Goal: Communication & Community: Answer question/provide support

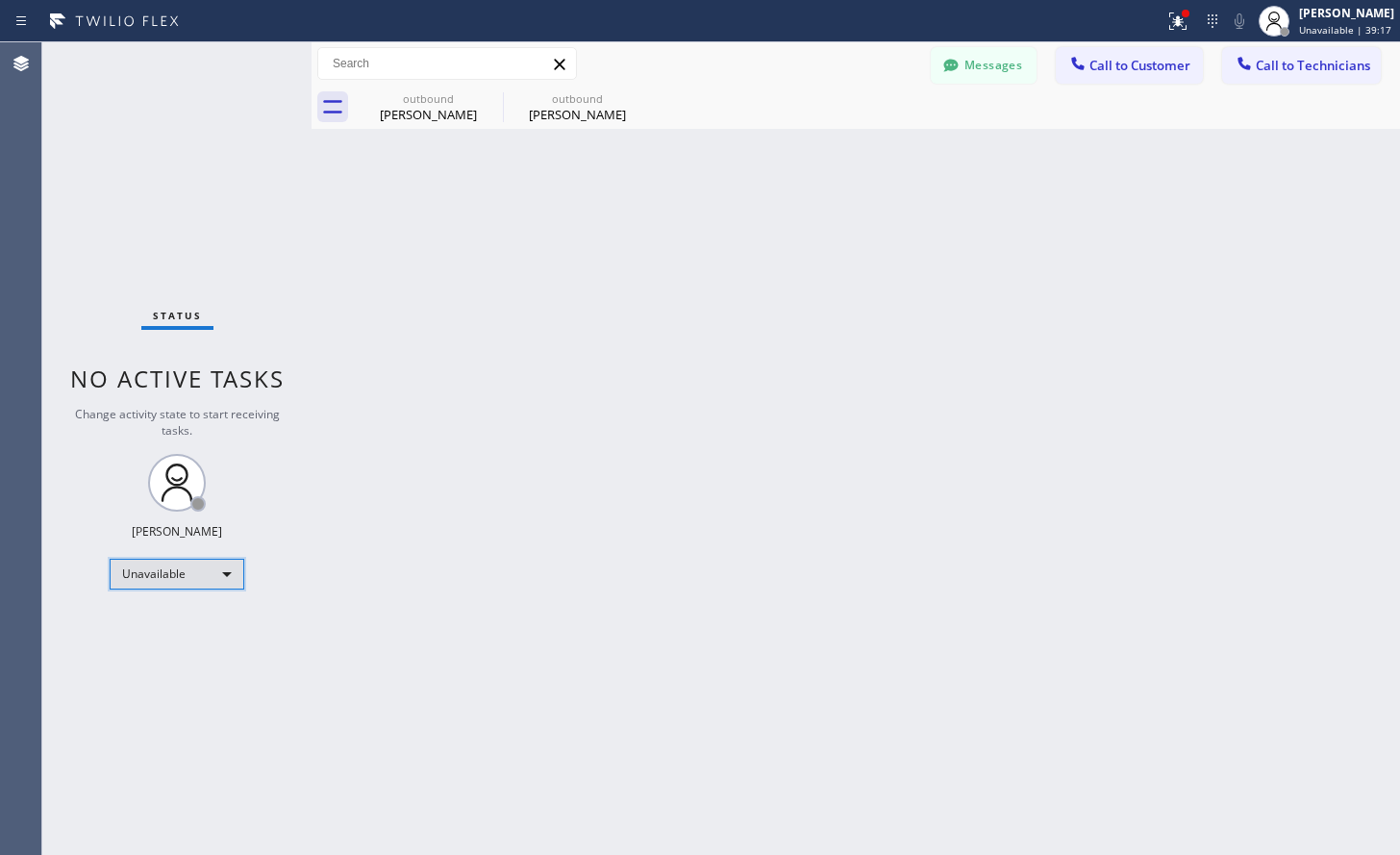
click at [192, 569] on div "Unavailable" at bounding box center [177, 574] width 134 height 31
drag, startPoint x: 133, startPoint y: 667, endPoint x: 158, endPoint y: 659, distance: 26.2
click at [131, 669] on li "Break" at bounding box center [176, 672] width 130 height 23
click at [212, 575] on div "Break" at bounding box center [177, 574] width 134 height 31
click at [154, 631] on li "Available" at bounding box center [176, 624] width 130 height 23
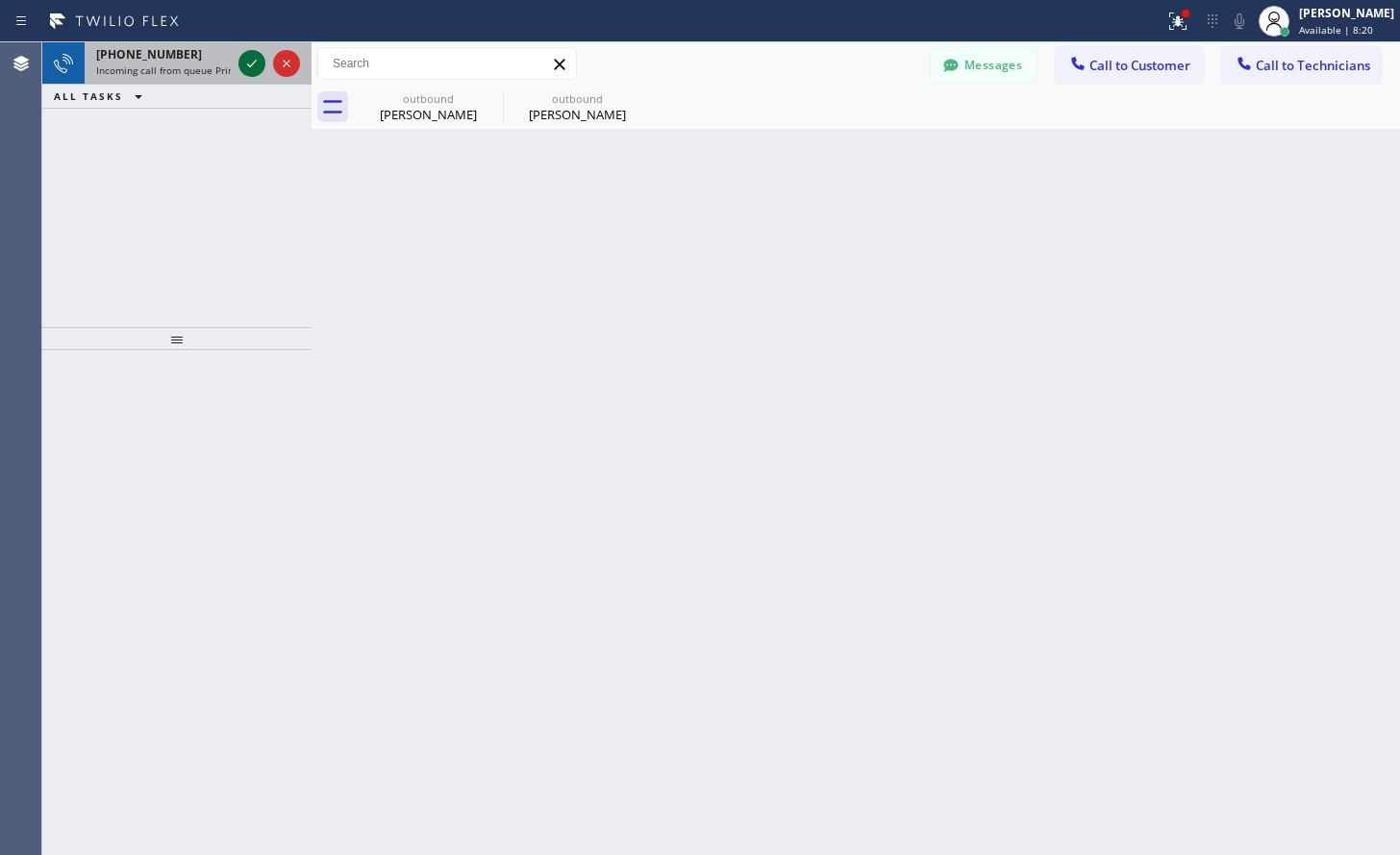
click at [242, 64] on icon at bounding box center [252, 63] width 23 height 23
click at [247, 61] on icon at bounding box center [252, 63] width 23 height 23
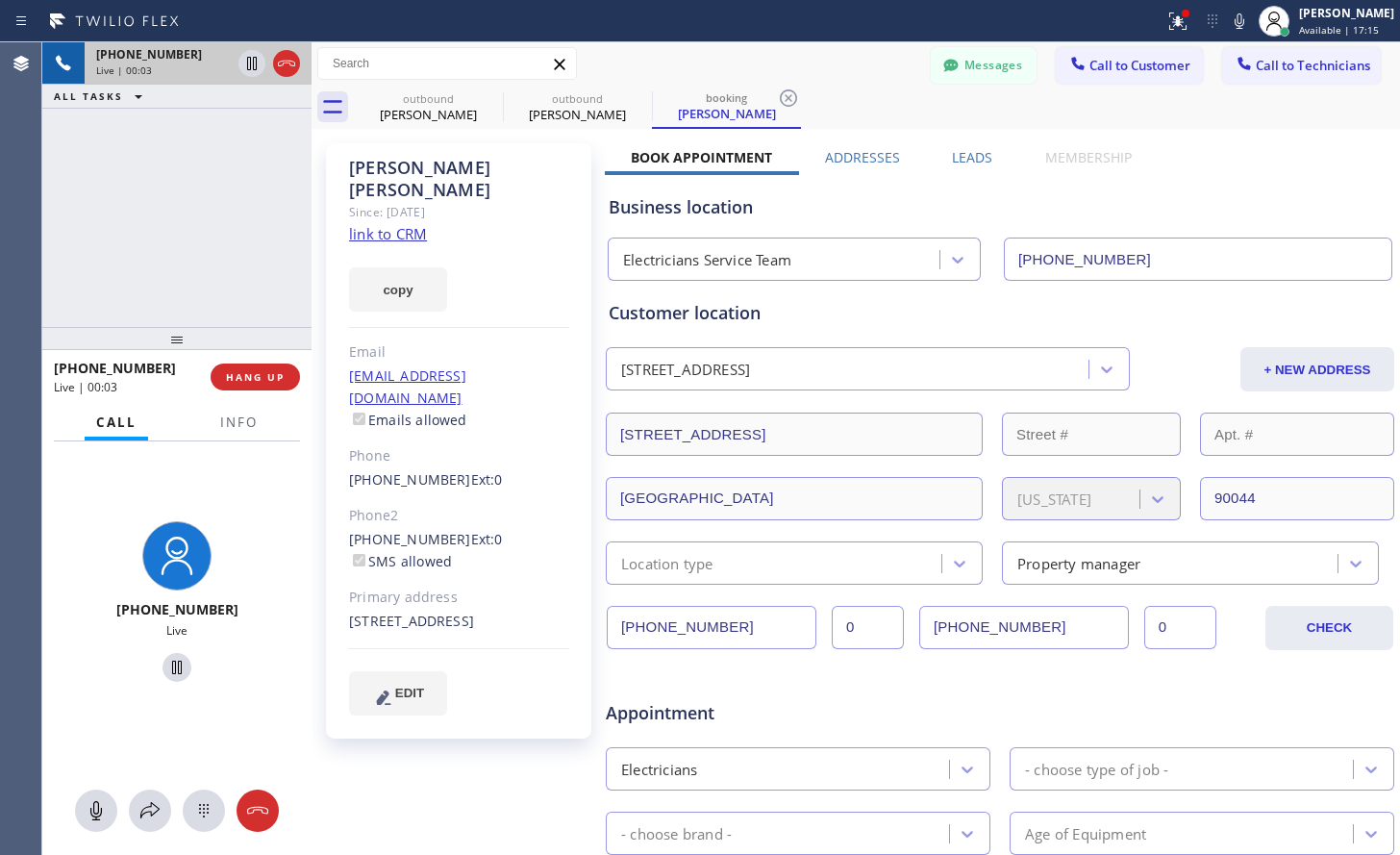
type input "[PHONE_NUMBER]"
click at [389, 224] on link "link to CRM" at bounding box center [388, 233] width 78 height 19
click at [170, 667] on icon at bounding box center [177, 666] width 23 height 23
click at [171, 664] on icon at bounding box center [177, 667] width 14 height 14
click at [170, 673] on icon at bounding box center [177, 666] width 23 height 23
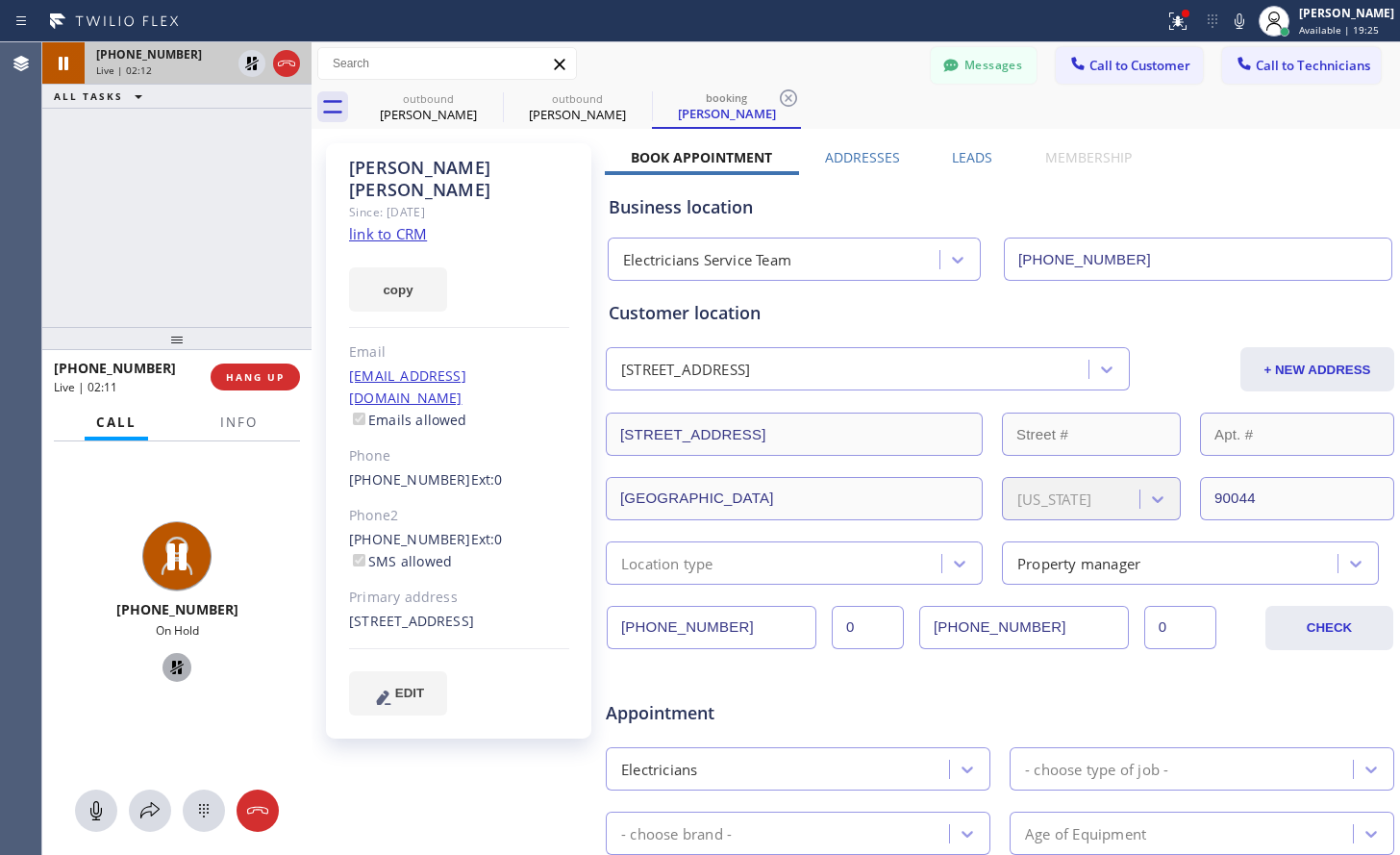
click at [175, 669] on icon at bounding box center [177, 666] width 23 height 23
click at [277, 374] on span "HANG UP" at bounding box center [255, 377] width 58 height 14
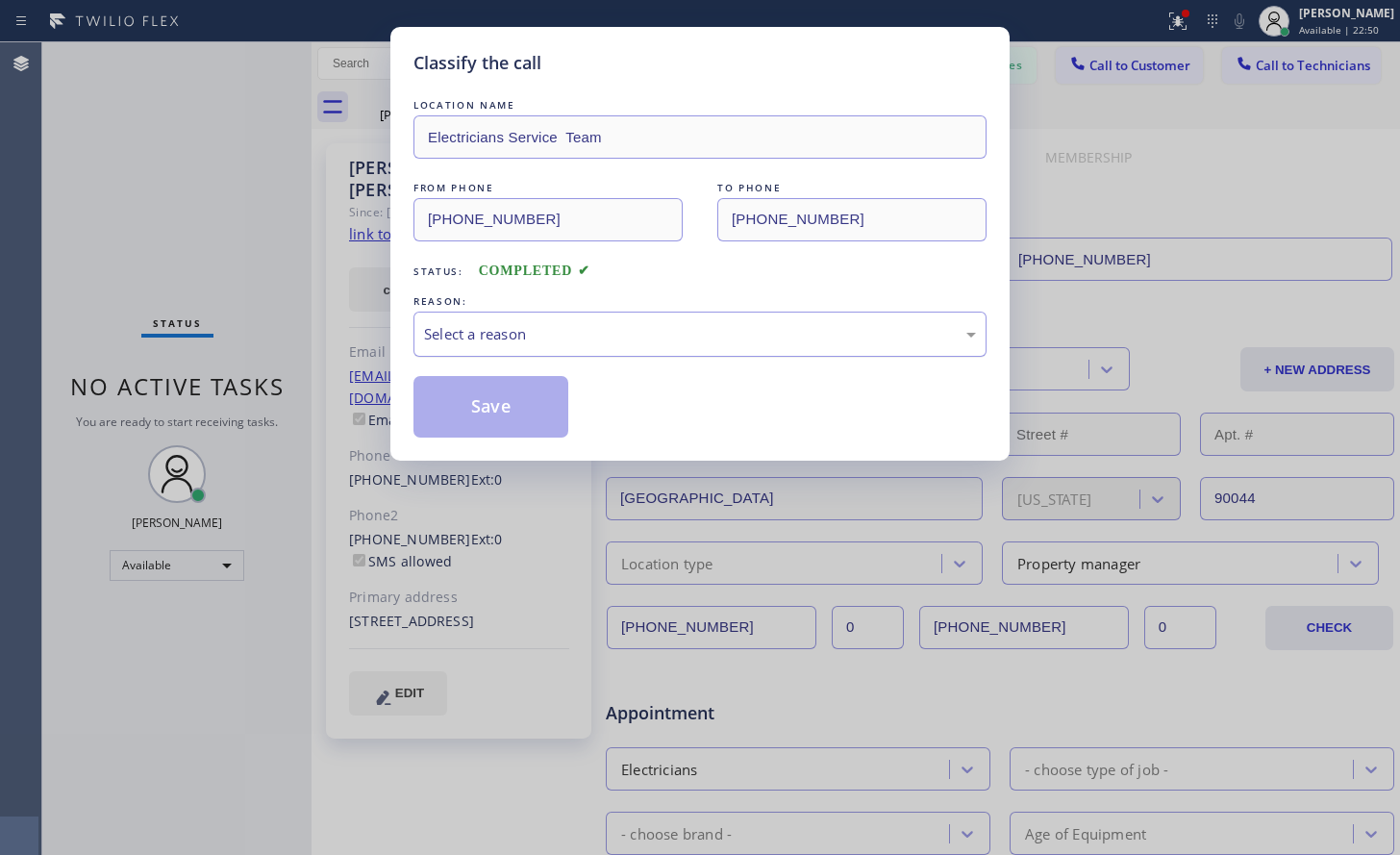
click at [598, 342] on div "Select a reason" at bounding box center [700, 334] width 552 height 22
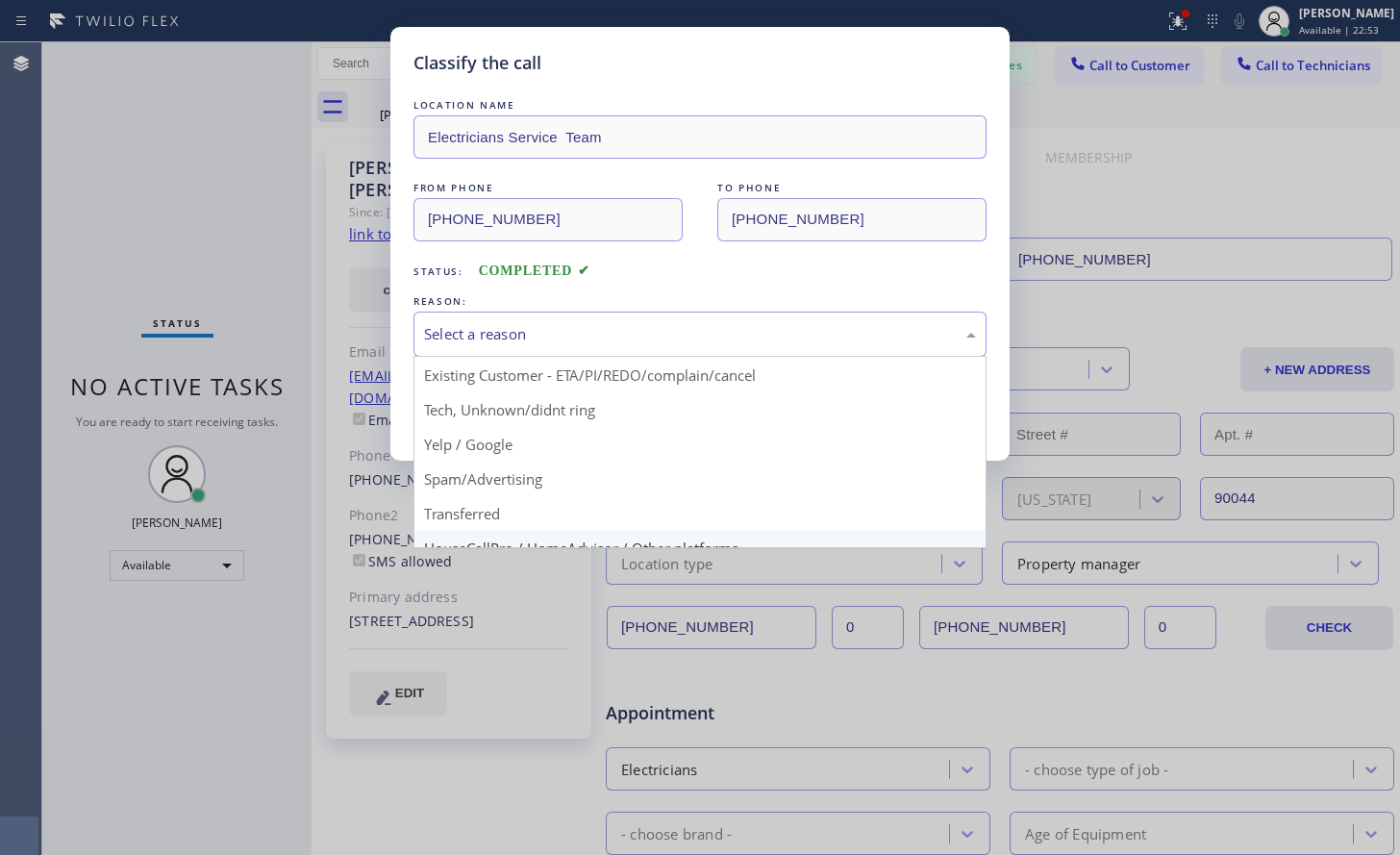
scroll to position [25, 0]
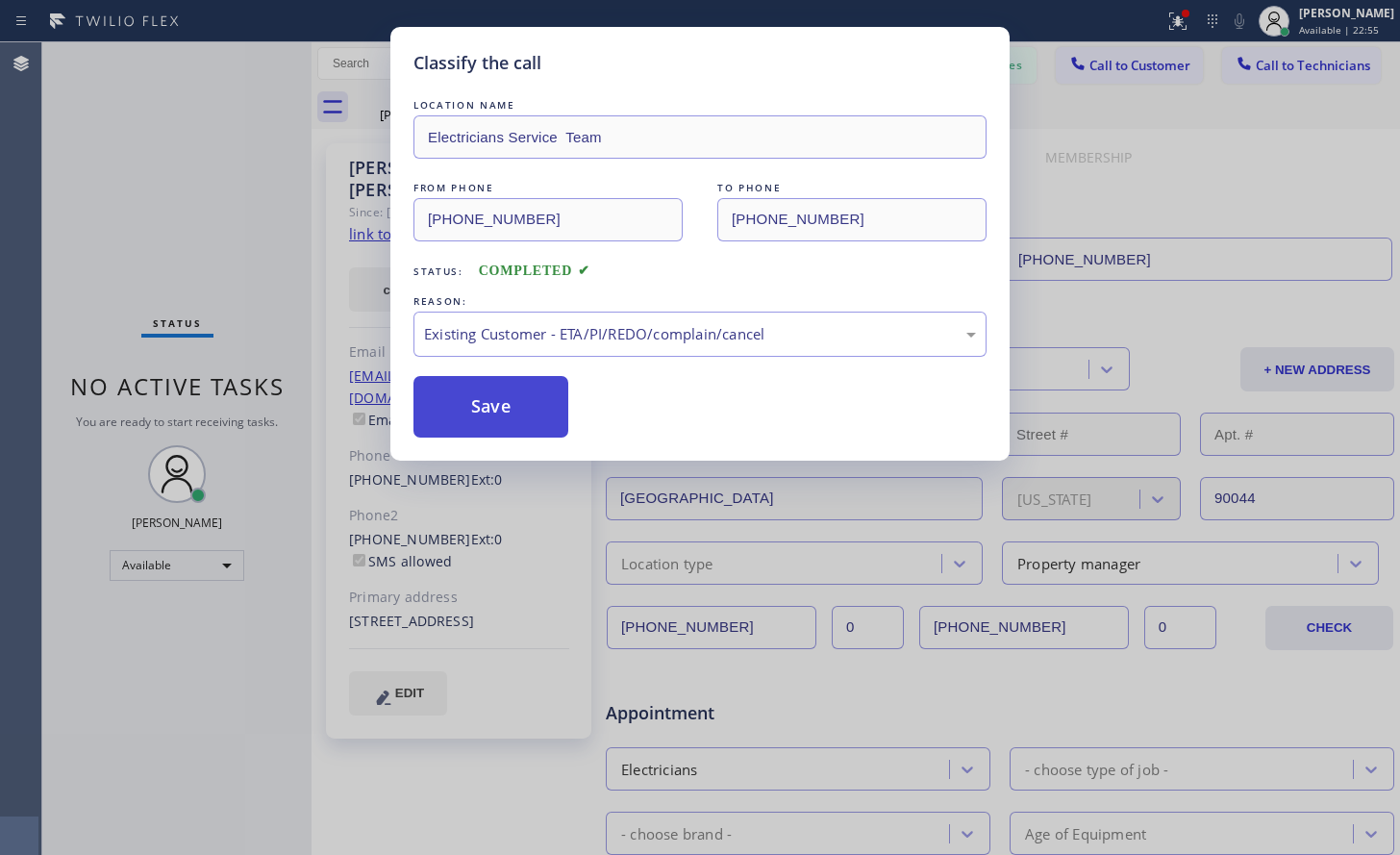
click at [487, 413] on button "Save" at bounding box center [491, 407] width 155 height 61
type input "[PHONE_NUMBER]"
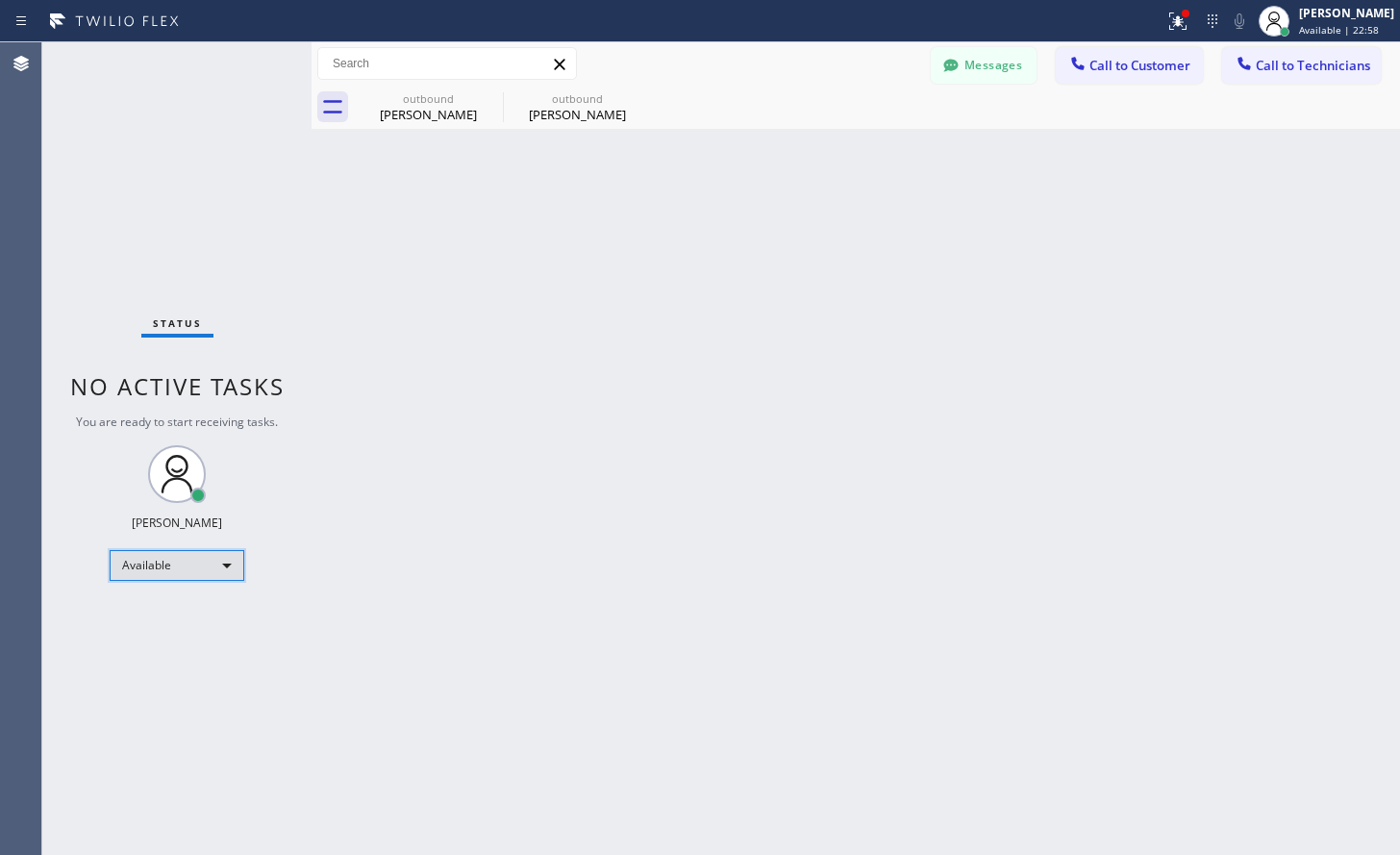
click at [213, 575] on div "Available" at bounding box center [177, 565] width 134 height 31
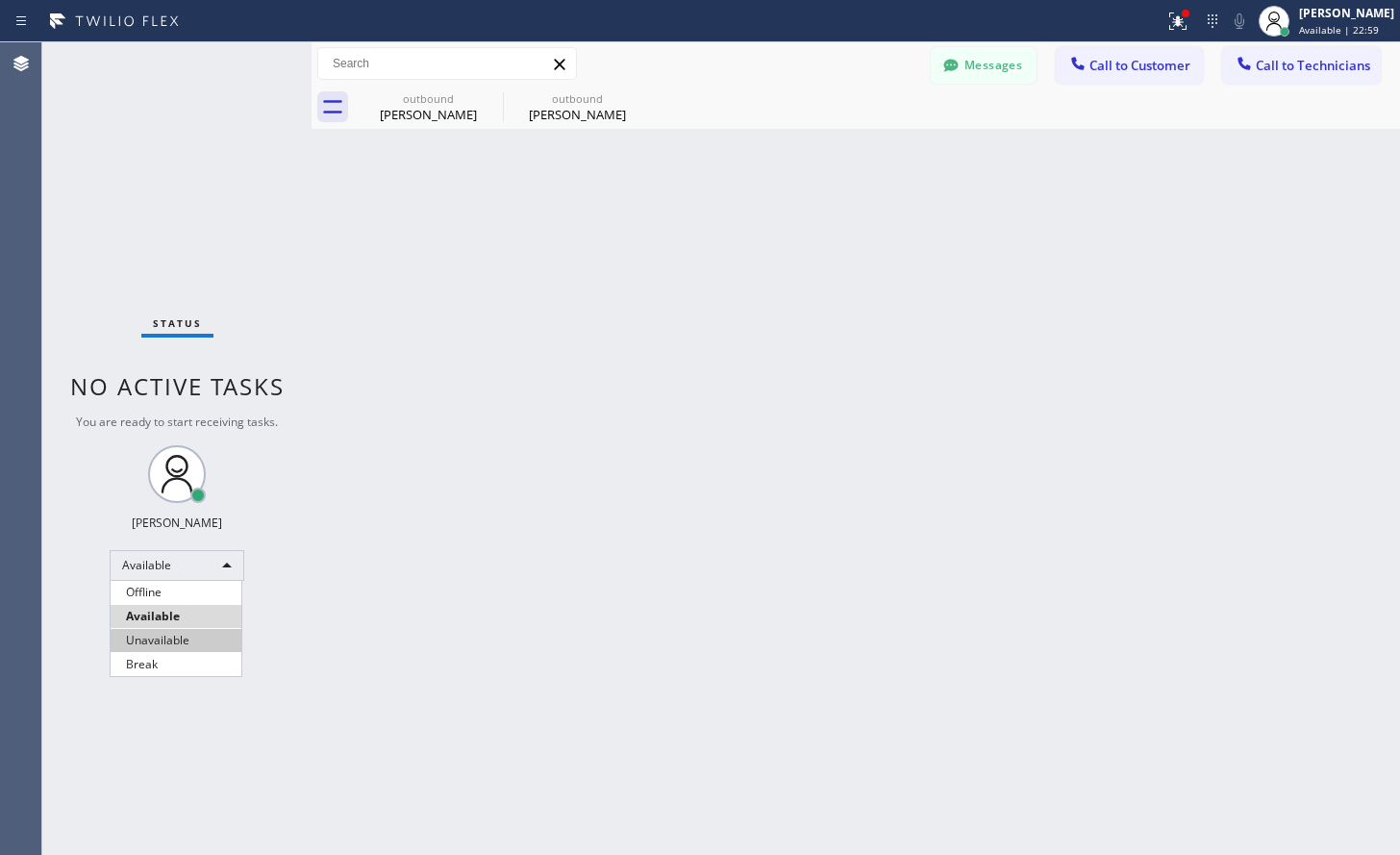
click at [180, 648] on li "Unavailable" at bounding box center [176, 640] width 130 height 23
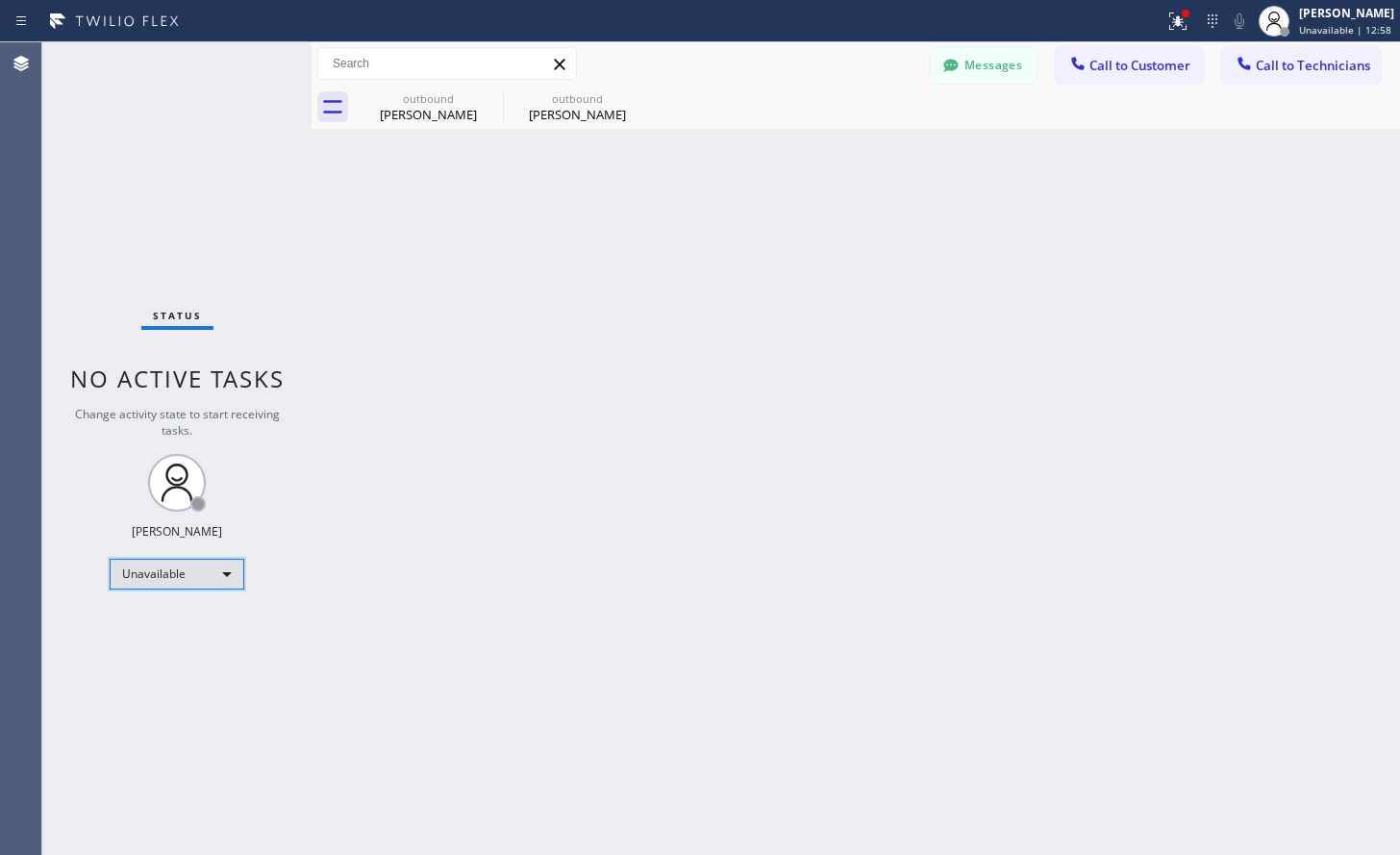
click at [199, 583] on div "Unavailable" at bounding box center [177, 574] width 134 height 31
click at [194, 623] on li "Available" at bounding box center [176, 624] width 130 height 23
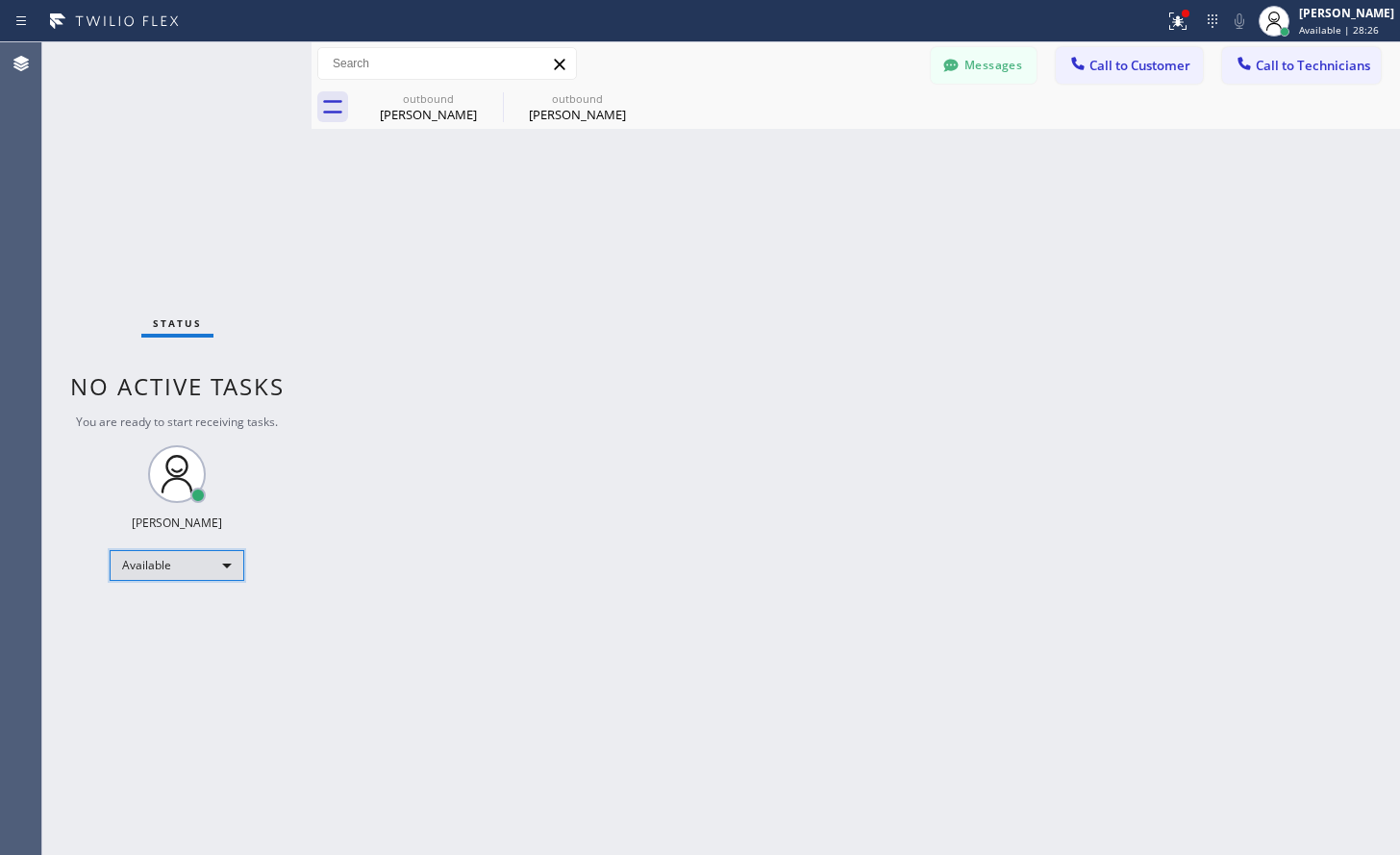
click at [205, 550] on div "Available" at bounding box center [177, 565] width 134 height 31
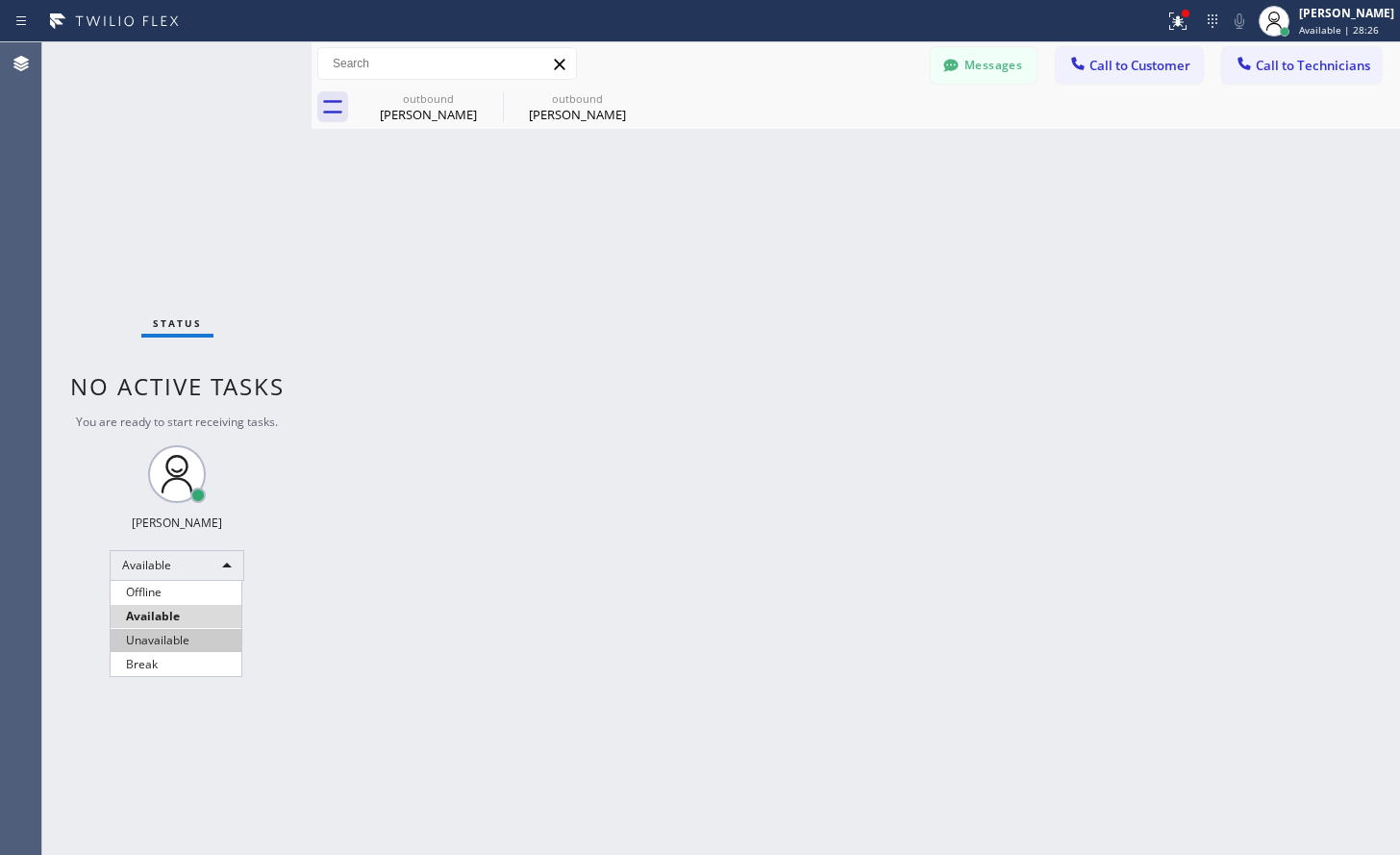
click at [193, 639] on li "Unavailable" at bounding box center [176, 640] width 130 height 23
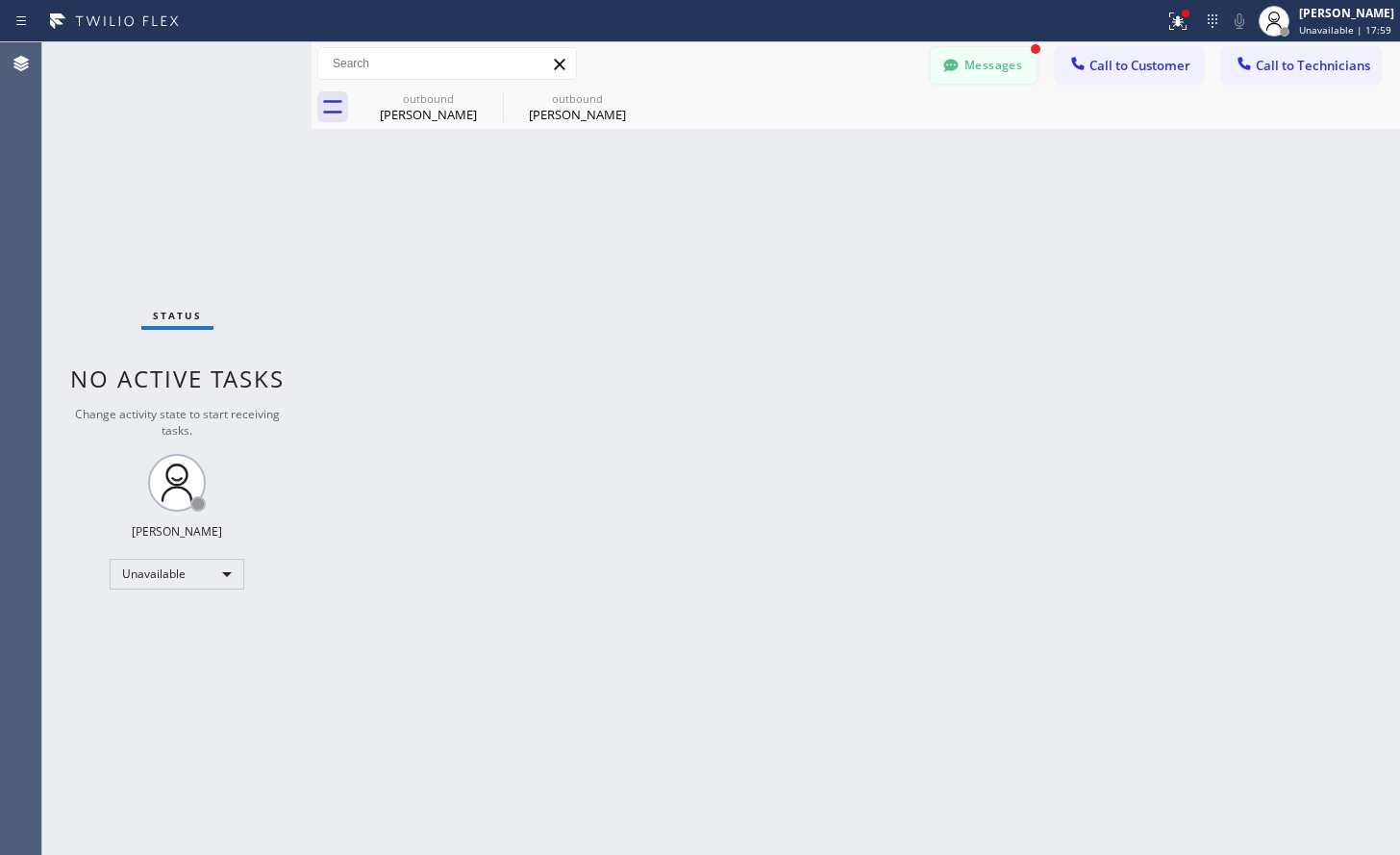
click at [992, 68] on button "Messages" at bounding box center [983, 65] width 106 height 37
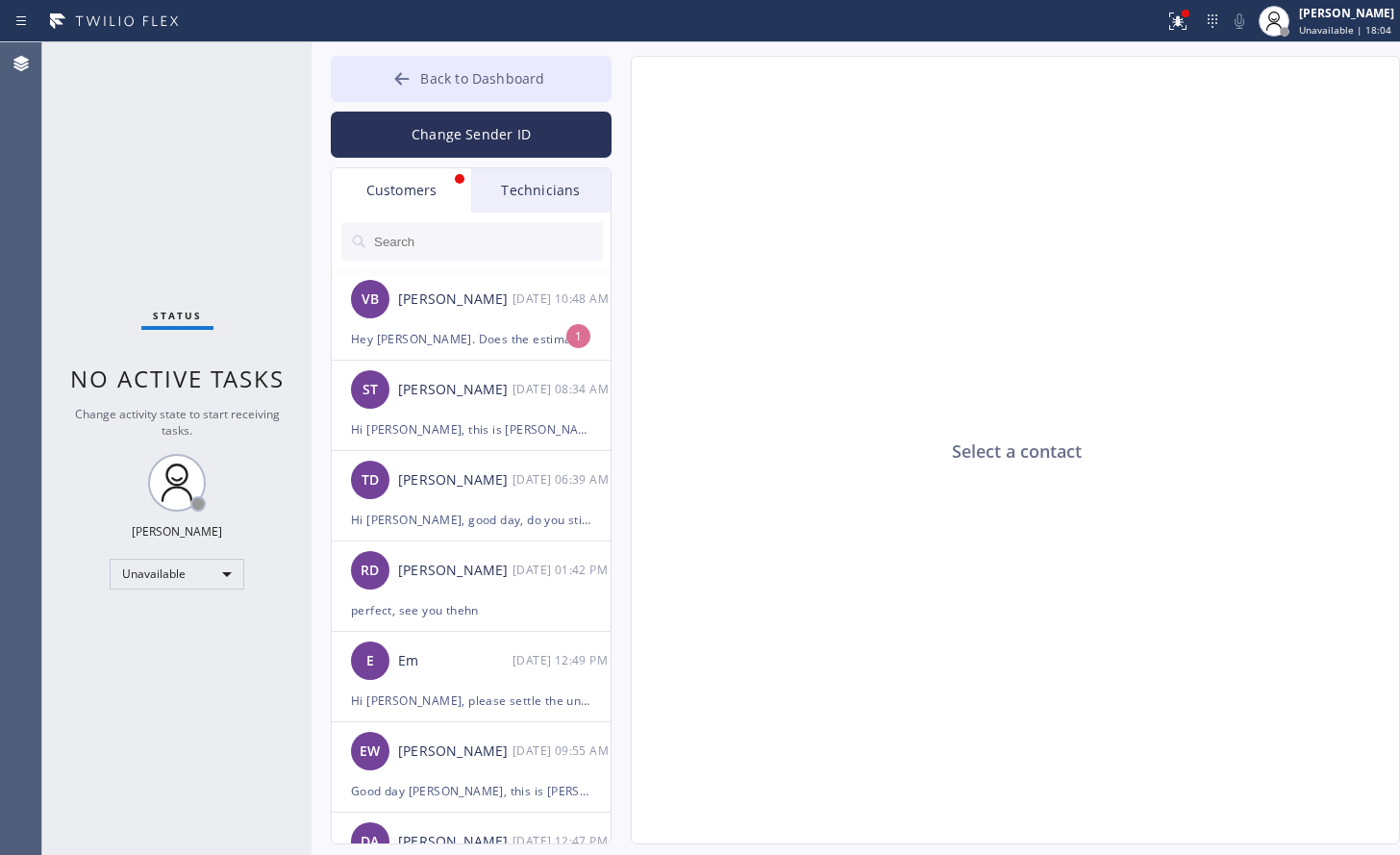
click at [400, 67] on button "Back to Dashboard" at bounding box center [471, 78] width 280 height 46
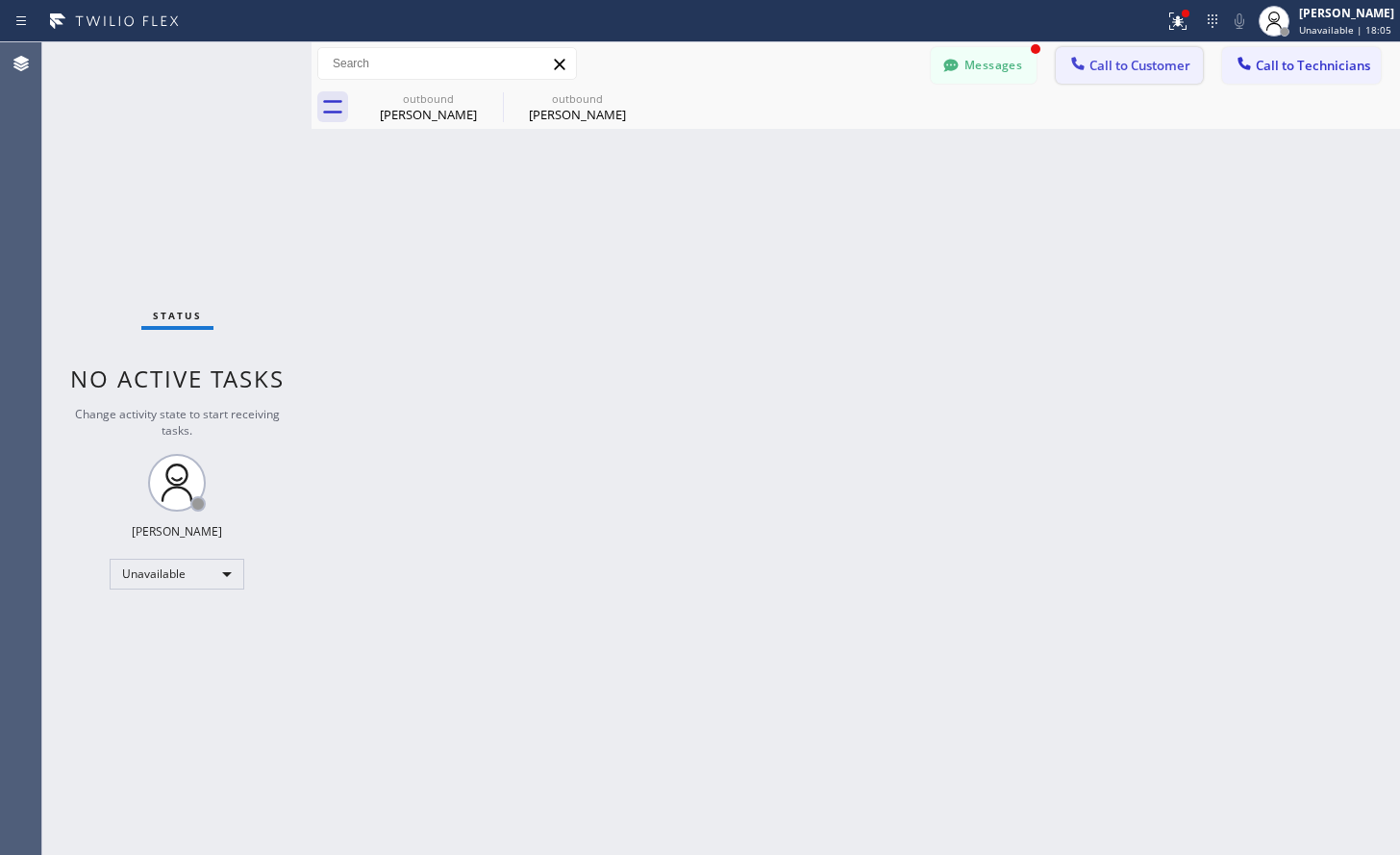
click at [1167, 57] on span "Call to Customer" at bounding box center [1140, 65] width 101 height 18
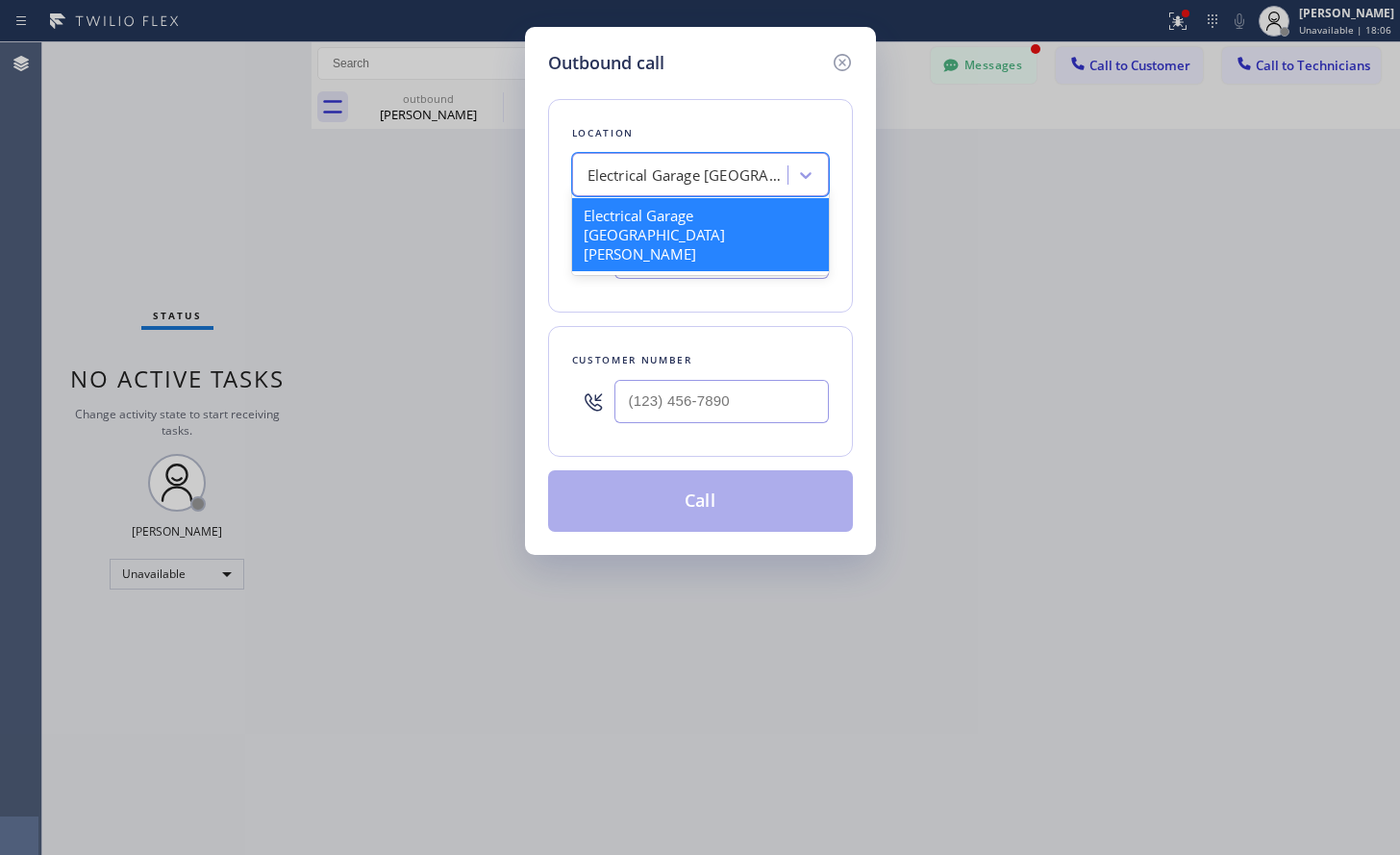
click at [727, 178] on div "Electrical Garage [GEOGRAPHIC_DATA][PERSON_NAME]" at bounding box center [688, 176] width 202 height 22
paste input "Electrical Garage [GEOGRAPHIC_DATA][PERSON_NAME]"
type input "Electrical Garage [GEOGRAPHIC_DATA][PERSON_NAME]"
click at [712, 218] on div "Electrical Garage [GEOGRAPHIC_DATA][PERSON_NAME]" at bounding box center [701, 235] width 257 height 73
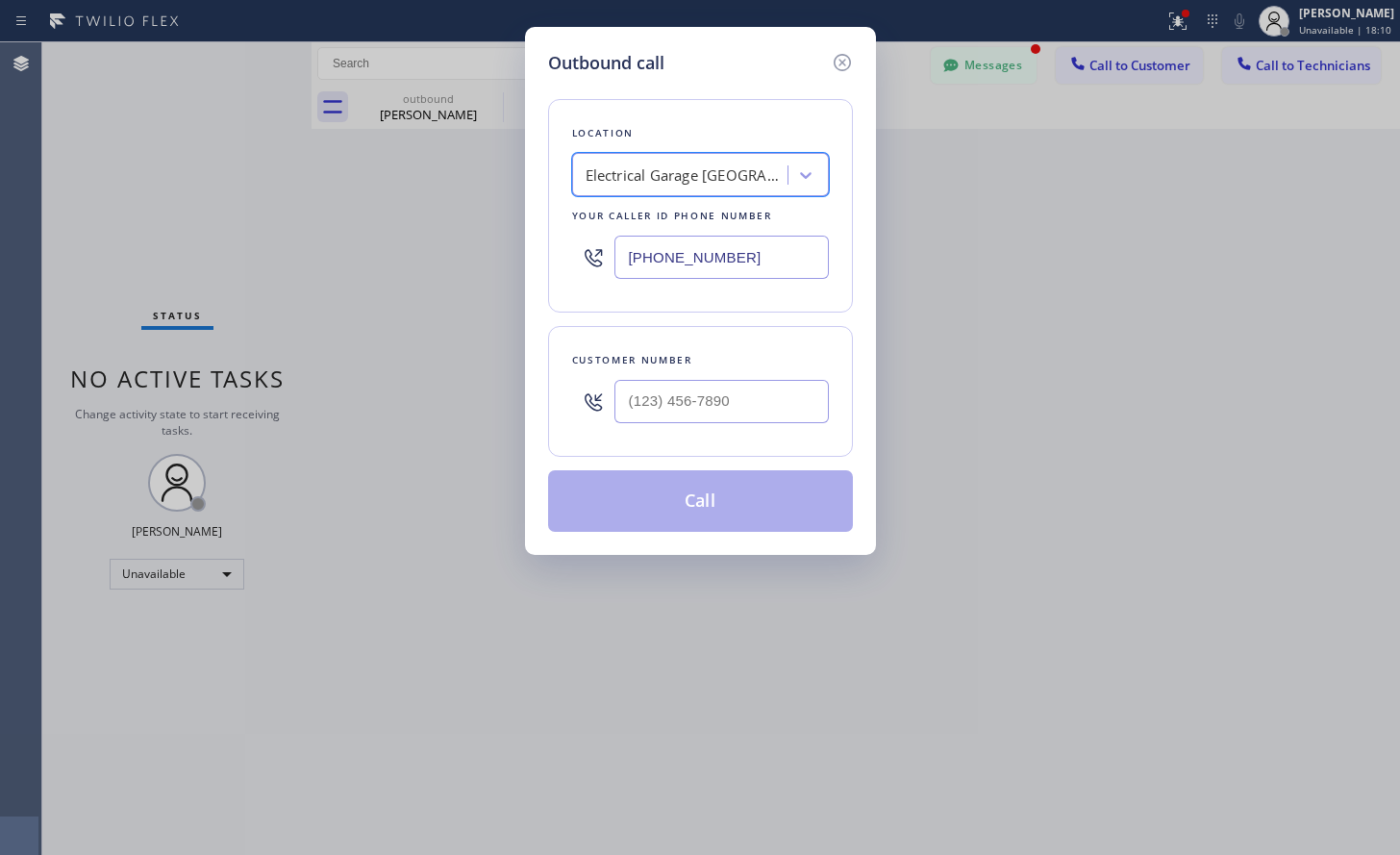
scroll to position [0, 2]
click at [710, 410] on input "text" at bounding box center [721, 402] width 214 height 43
paste input "607) 793-1616"
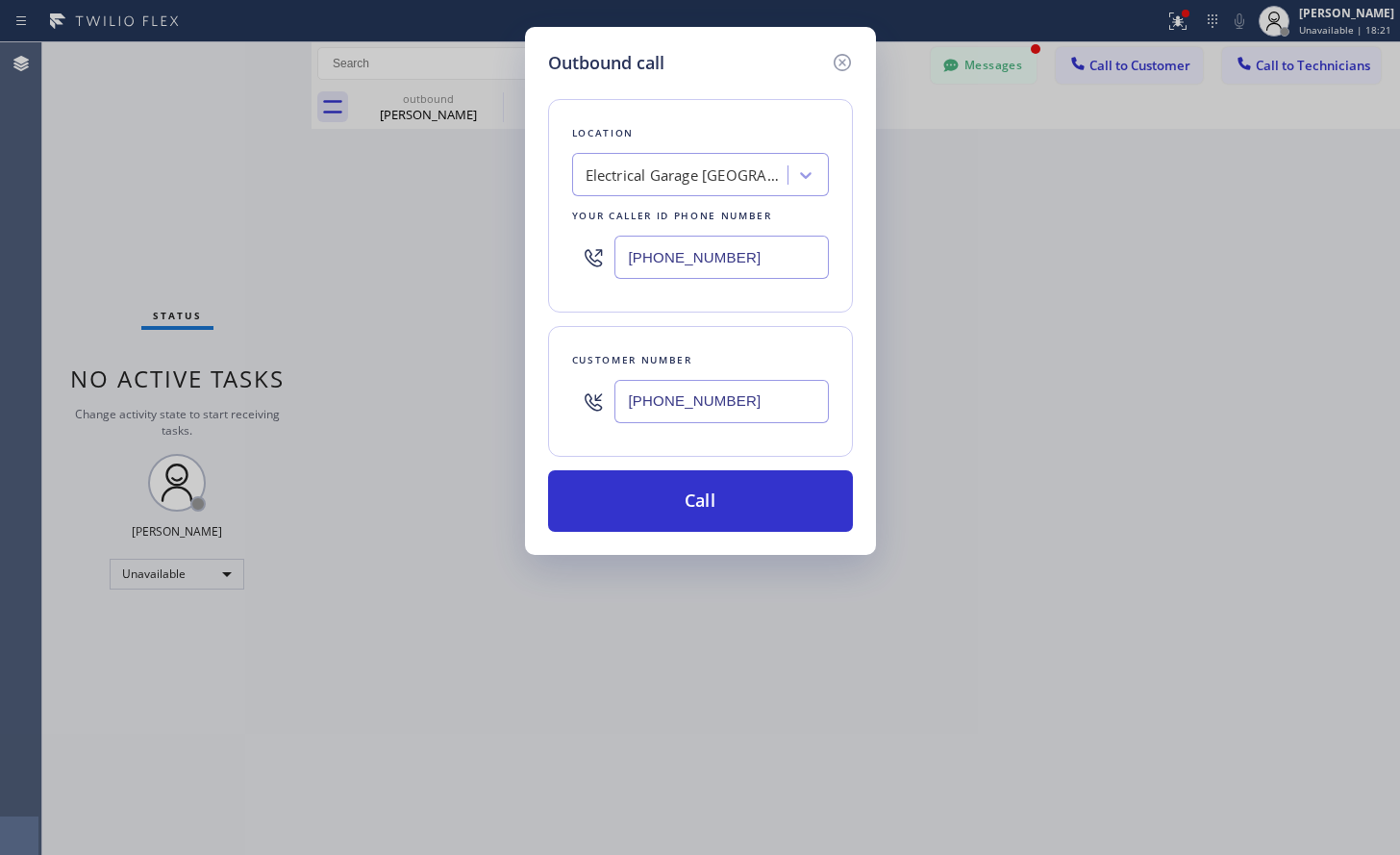
type input "[PHONE_NUMBER]"
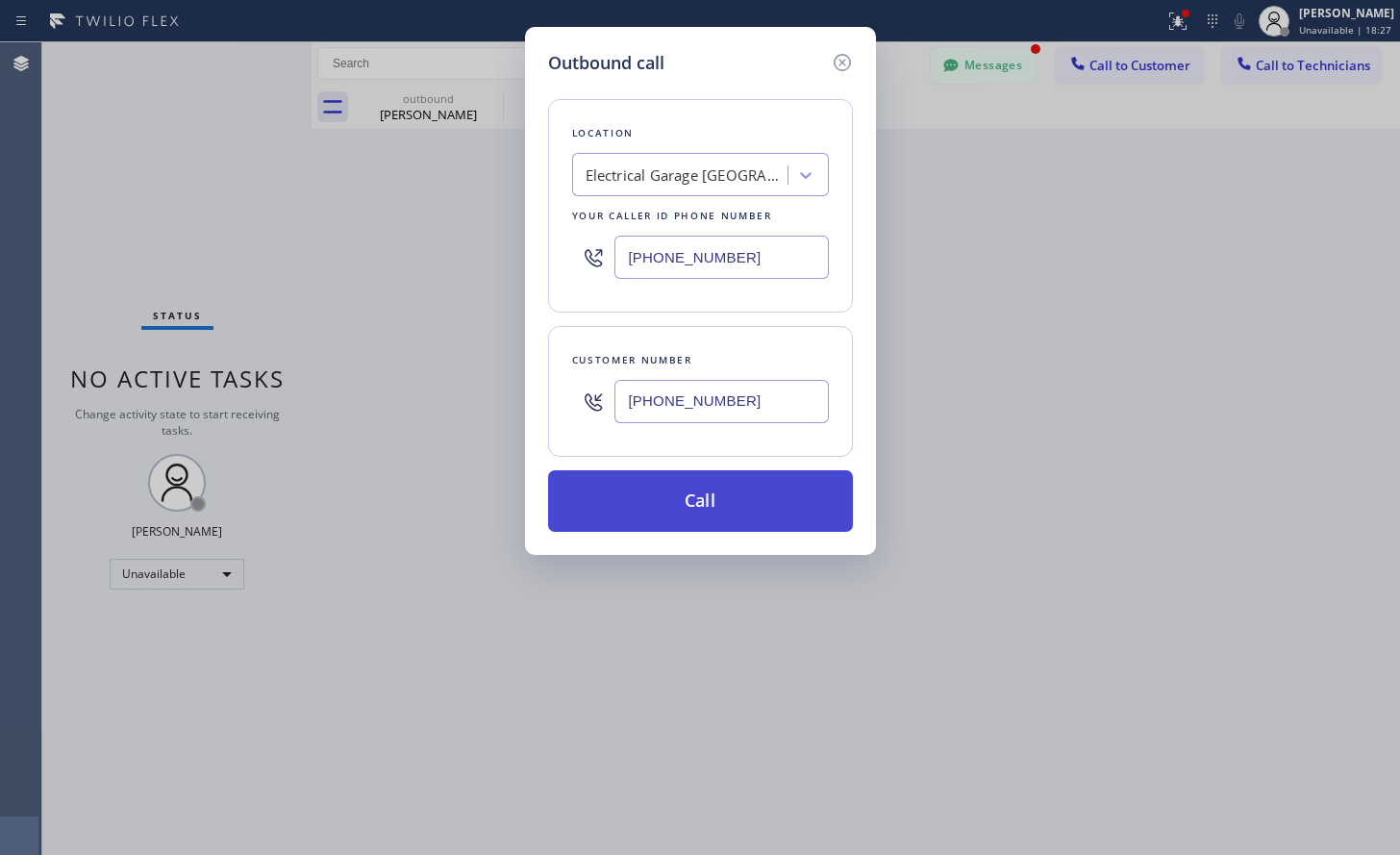
click at [740, 501] on button "Call" at bounding box center [700, 501] width 305 height 61
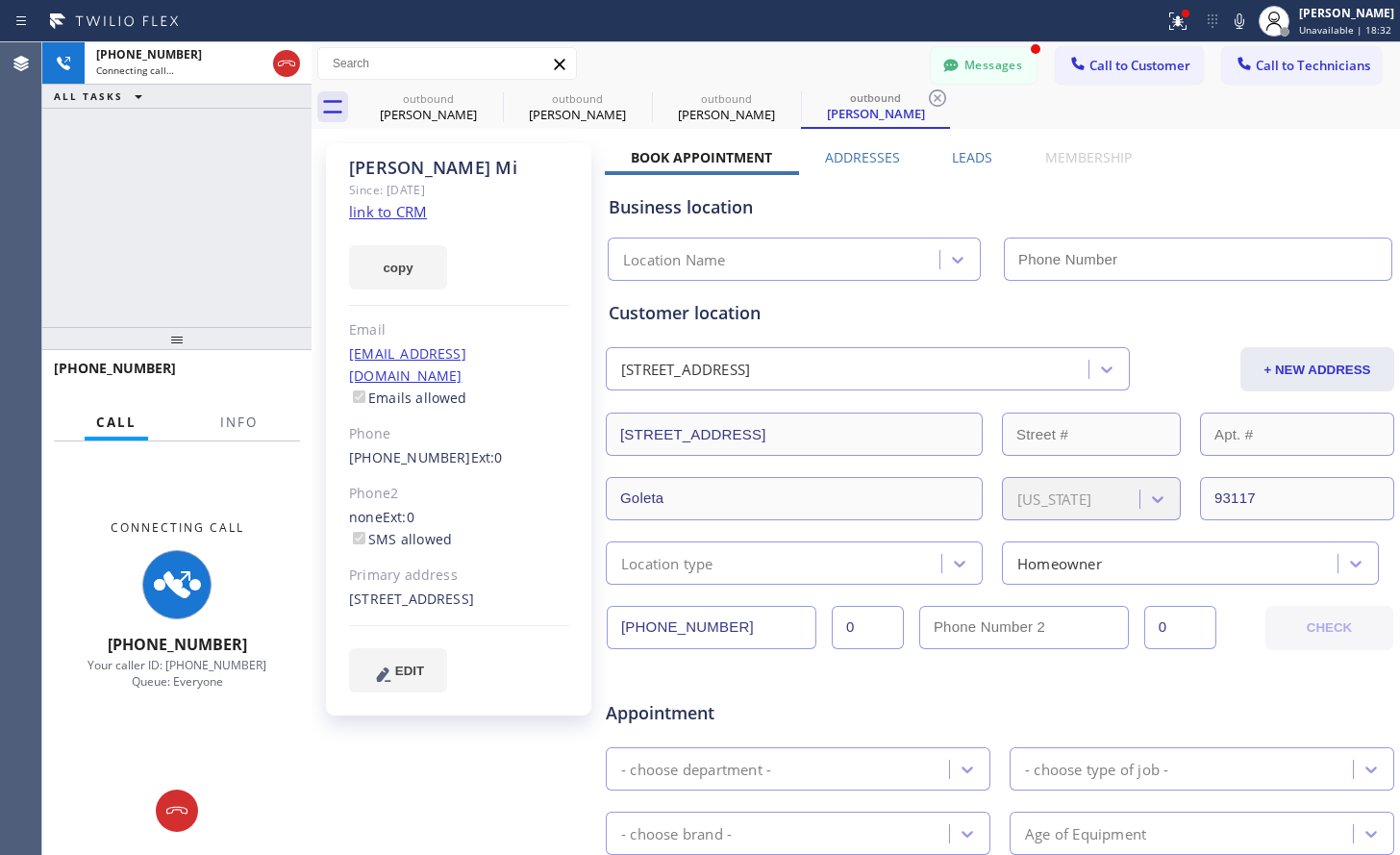
type input "[PHONE_NUMBER]"
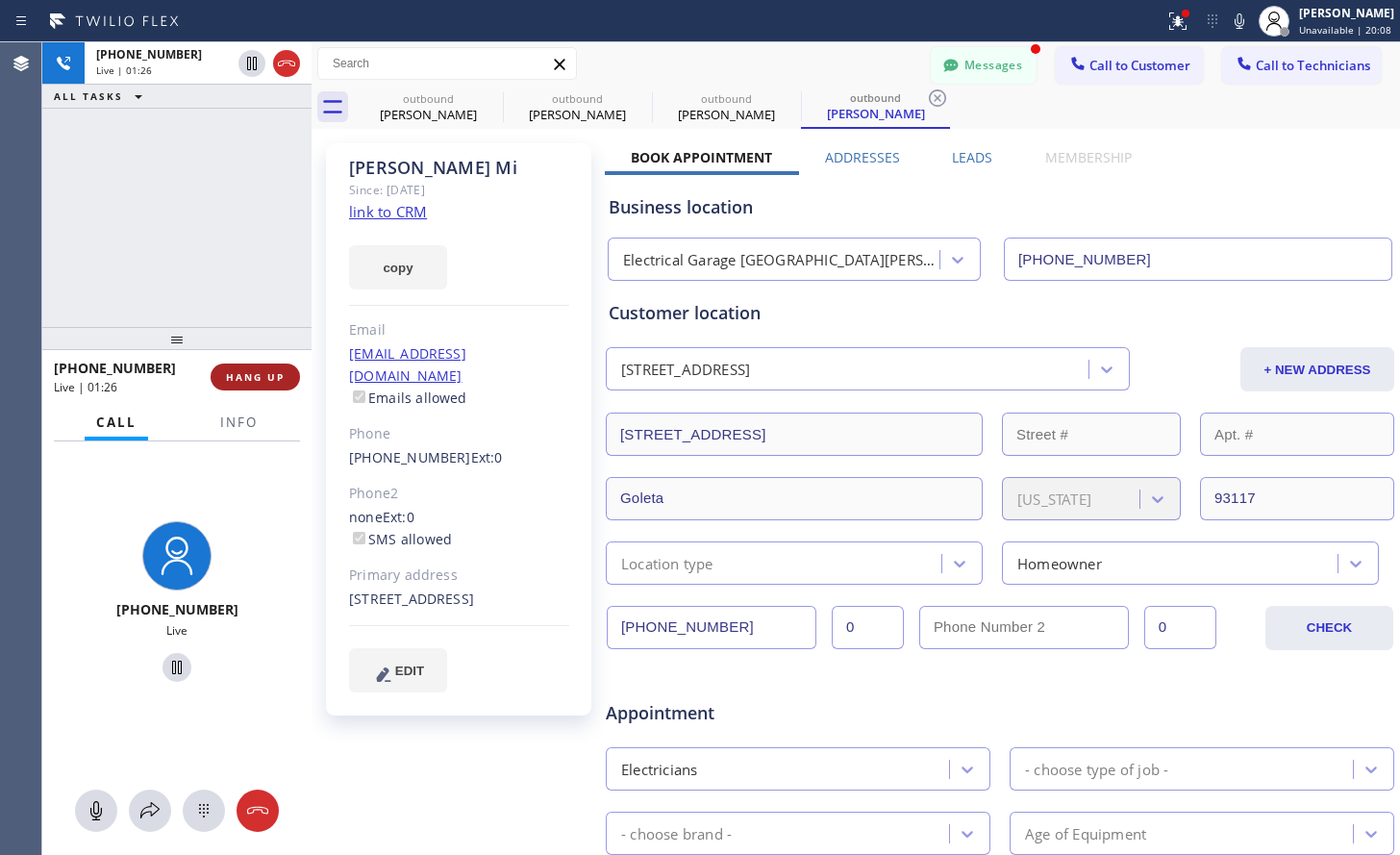
click at [275, 375] on span "HANG UP" at bounding box center [255, 377] width 58 height 14
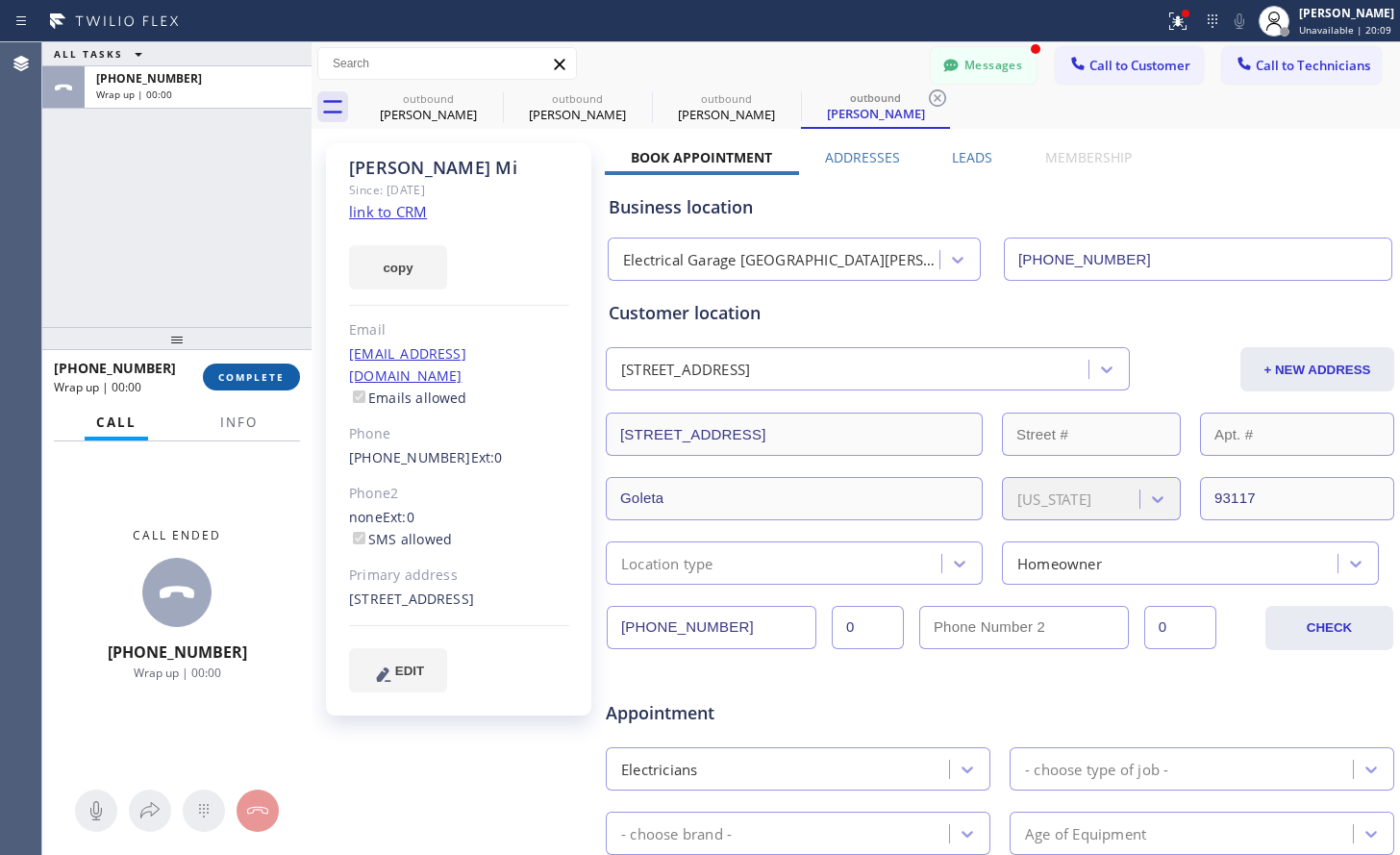
click at [275, 375] on span "COMPLETE" at bounding box center [251, 377] width 66 height 14
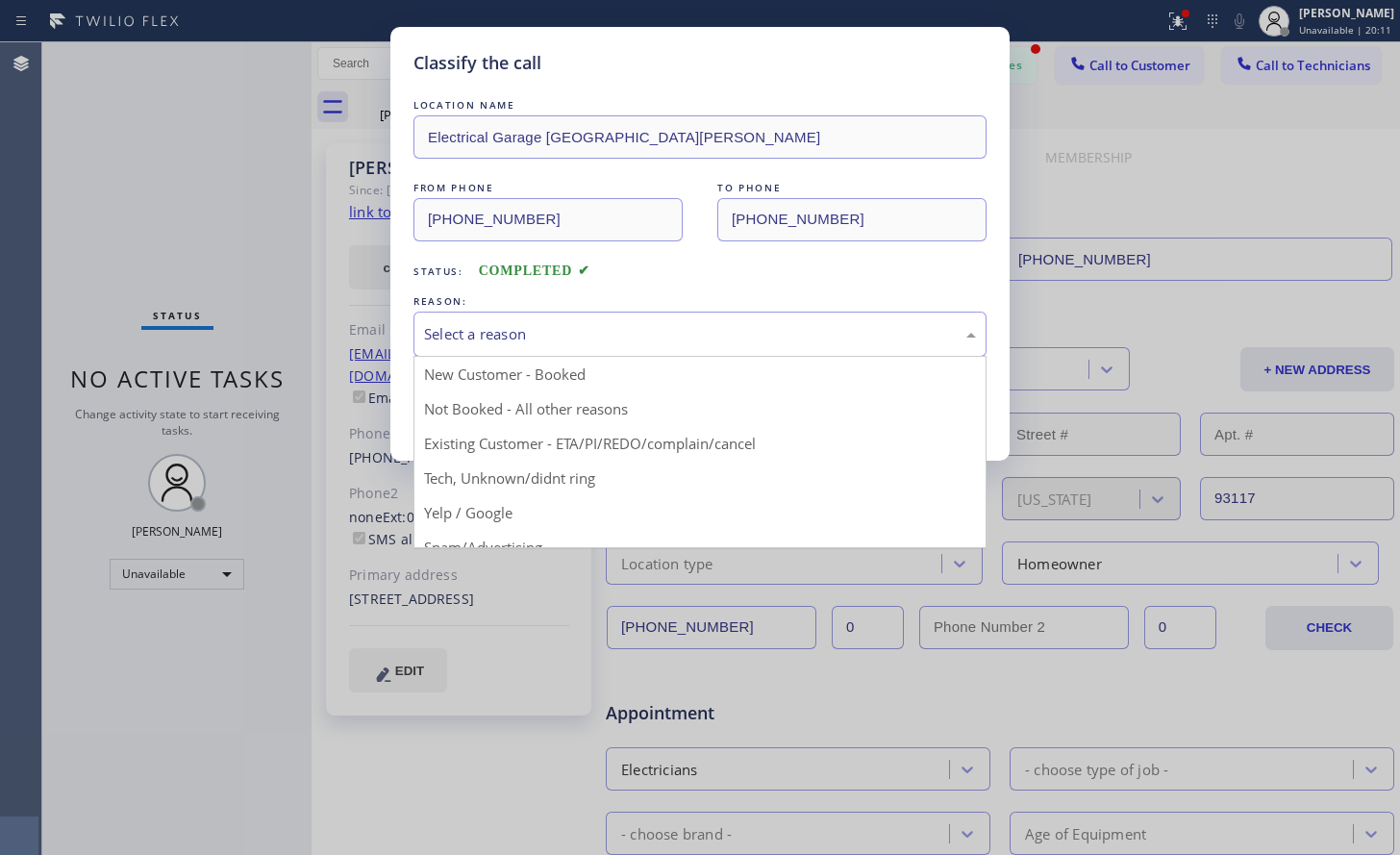
click at [670, 336] on div "Select a reason" at bounding box center [700, 334] width 552 height 22
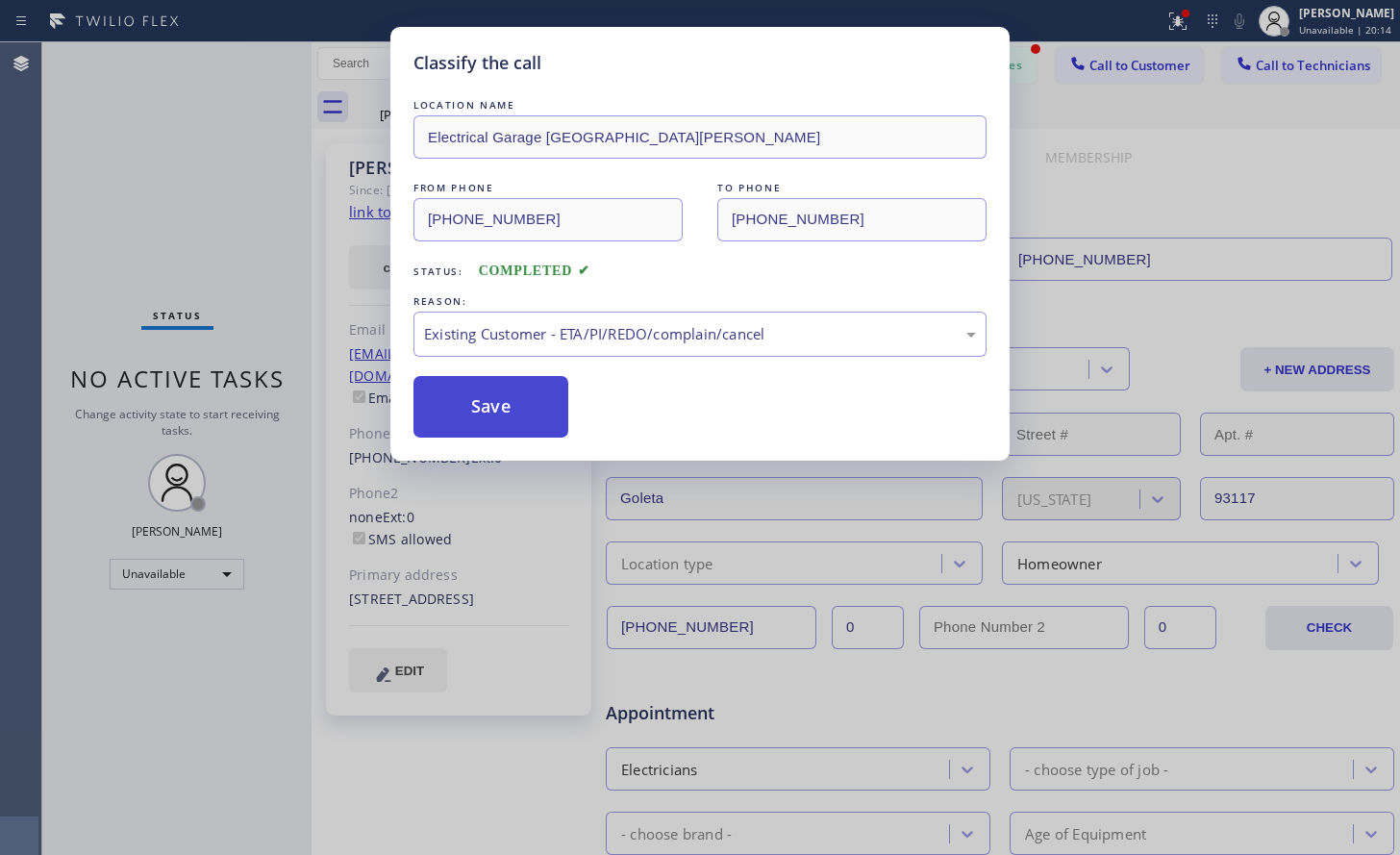
click at [475, 411] on button "Save" at bounding box center [491, 407] width 155 height 61
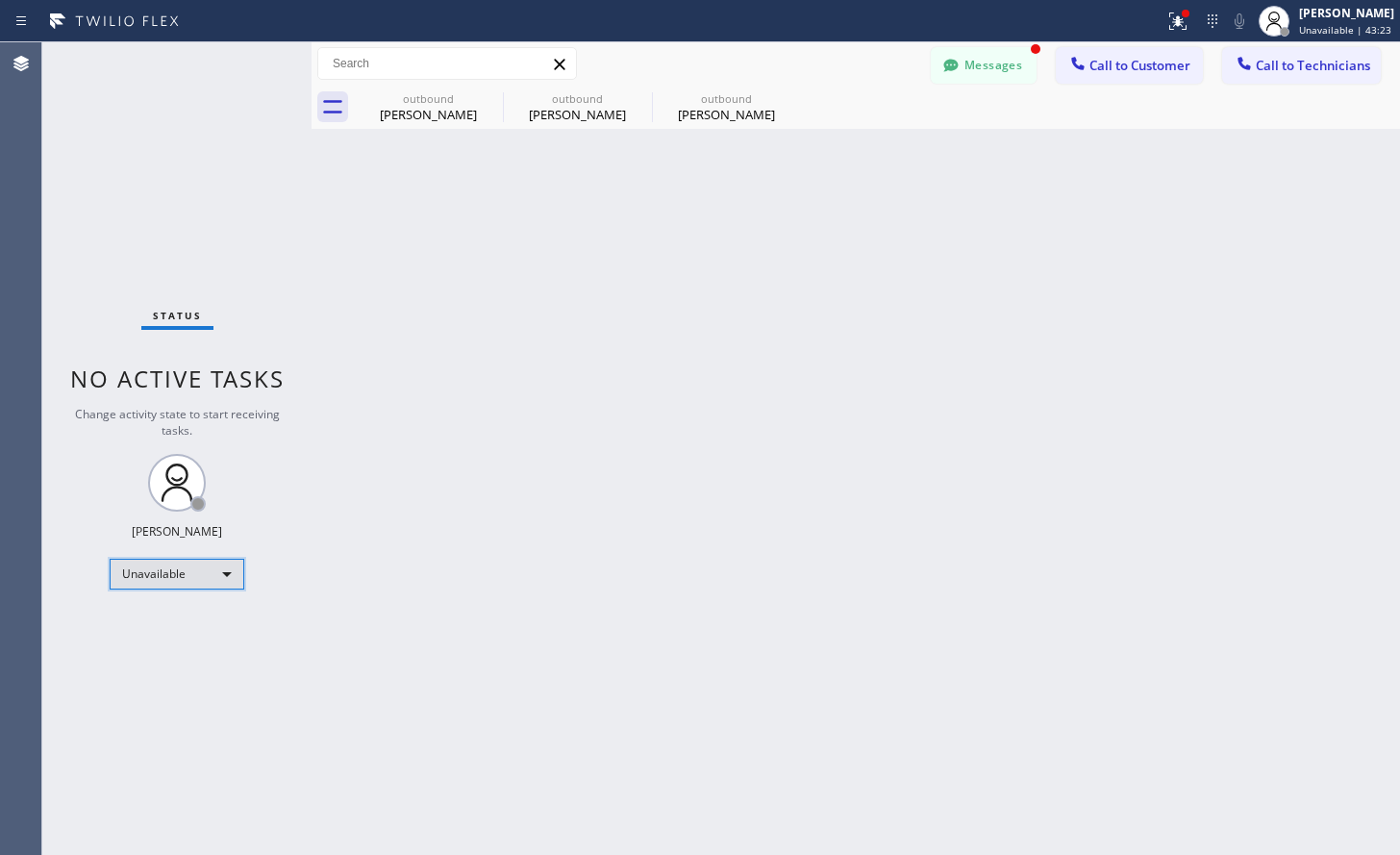
click at [199, 568] on div "Unavailable" at bounding box center [177, 574] width 134 height 31
click at [170, 666] on li "Break" at bounding box center [176, 672] width 130 height 23
click at [133, 579] on div "Break" at bounding box center [177, 574] width 134 height 31
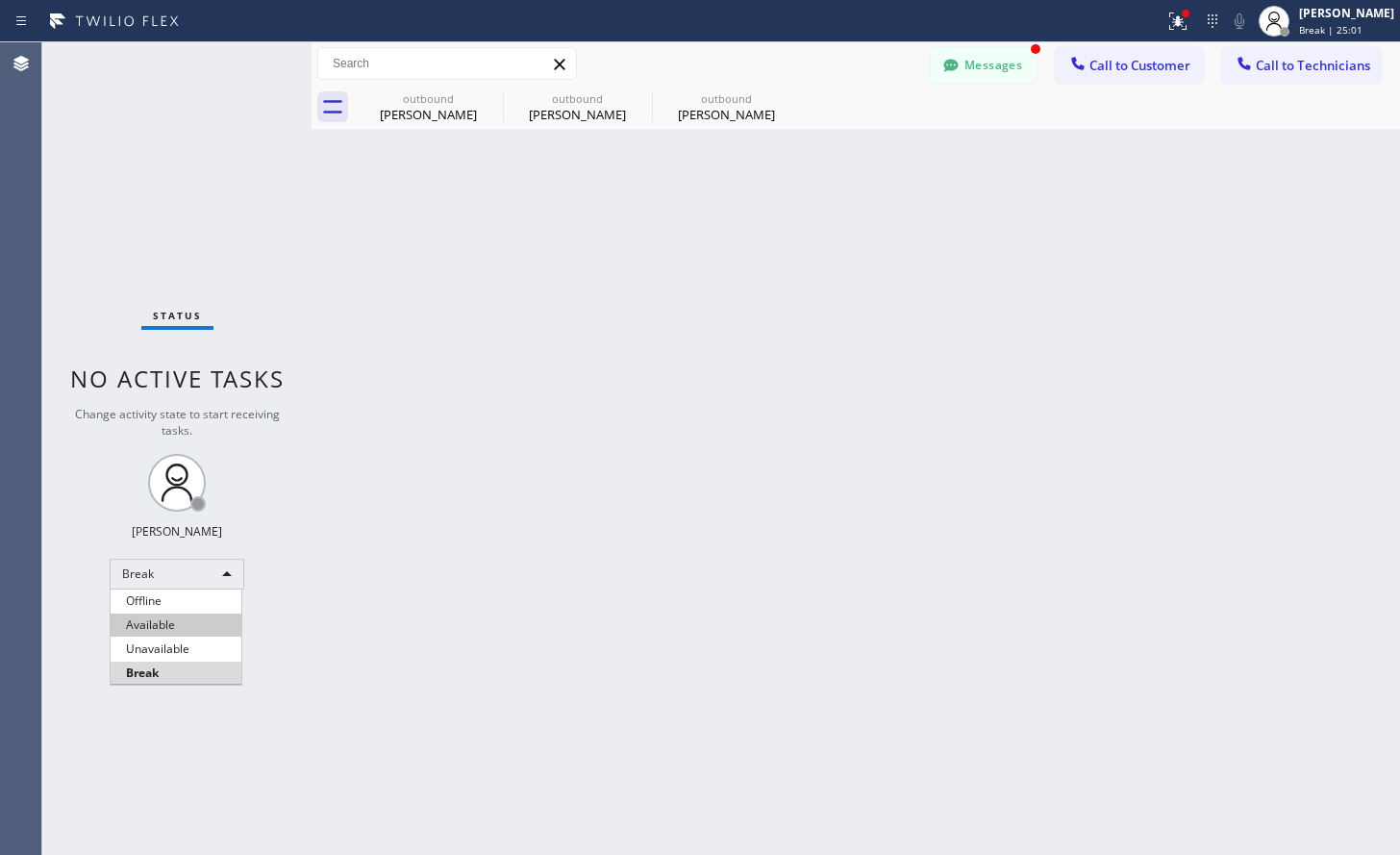
click at [140, 624] on li "Available" at bounding box center [176, 624] width 130 height 23
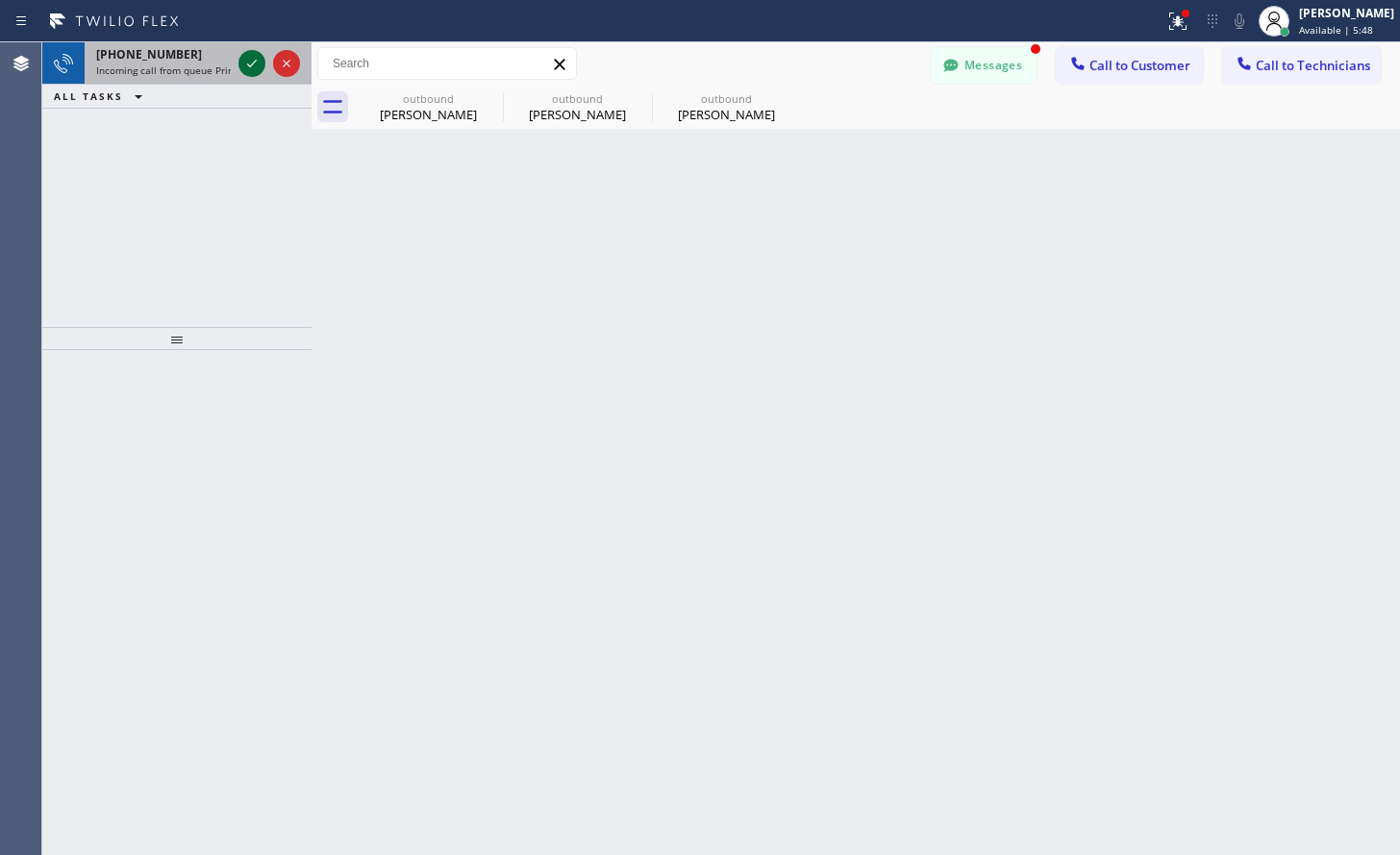
click at [252, 63] on icon at bounding box center [252, 63] width 23 height 23
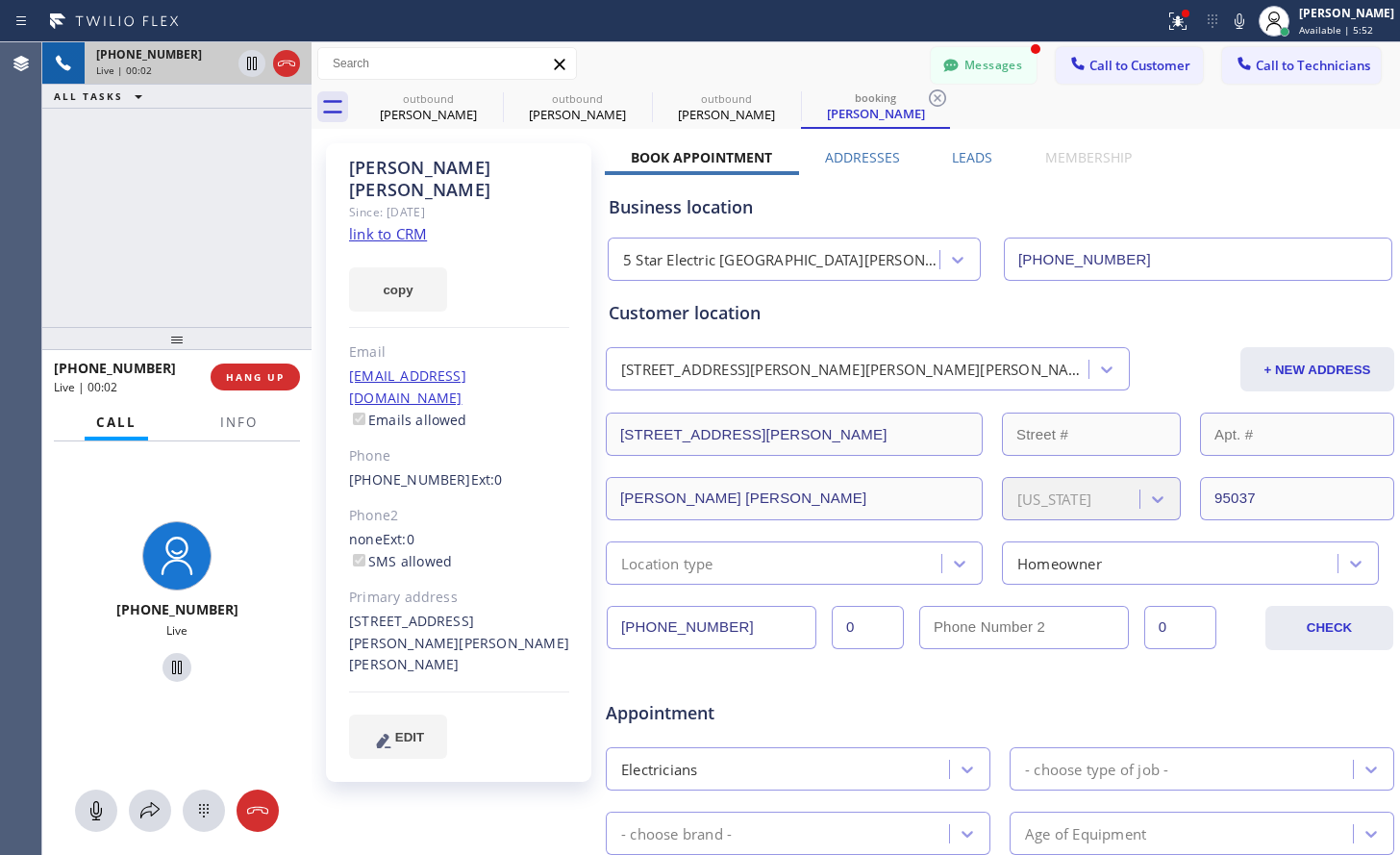
type input "[PHONE_NUMBER]"
click at [403, 224] on link "link to CRM" at bounding box center [388, 233] width 78 height 19
click at [273, 383] on span "HANG UP" at bounding box center [255, 377] width 58 height 14
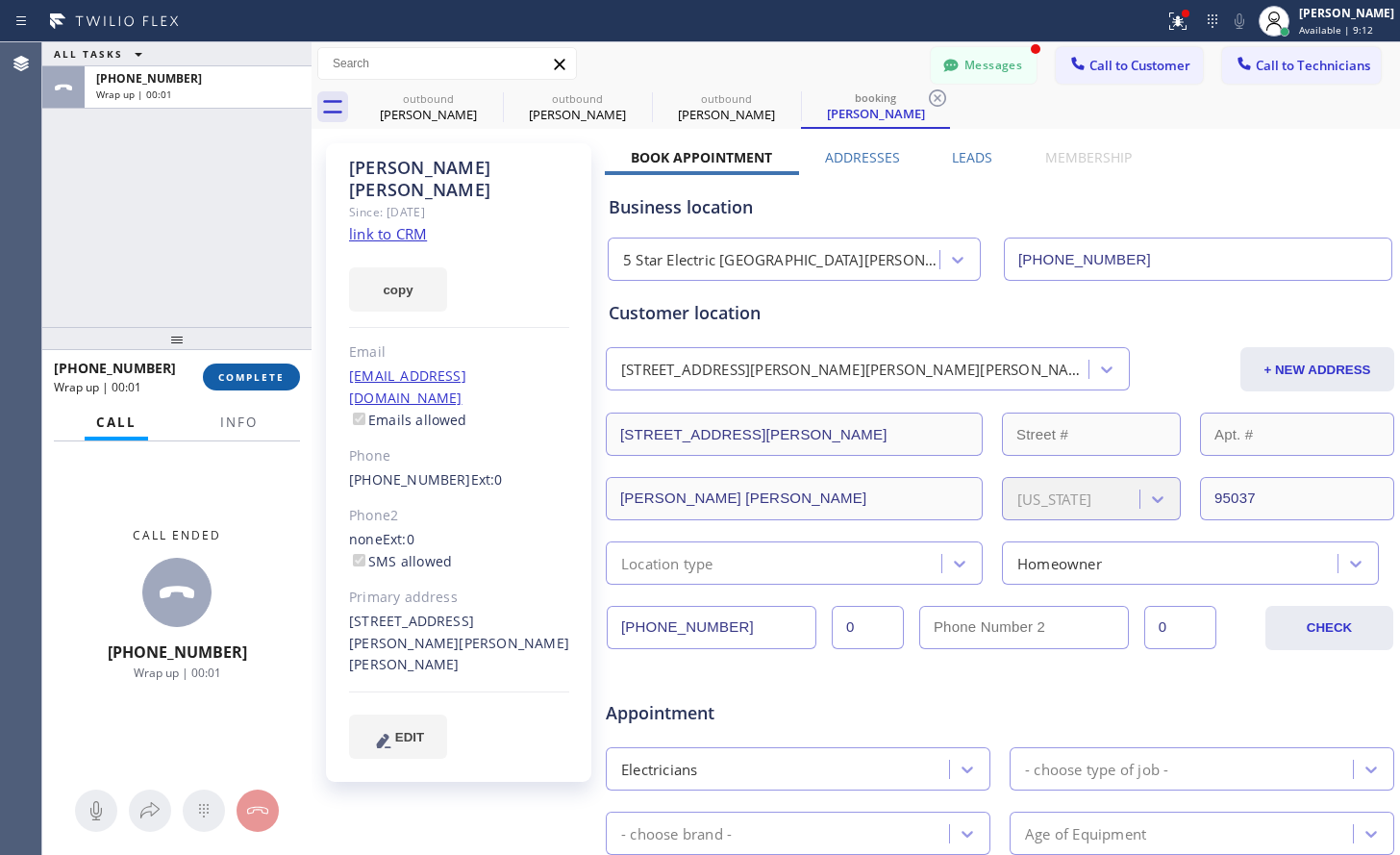
click at [273, 380] on span "COMPLETE" at bounding box center [251, 377] width 66 height 14
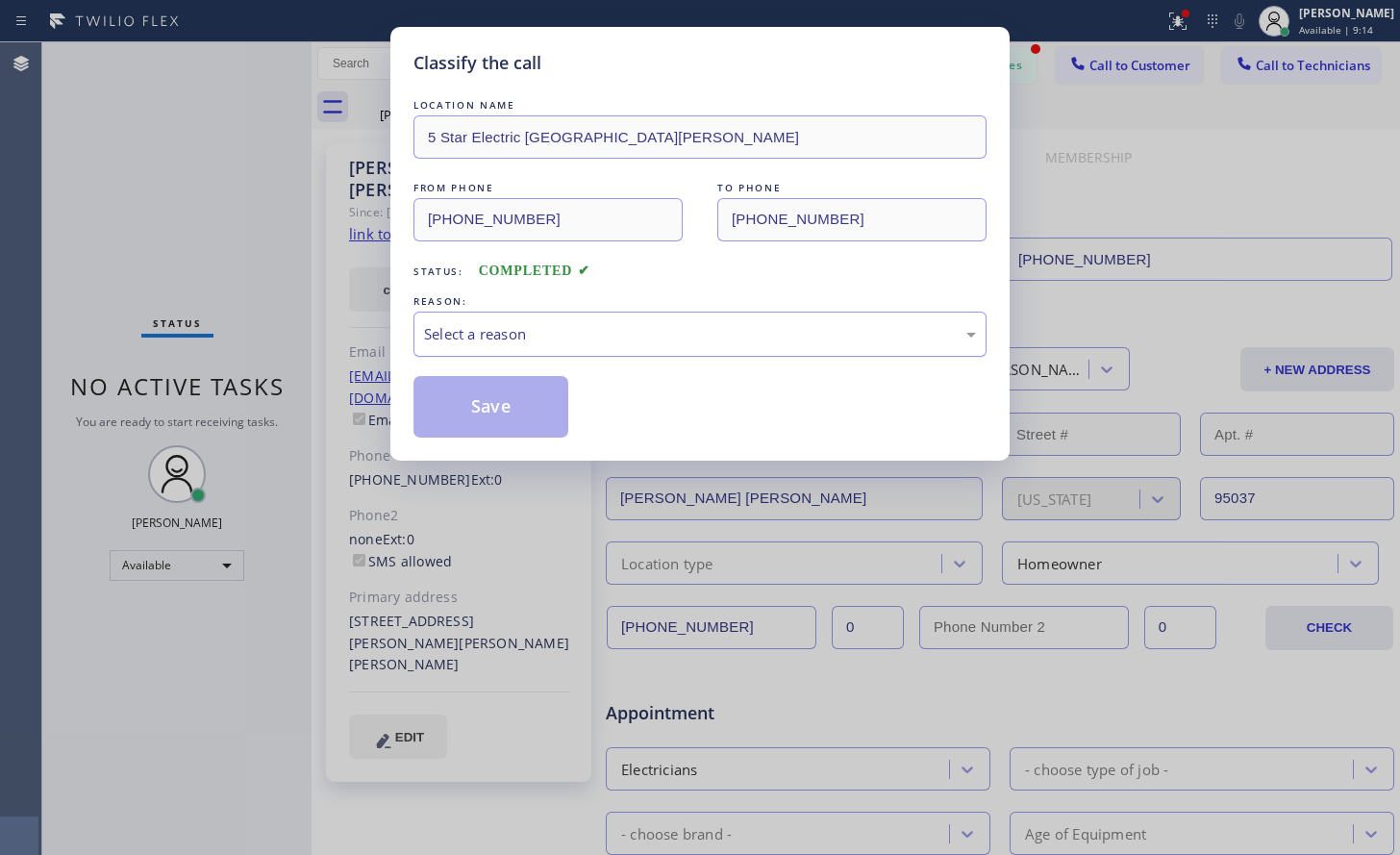
click at [505, 335] on div "Select a reason" at bounding box center [700, 334] width 552 height 22
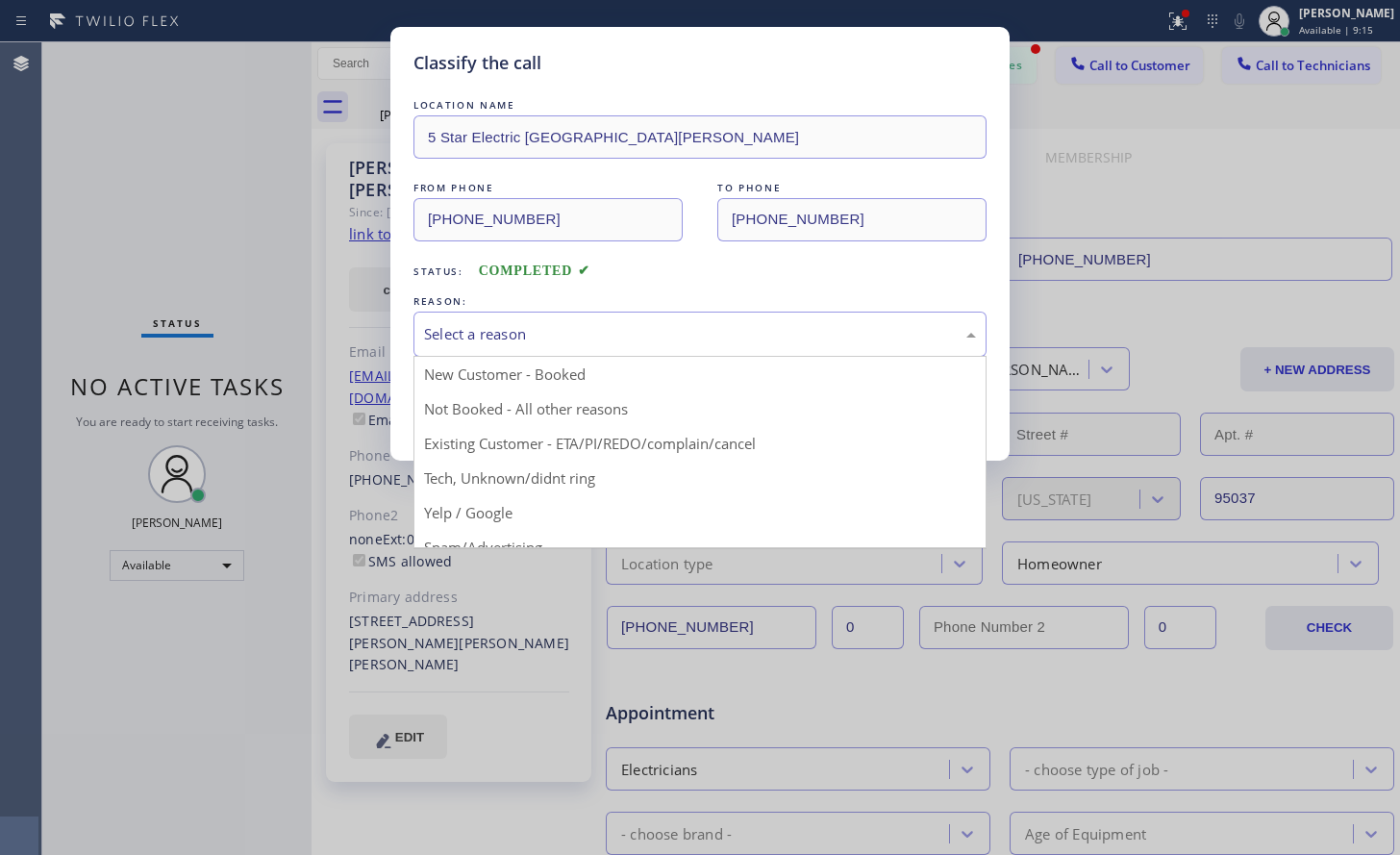
drag, startPoint x: 578, startPoint y: 442, endPoint x: 567, endPoint y: 446, distance: 11.7
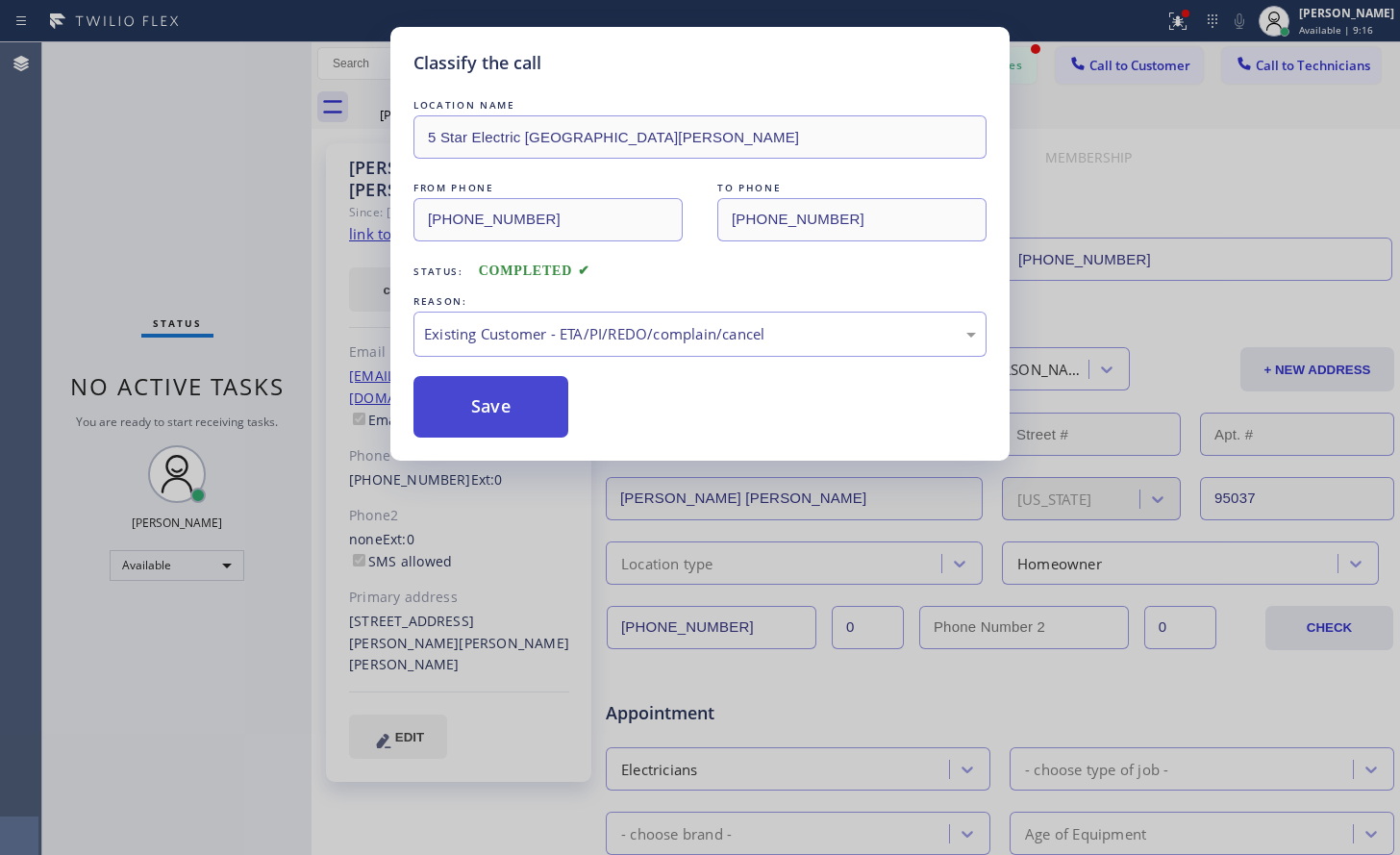
click at [524, 415] on button "Save" at bounding box center [491, 407] width 155 height 61
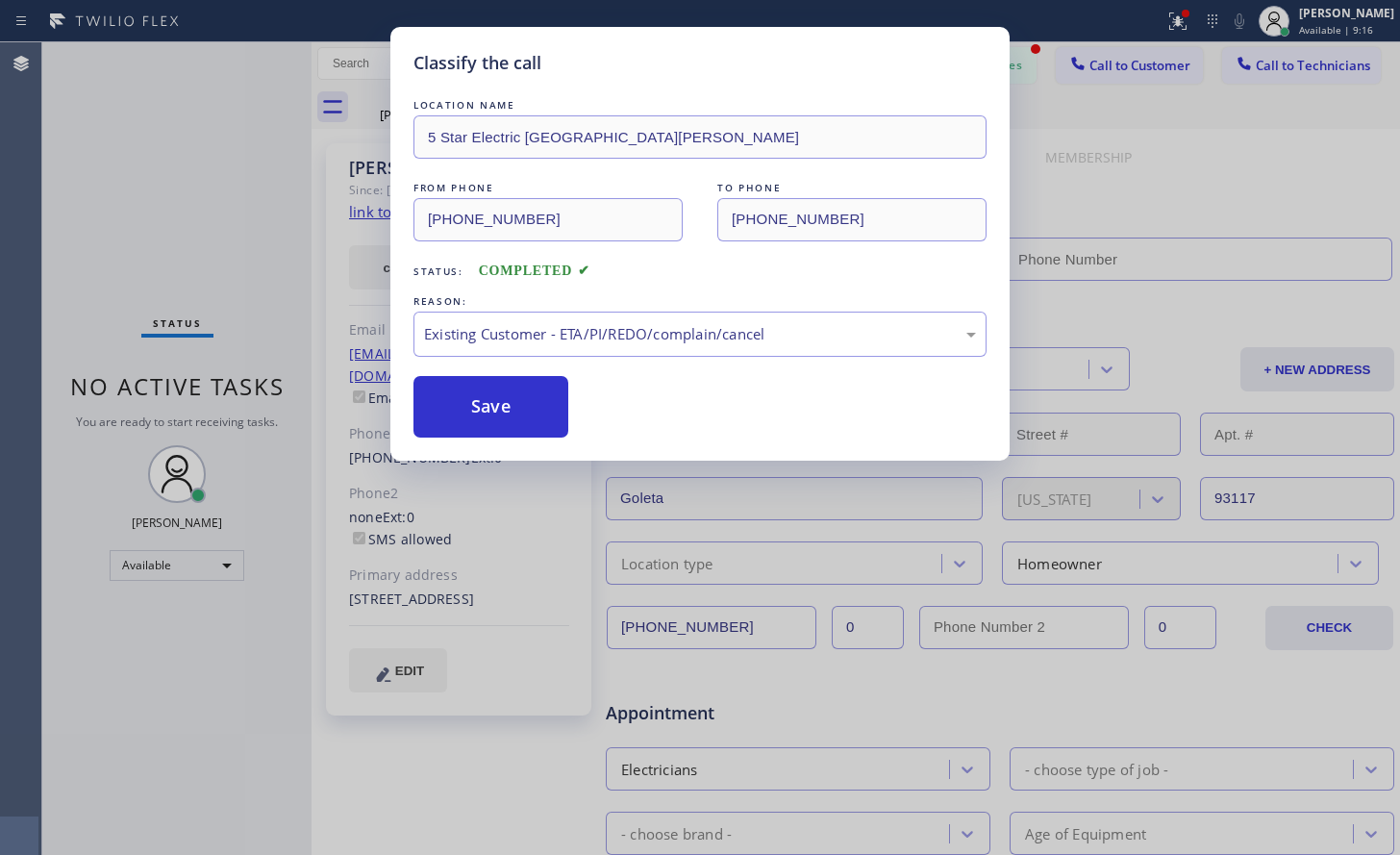
type input "[PHONE_NUMBER]"
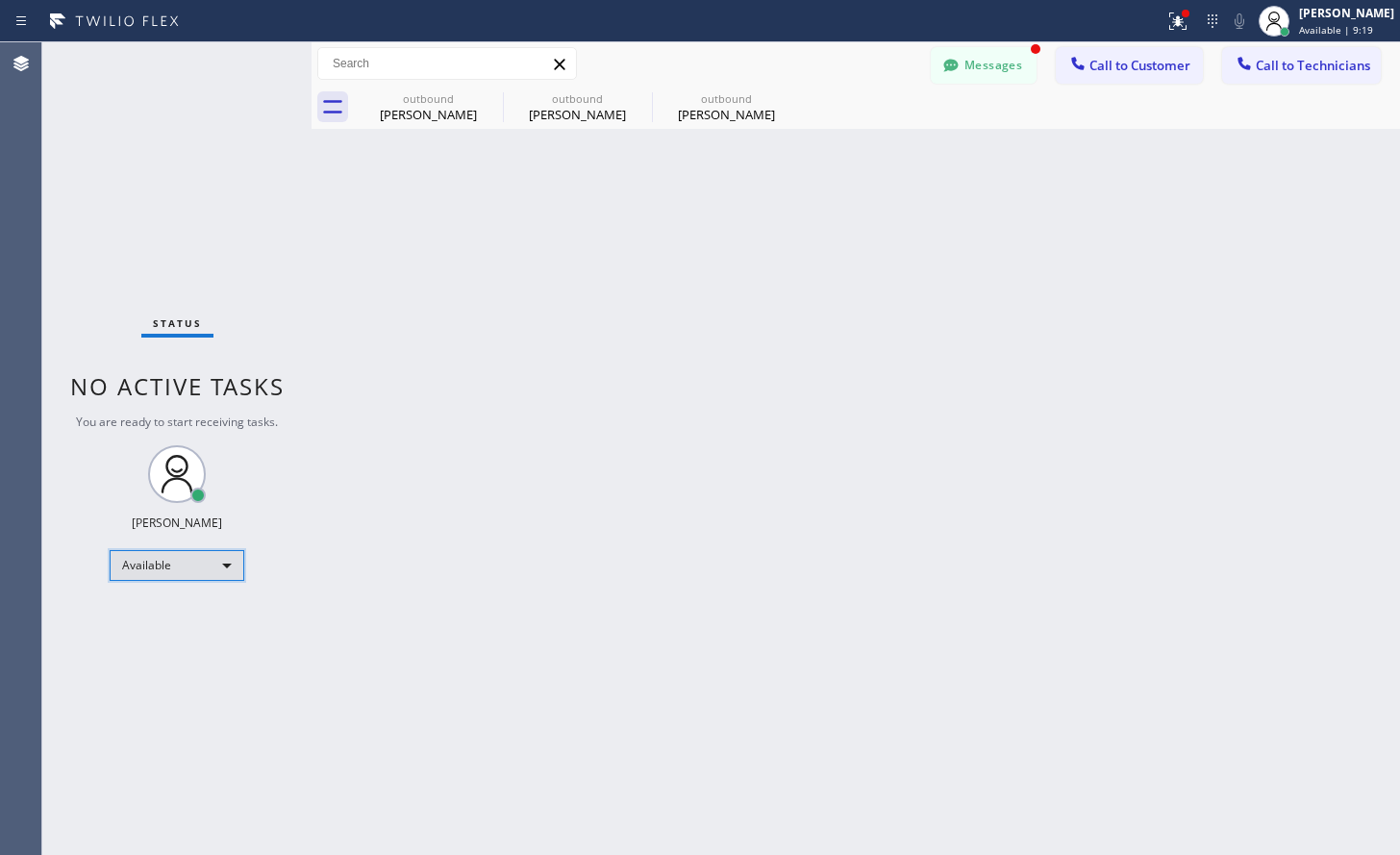
click at [160, 552] on div "Available" at bounding box center [177, 565] width 134 height 31
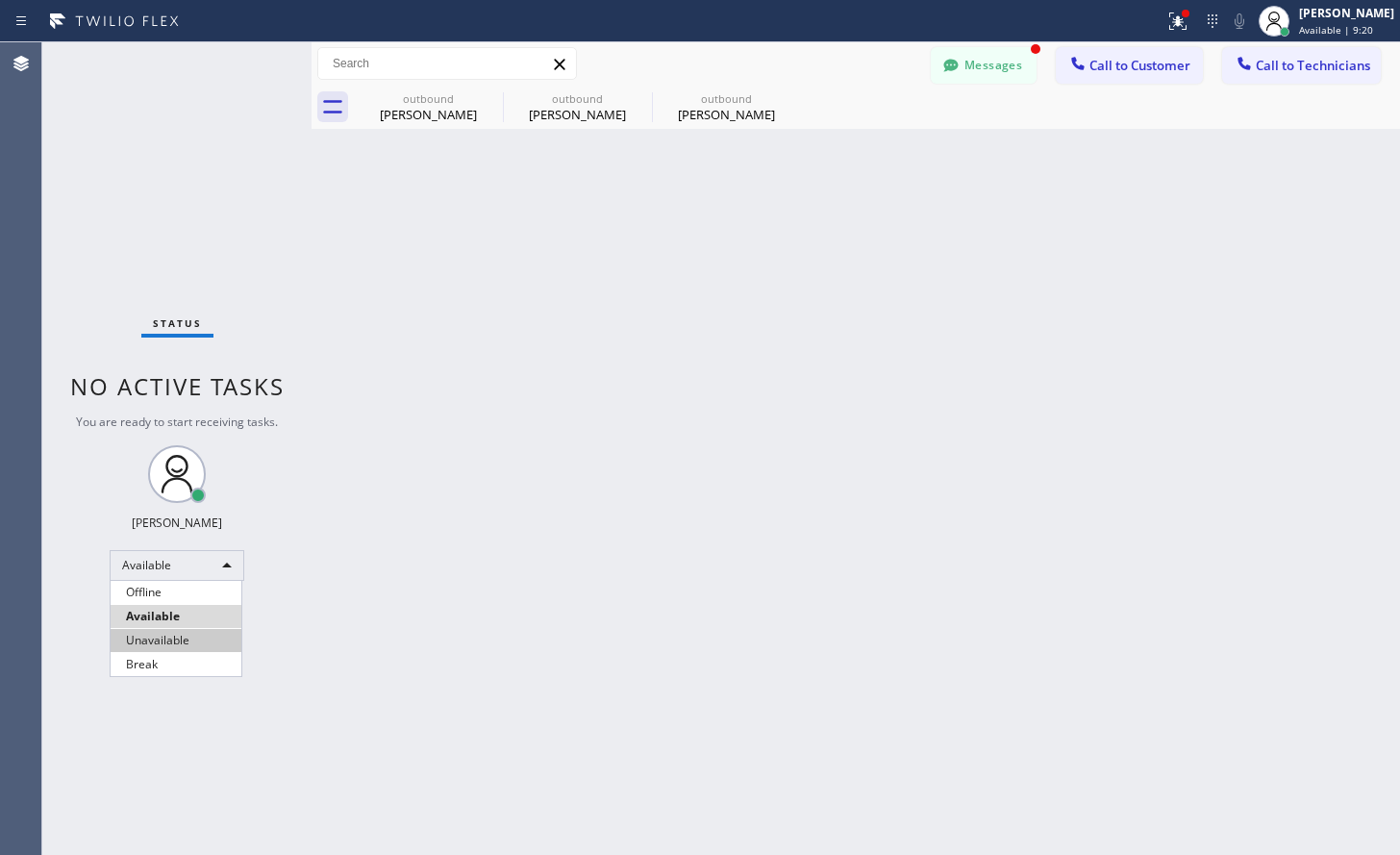
click at [188, 630] on li "Unavailable" at bounding box center [176, 640] width 130 height 23
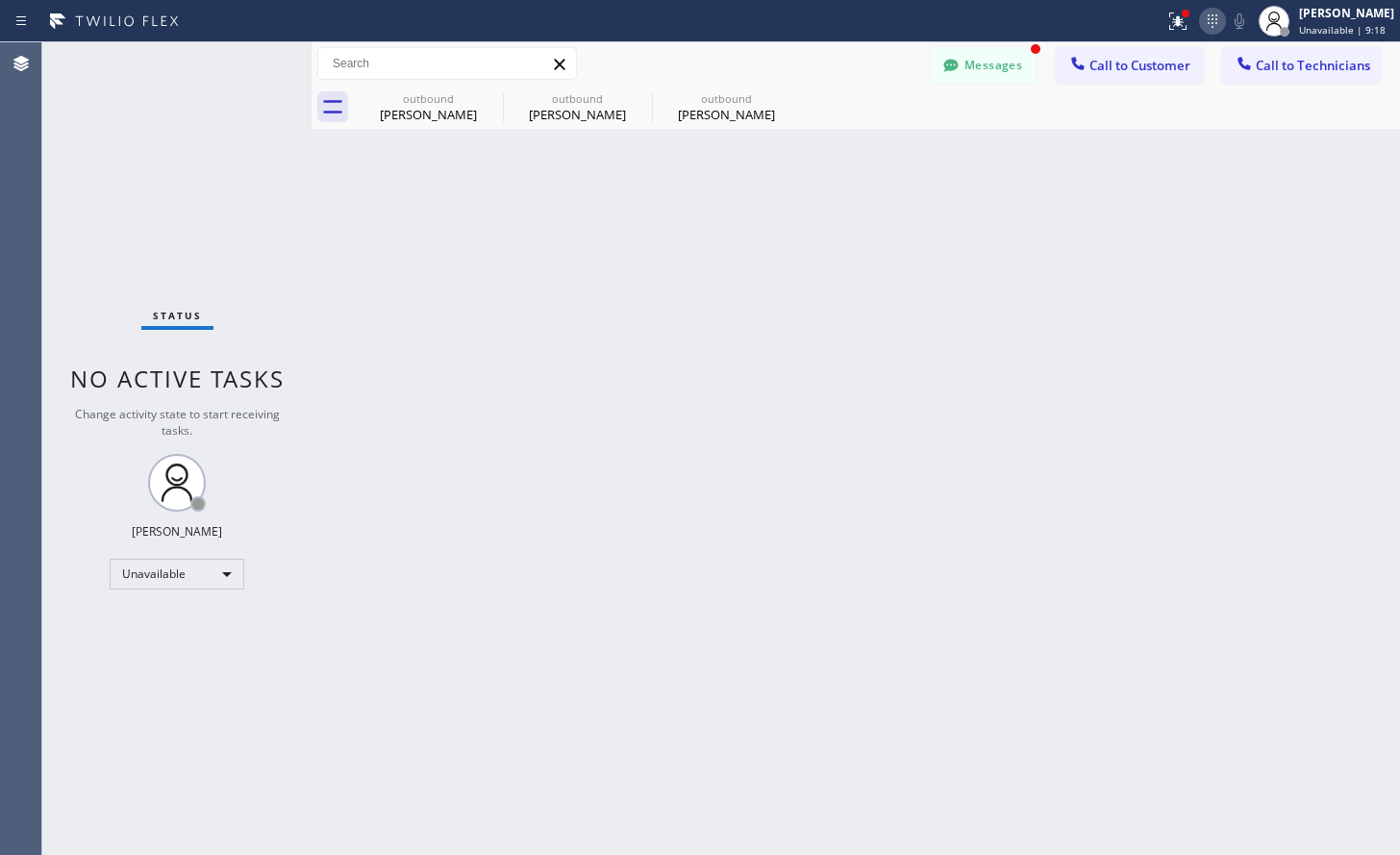
click at [1224, 20] on icon at bounding box center [1212, 21] width 23 height 23
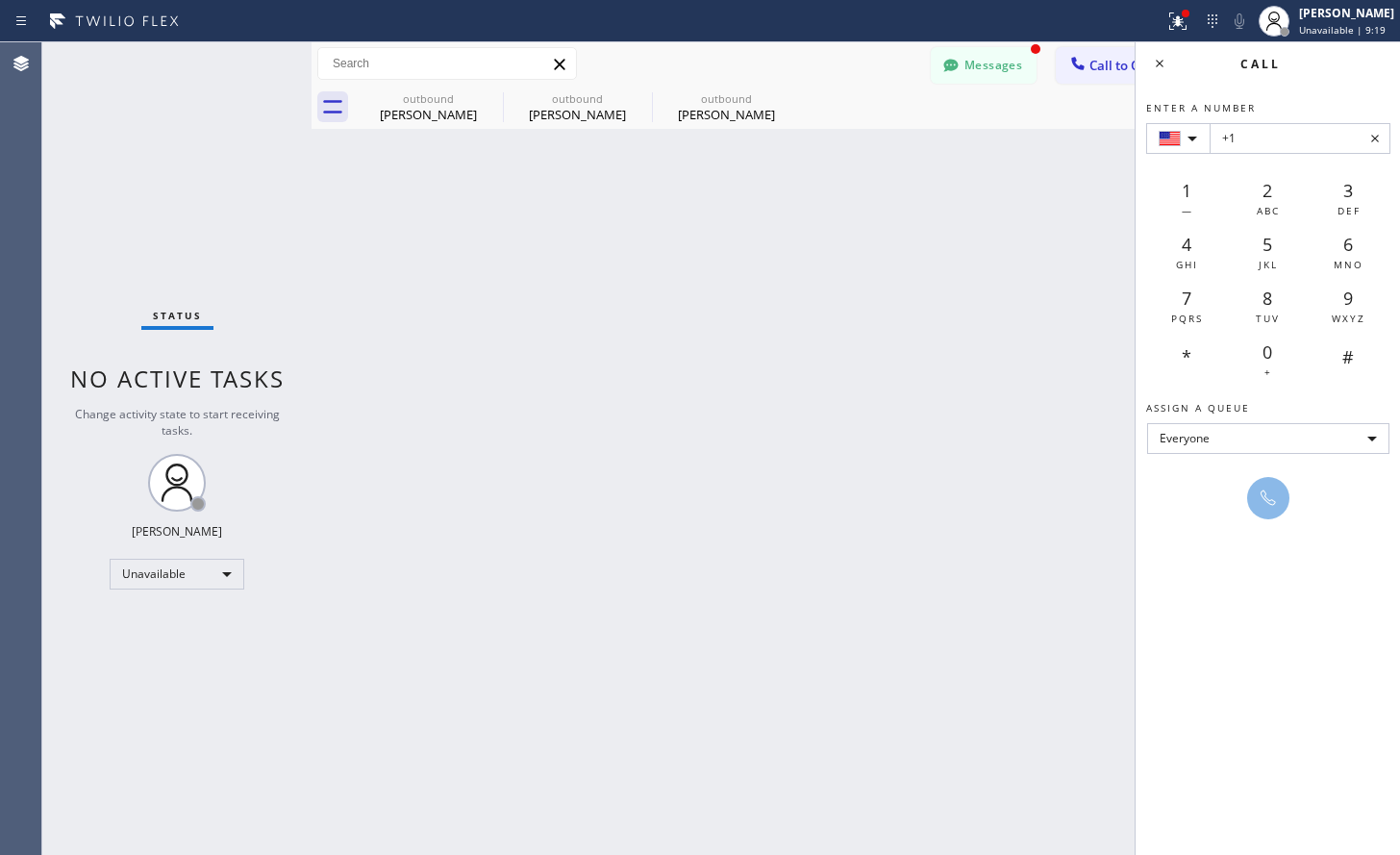
click at [962, 402] on div "Back to Dashboard Change Sender ID Customers Technicians VB [PERSON_NAME] [DATE…" at bounding box center [856, 448] width 1089 height 813
click at [1157, 73] on icon at bounding box center [1159, 63] width 23 height 23
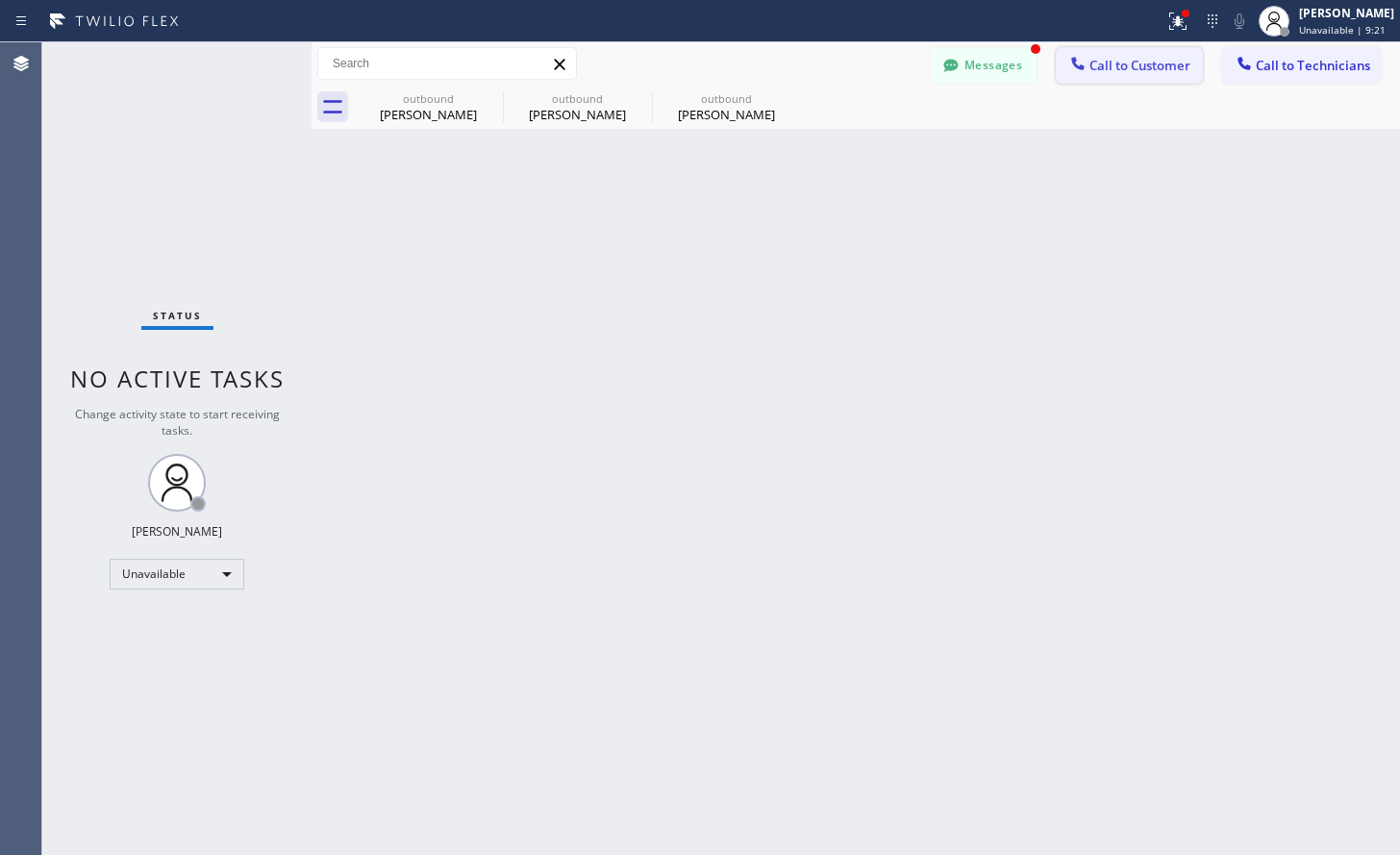
click at [1153, 75] on button "Call to Customer" at bounding box center [1129, 65] width 147 height 37
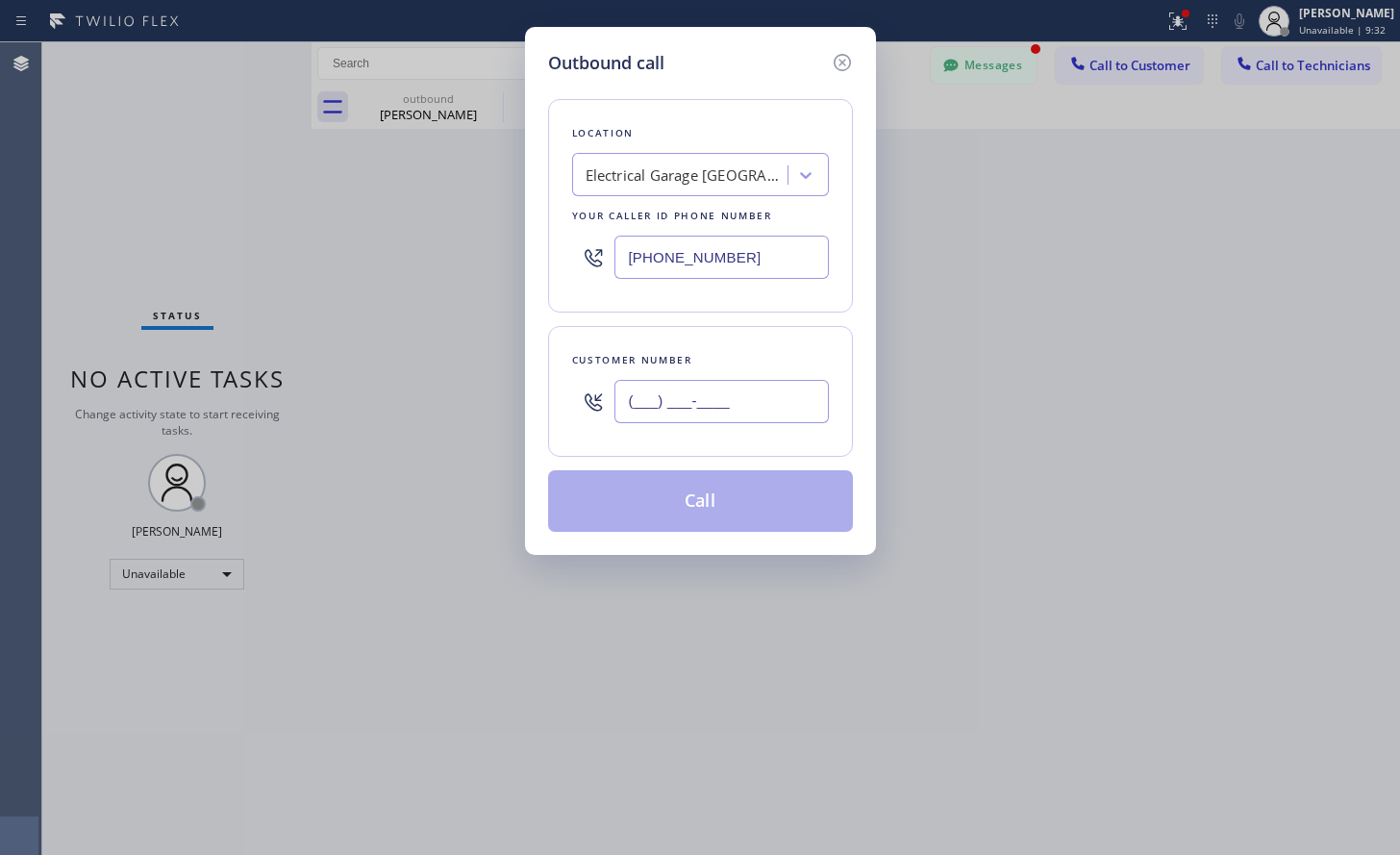
click at [696, 397] on input "(___) ___-____" at bounding box center [721, 402] width 214 height 43
paste input "607) 793-1616"
type input "[PHONE_NUMBER]"
click at [700, 505] on button "Call" at bounding box center [700, 501] width 305 height 61
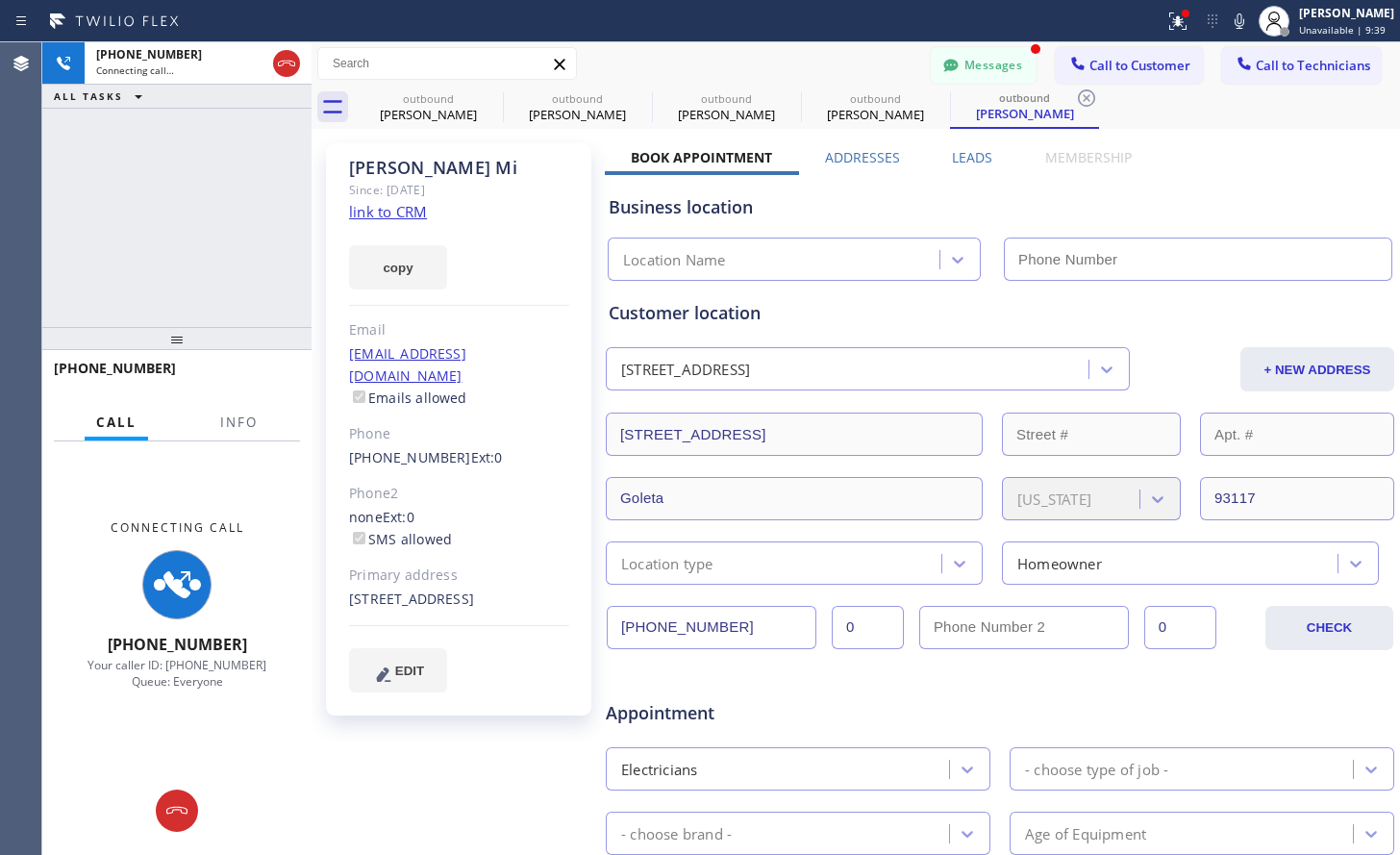
type input "[PHONE_NUMBER]"
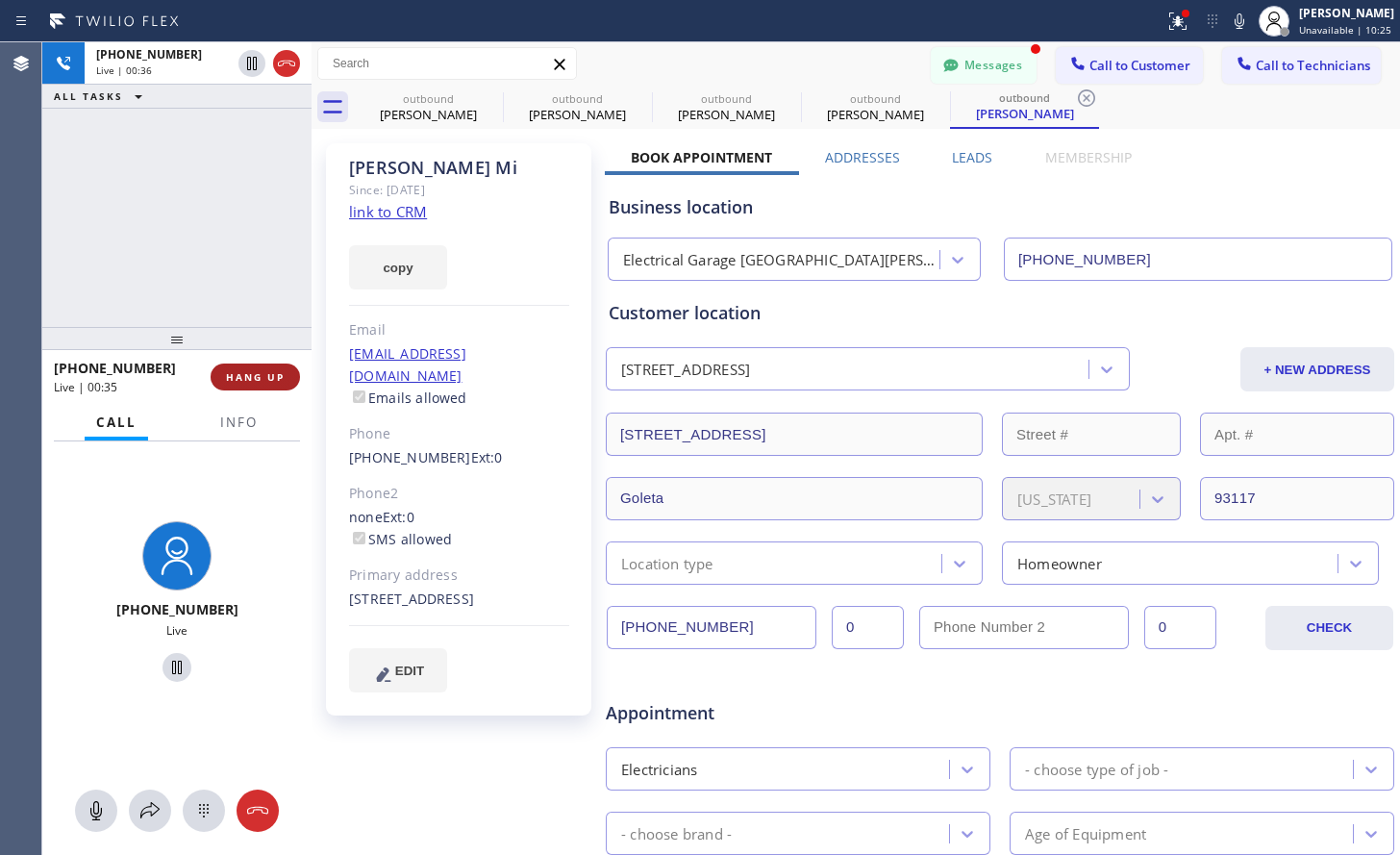
click at [257, 371] on span "HANG UP" at bounding box center [255, 377] width 58 height 14
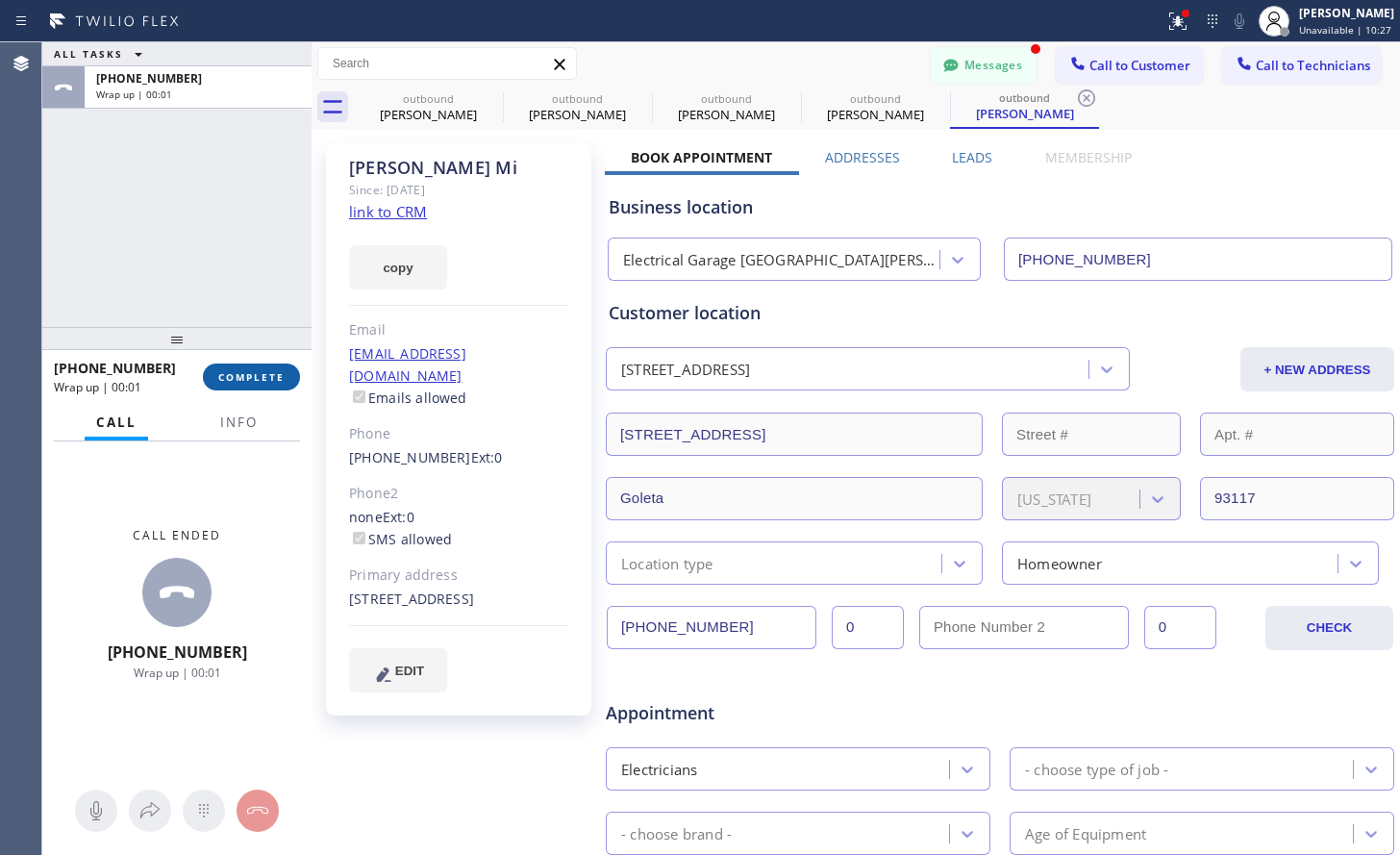
click at [250, 379] on span "COMPLETE" at bounding box center [251, 377] width 66 height 14
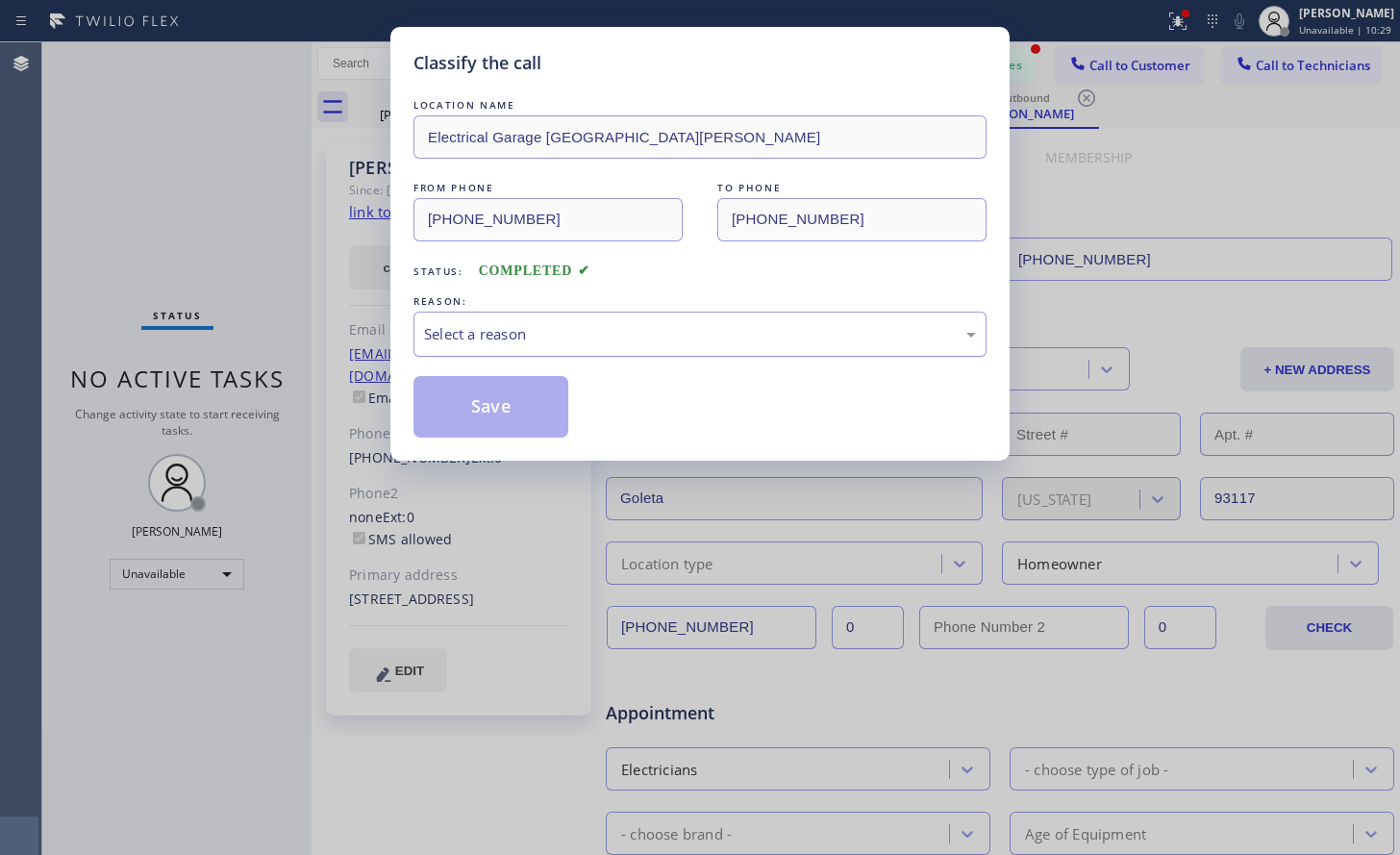
click at [558, 343] on div "Select a reason" at bounding box center [700, 334] width 552 height 22
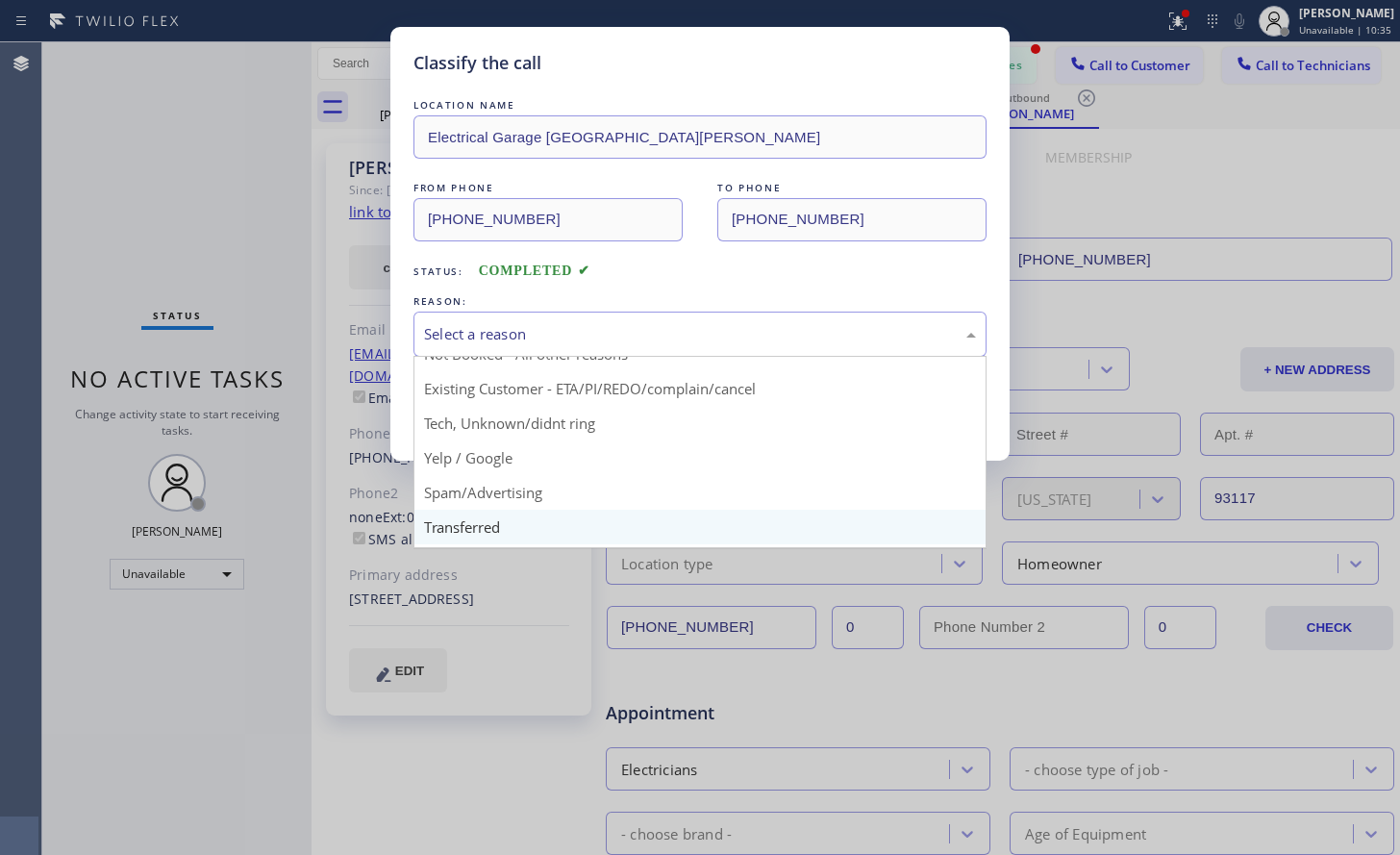
scroll to position [25, 0]
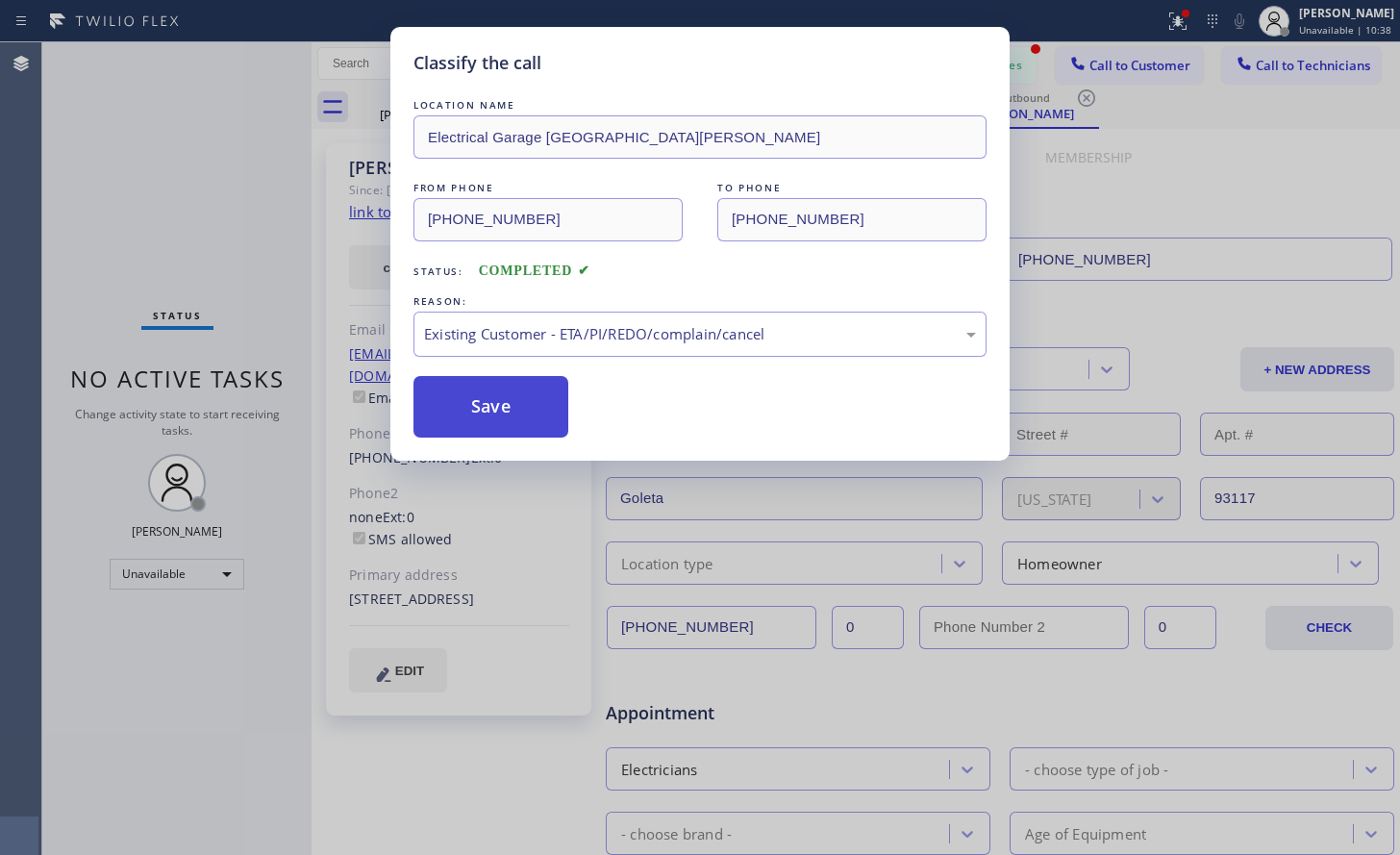
click at [542, 414] on button "Save" at bounding box center [491, 407] width 155 height 61
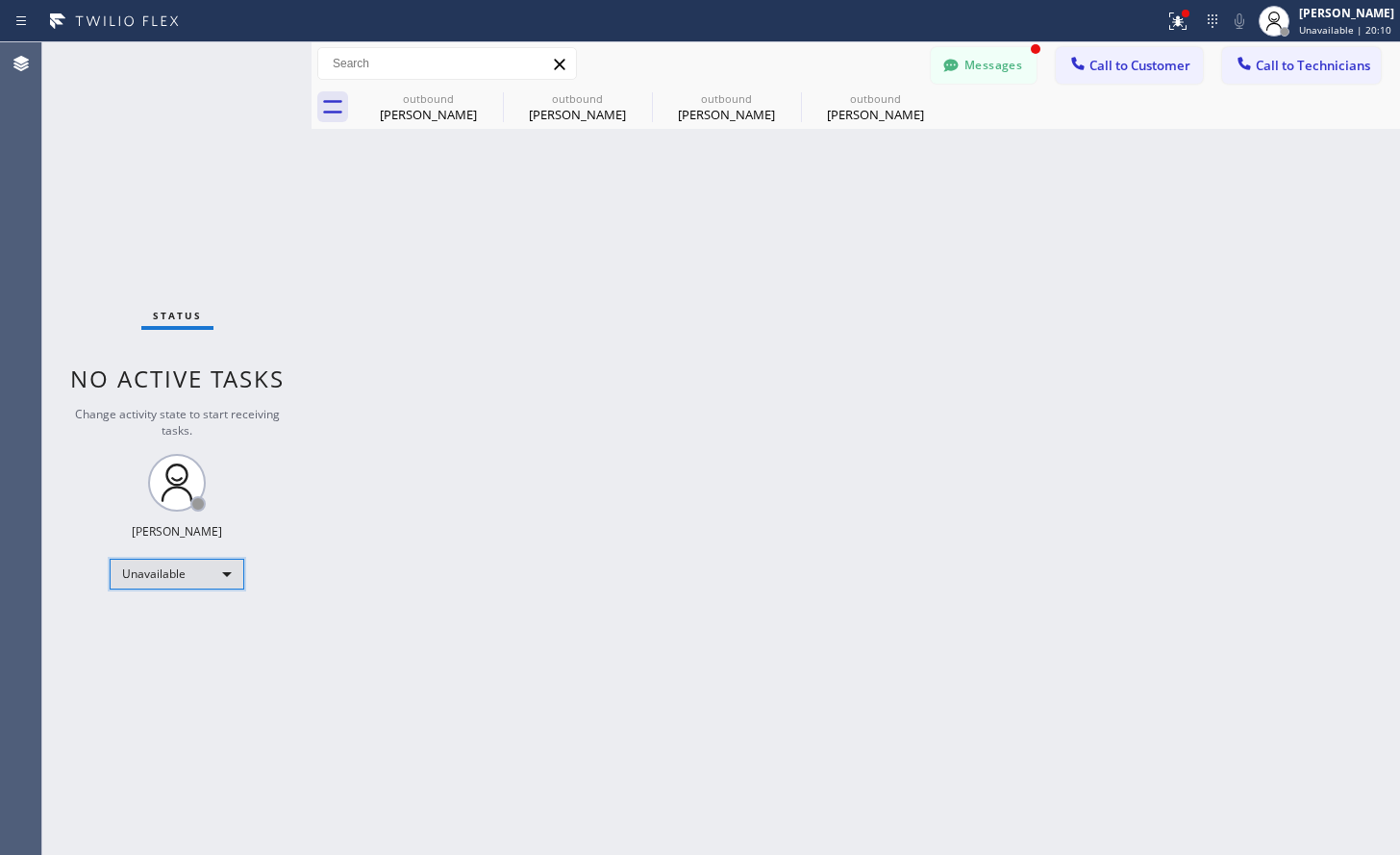
click at [197, 575] on div "Unavailable" at bounding box center [177, 574] width 134 height 31
click at [145, 617] on li "Available" at bounding box center [176, 624] width 130 height 23
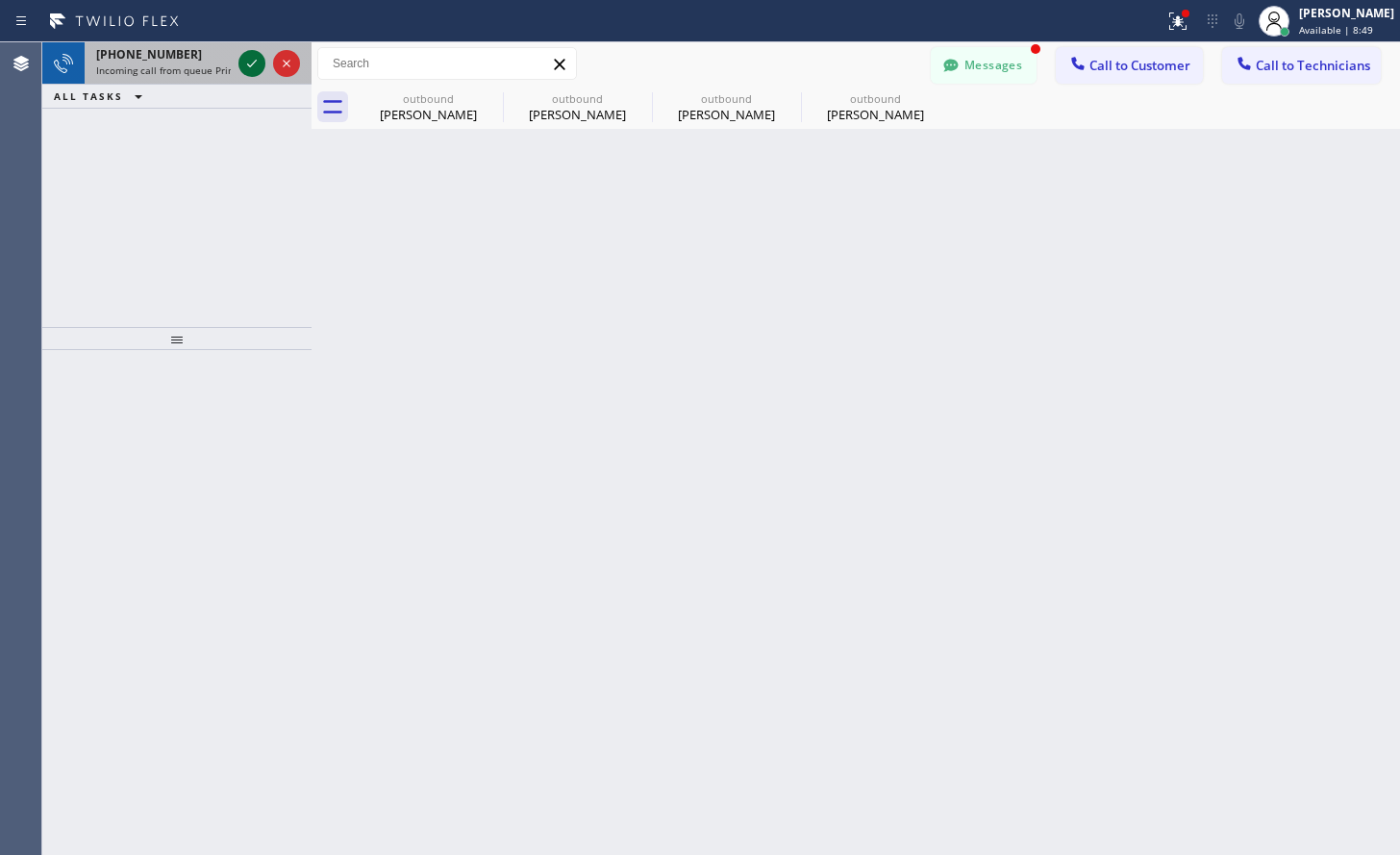
click at [247, 65] on icon at bounding box center [252, 63] width 23 height 23
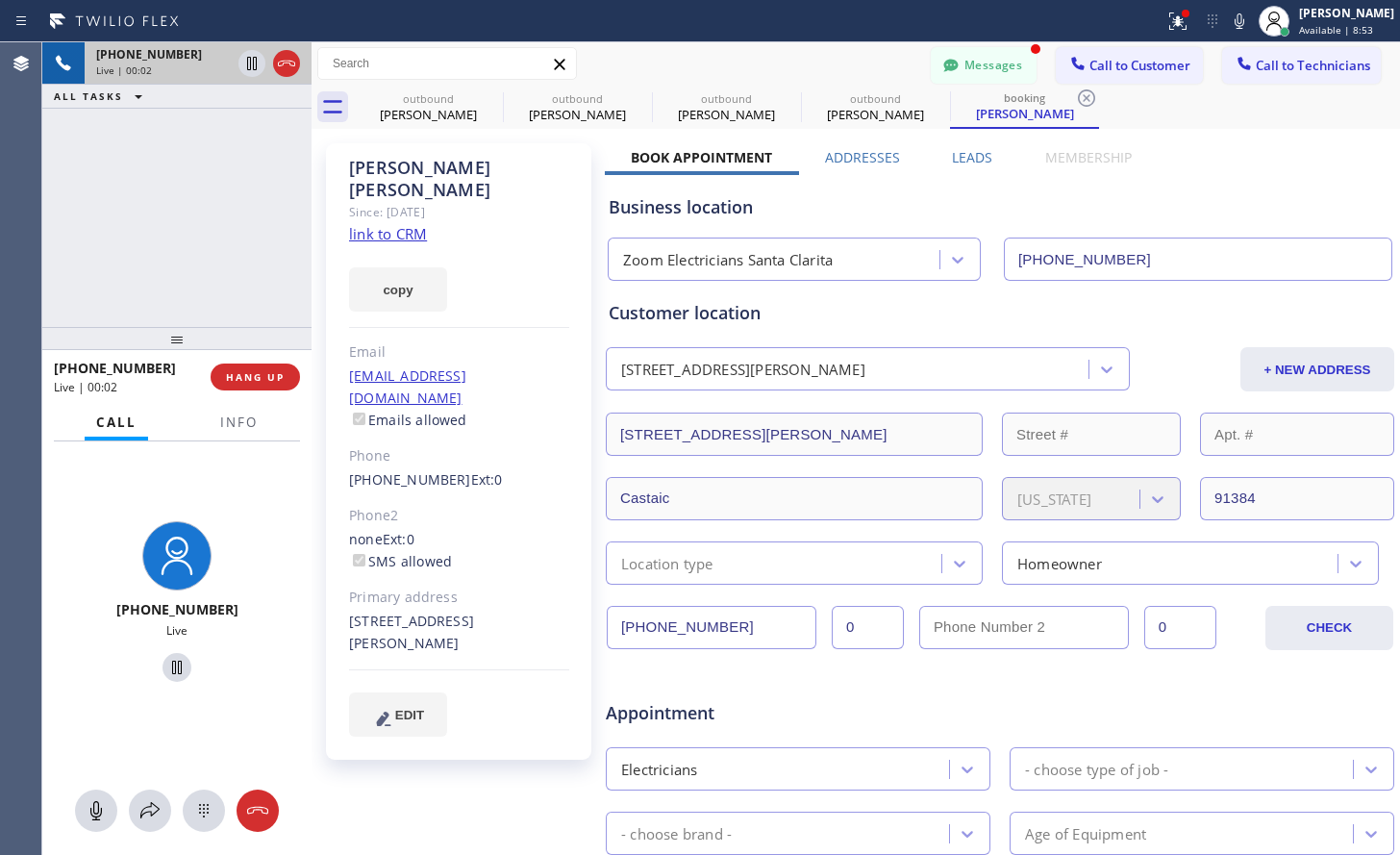
type input "[PHONE_NUMBER]"
click at [405, 224] on link "link to CRM" at bounding box center [388, 233] width 78 height 19
click at [169, 668] on icon at bounding box center [177, 666] width 23 height 23
click at [146, 816] on icon at bounding box center [149, 810] width 23 height 23
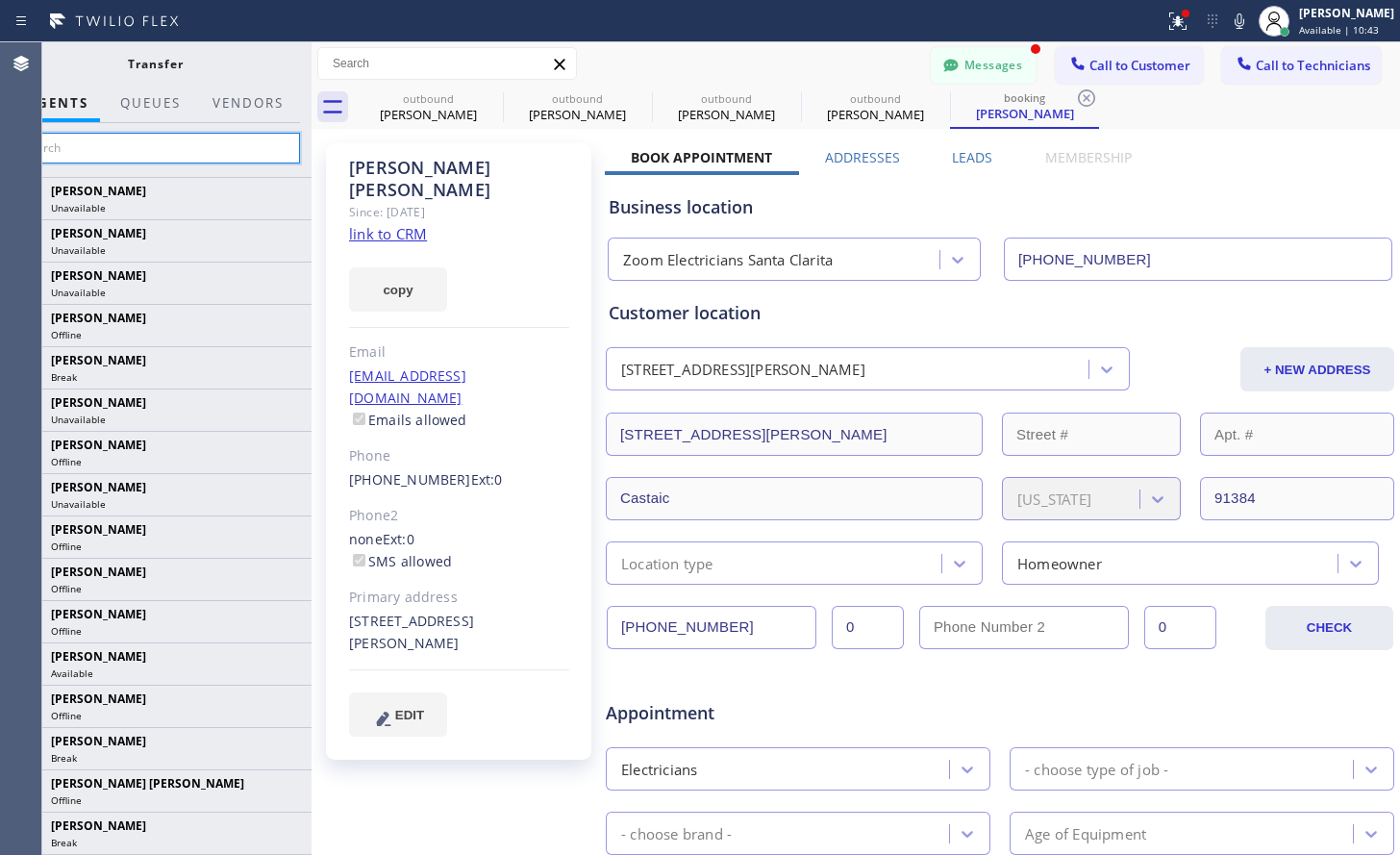
click at [117, 154] on input "text" at bounding box center [155, 147] width 289 height 31
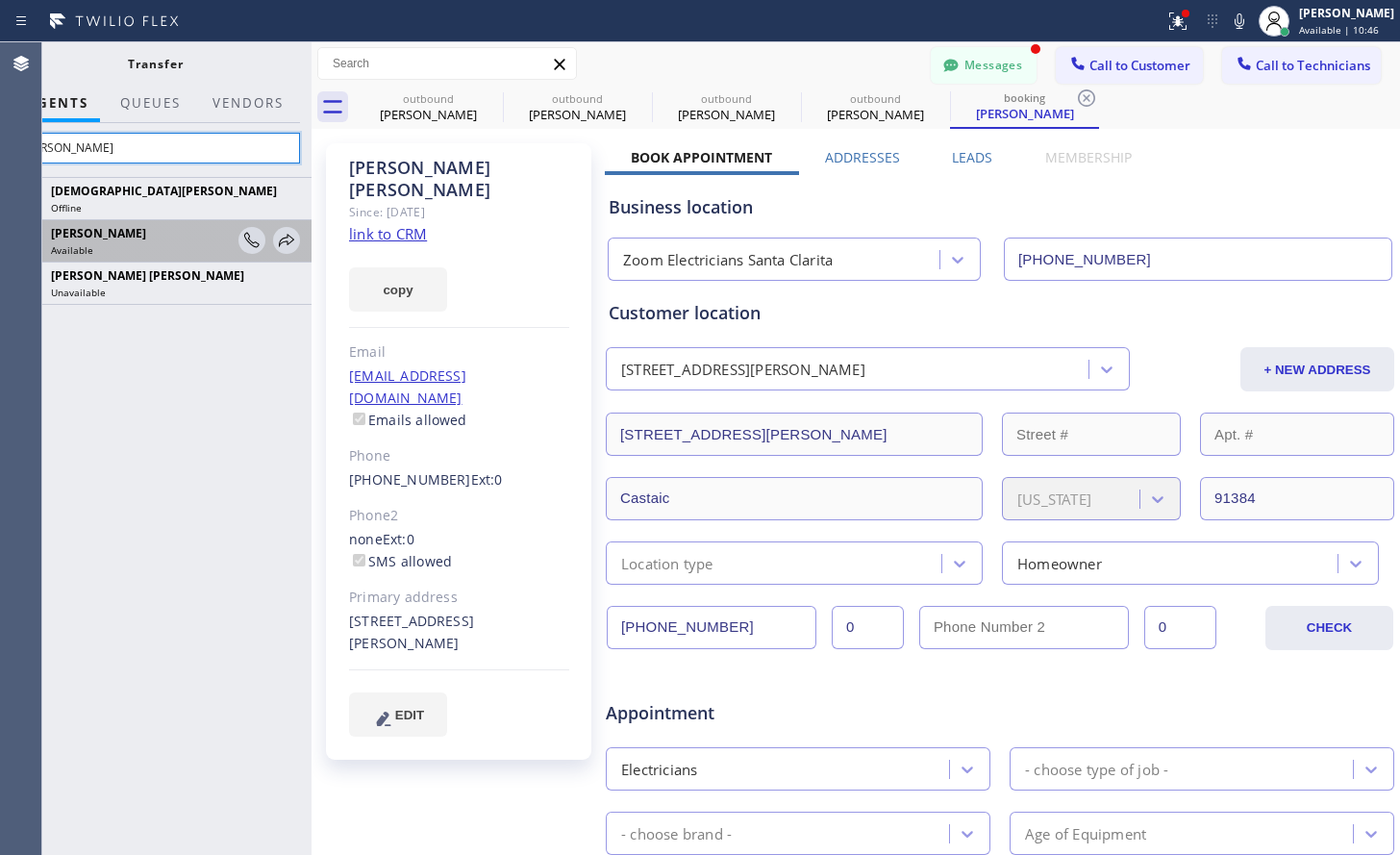
type input "[PERSON_NAME]"
click at [122, 243] on div "[PERSON_NAME] Available" at bounding box center [143, 241] width 192 height 34
click at [279, 239] on icon at bounding box center [286, 240] width 23 height 23
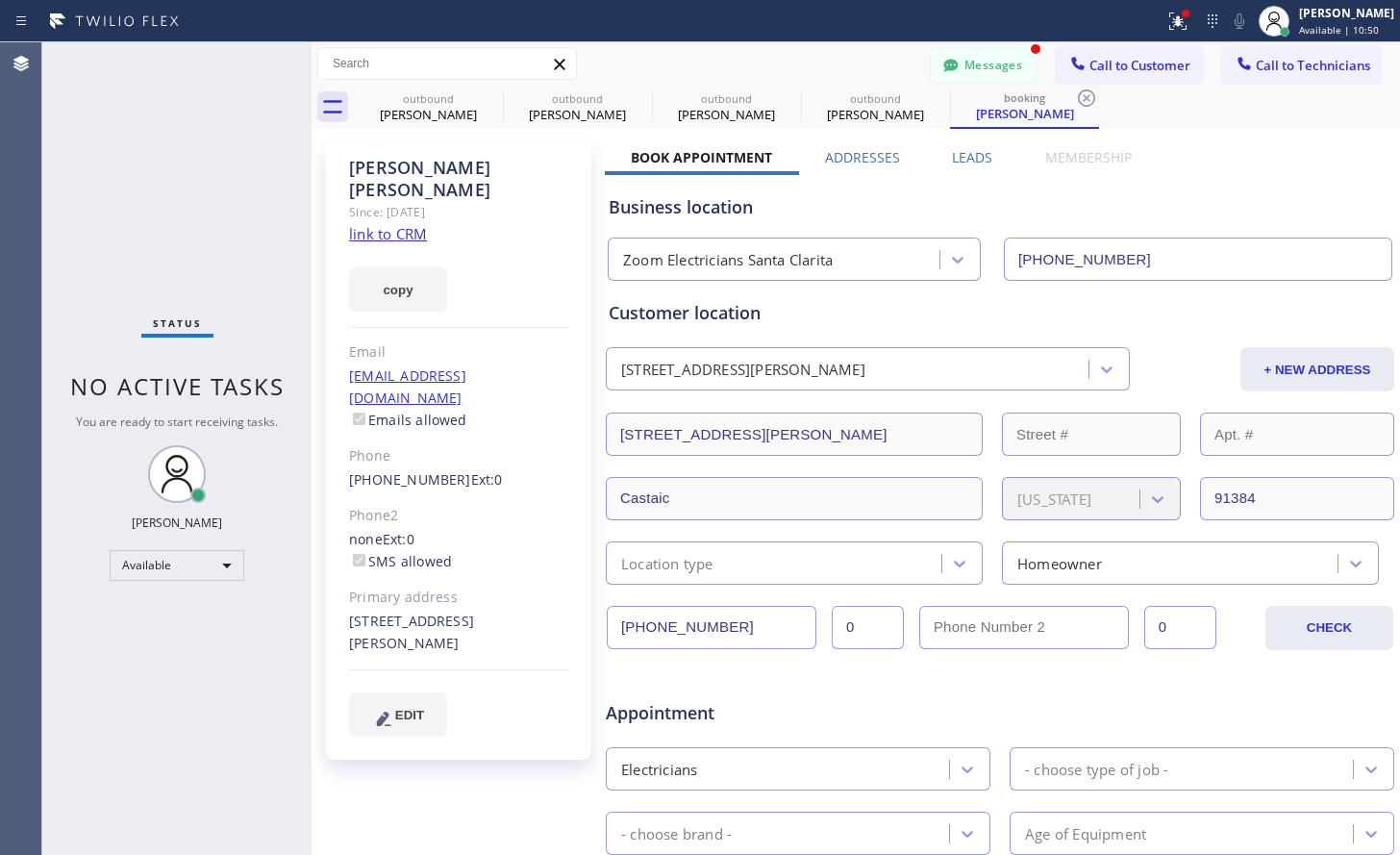
type input "[PHONE_NUMBER]"
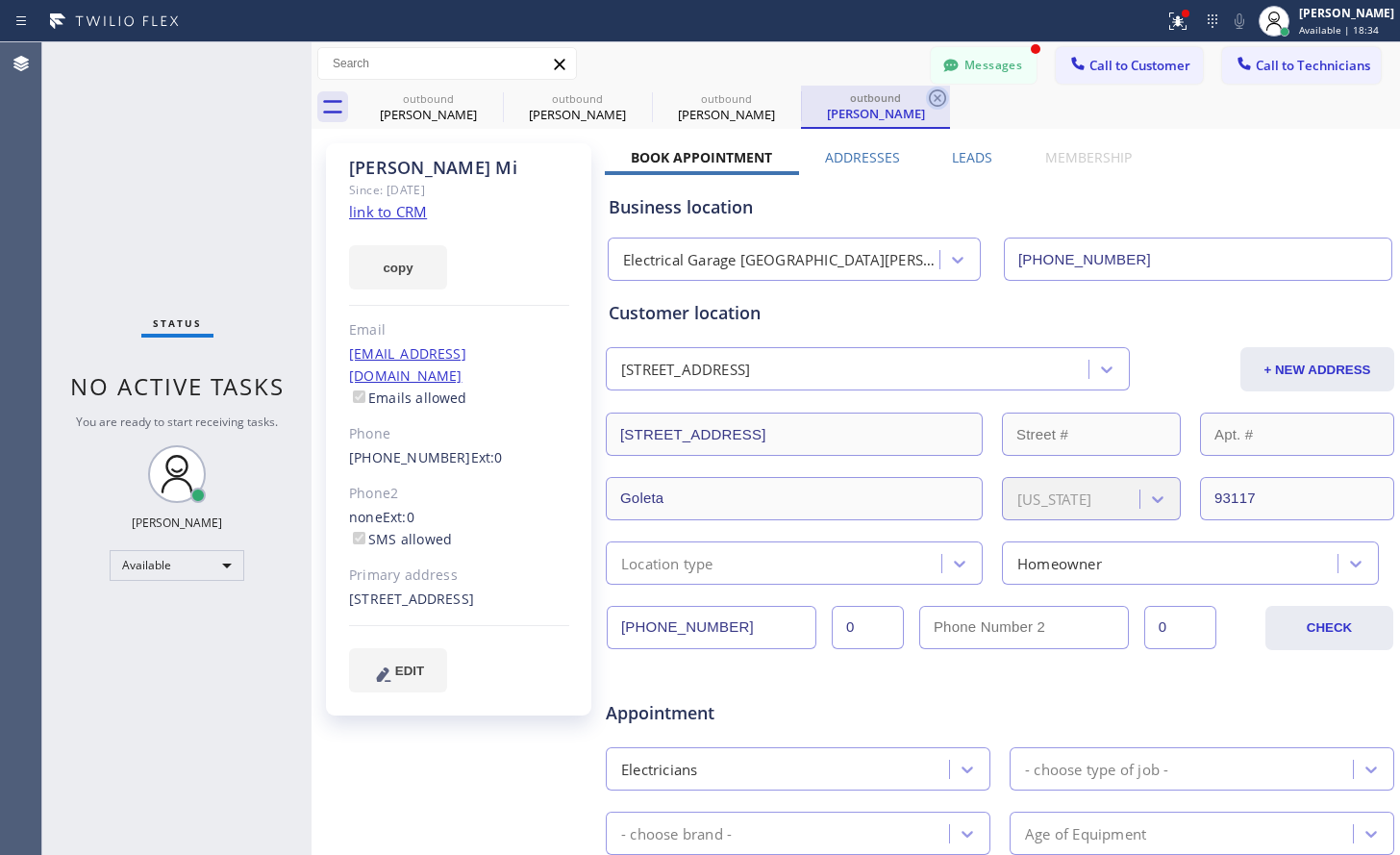
click at [937, 101] on icon at bounding box center [937, 98] width 23 height 23
click at [792, 93] on icon at bounding box center [788, 98] width 23 height 23
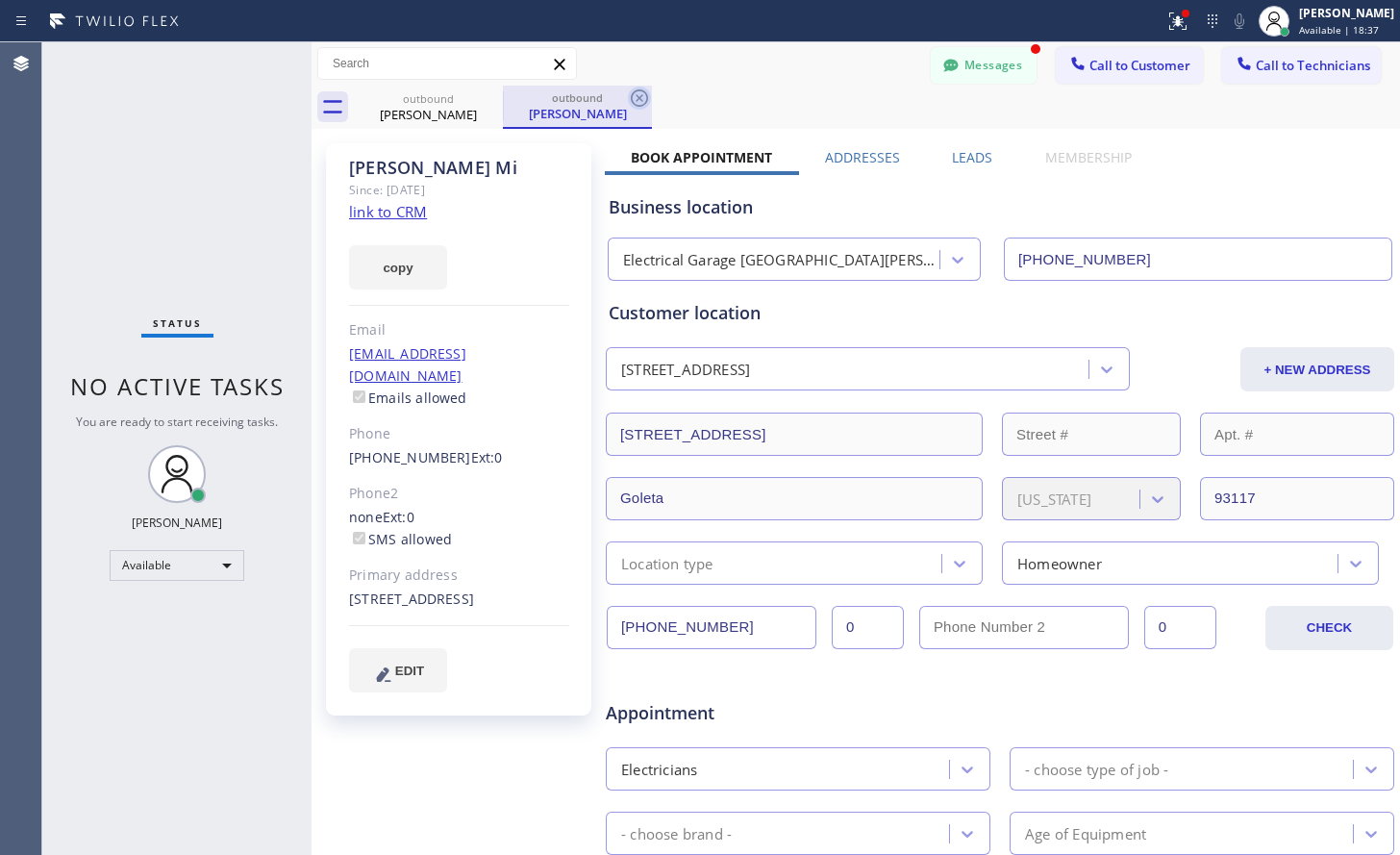
click at [634, 93] on icon at bounding box center [640, 99] width 18 height 18
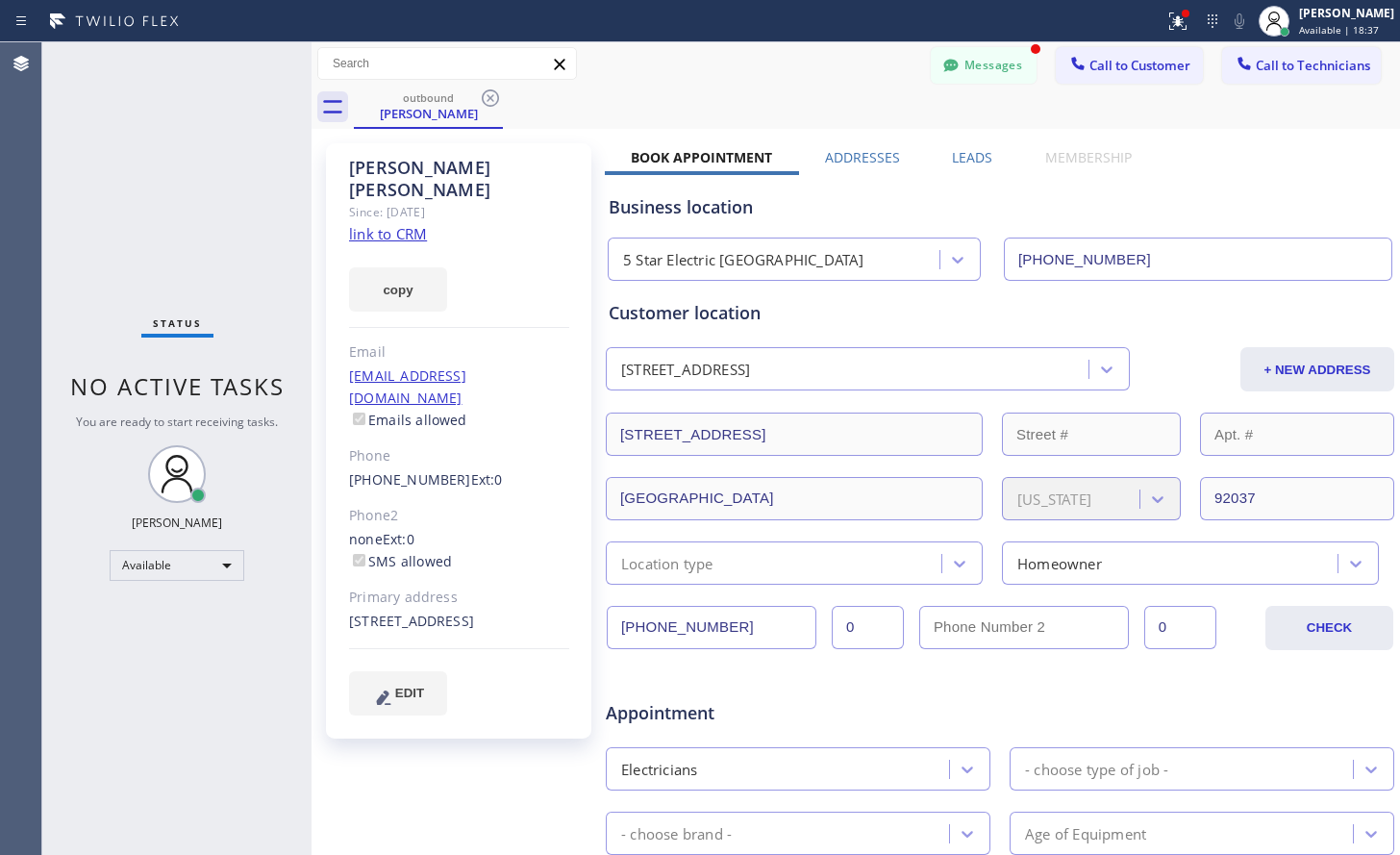
type input "[PHONE_NUMBER]"
click at [484, 97] on icon at bounding box center [490, 98] width 23 height 23
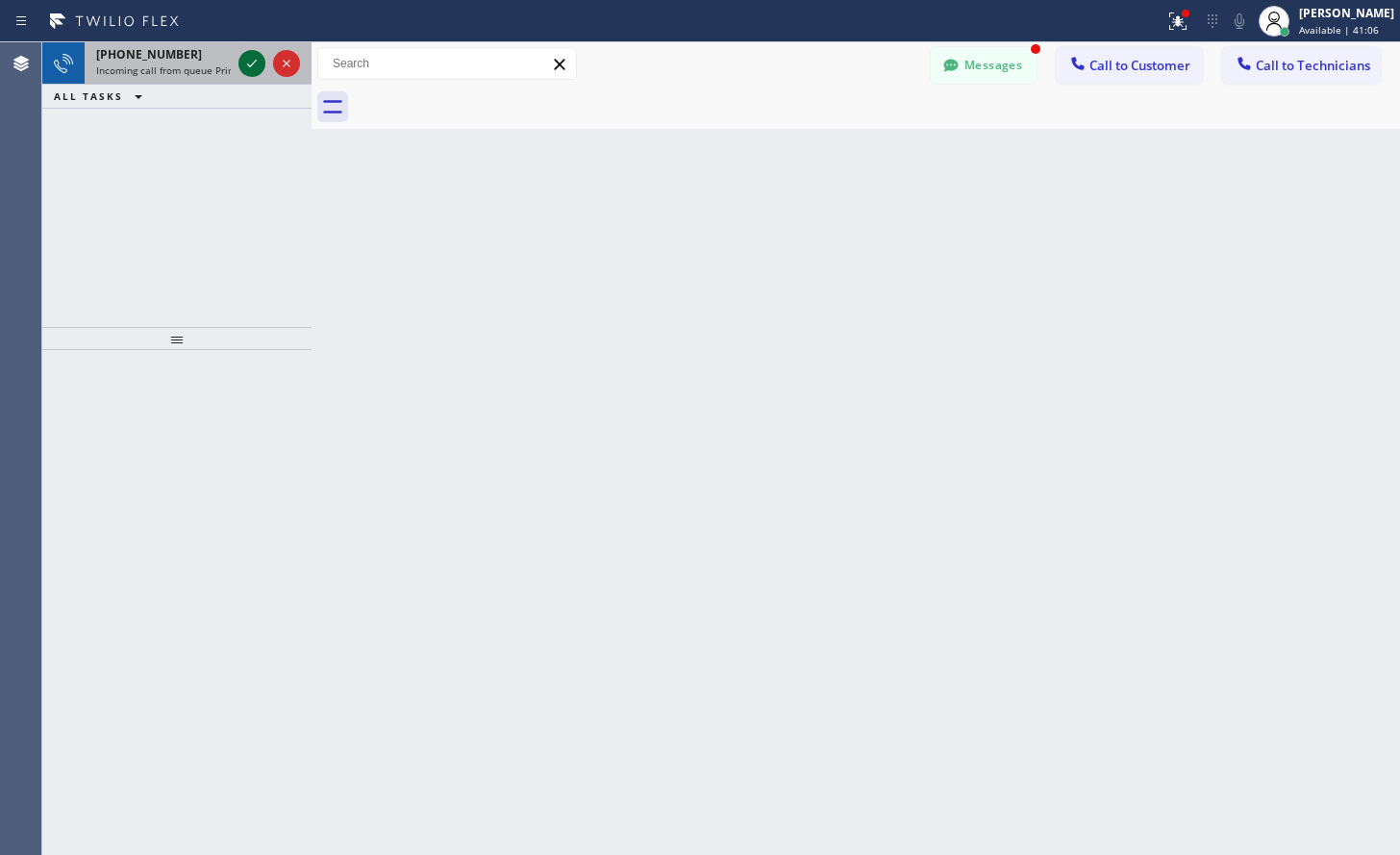
click at [251, 67] on icon at bounding box center [252, 63] width 23 height 23
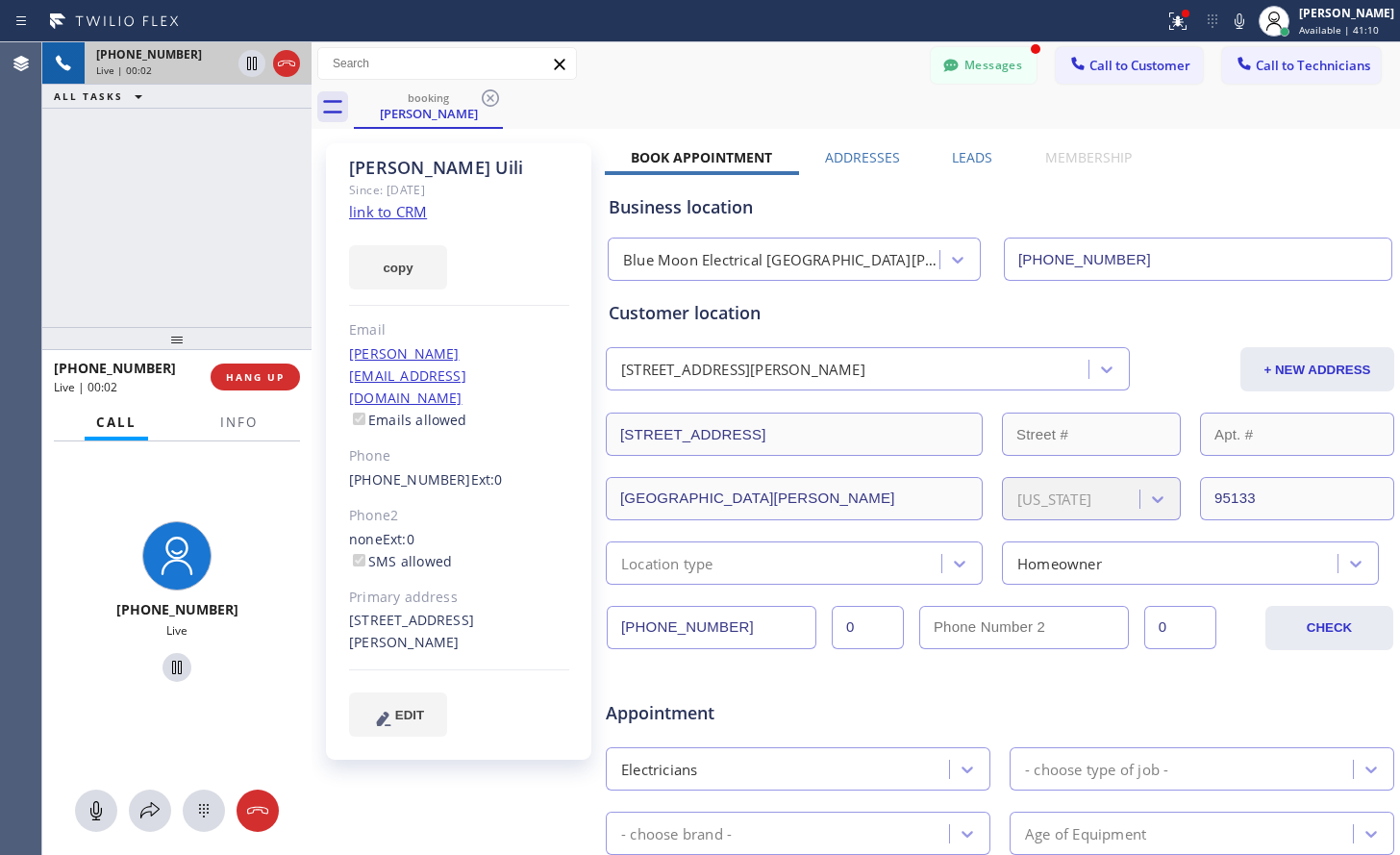
type input "[PHONE_NUMBER]"
click at [415, 203] on link "link to CRM" at bounding box center [388, 211] width 78 height 19
drag, startPoint x: 178, startPoint y: 666, endPoint x: 188, endPoint y: 656, distance: 14.1
click at [178, 666] on icon at bounding box center [177, 666] width 23 height 23
click at [170, 665] on icon at bounding box center [177, 667] width 14 height 14
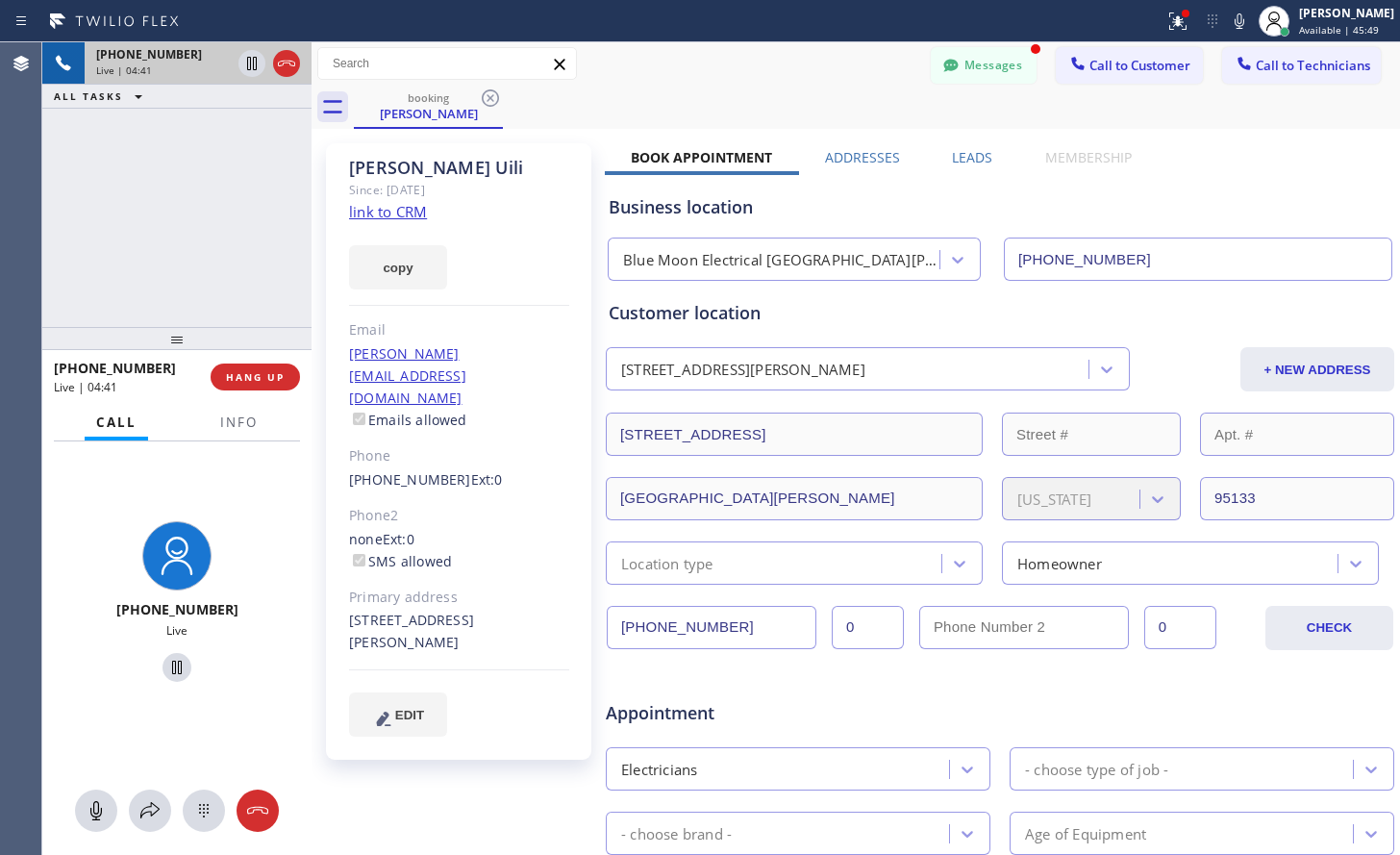
drag, startPoint x: 169, startPoint y: 663, endPoint x: 110, endPoint y: 660, distance: 59.1
click at [169, 663] on icon at bounding box center [177, 666] width 23 height 23
drag, startPoint x: 167, startPoint y: 665, endPoint x: 123, endPoint y: 647, distance: 47.5
click at [170, 665] on icon at bounding box center [177, 667] width 14 height 14
click at [170, 661] on icon at bounding box center [177, 666] width 23 height 23
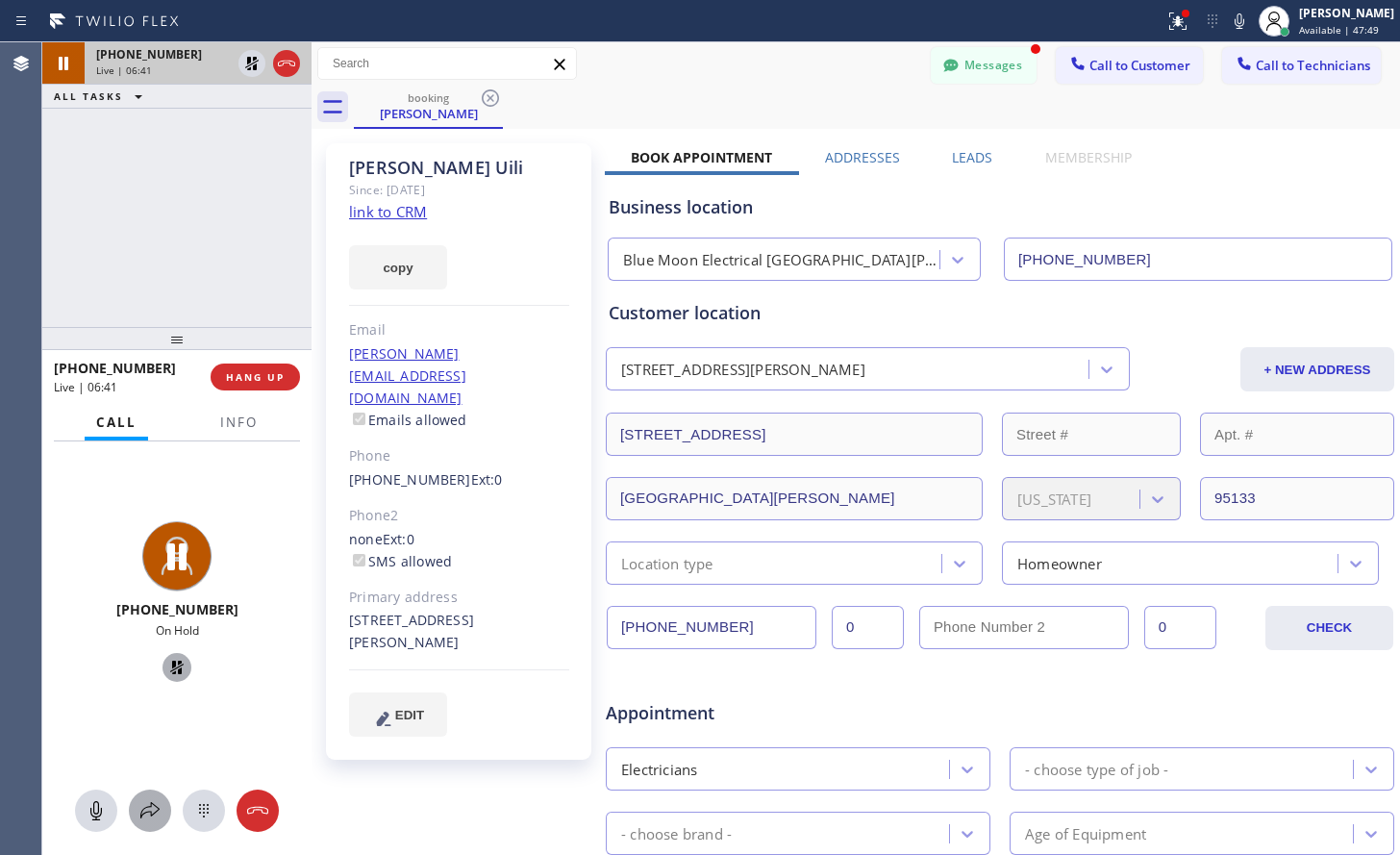
click at [154, 816] on icon at bounding box center [149, 810] width 23 height 23
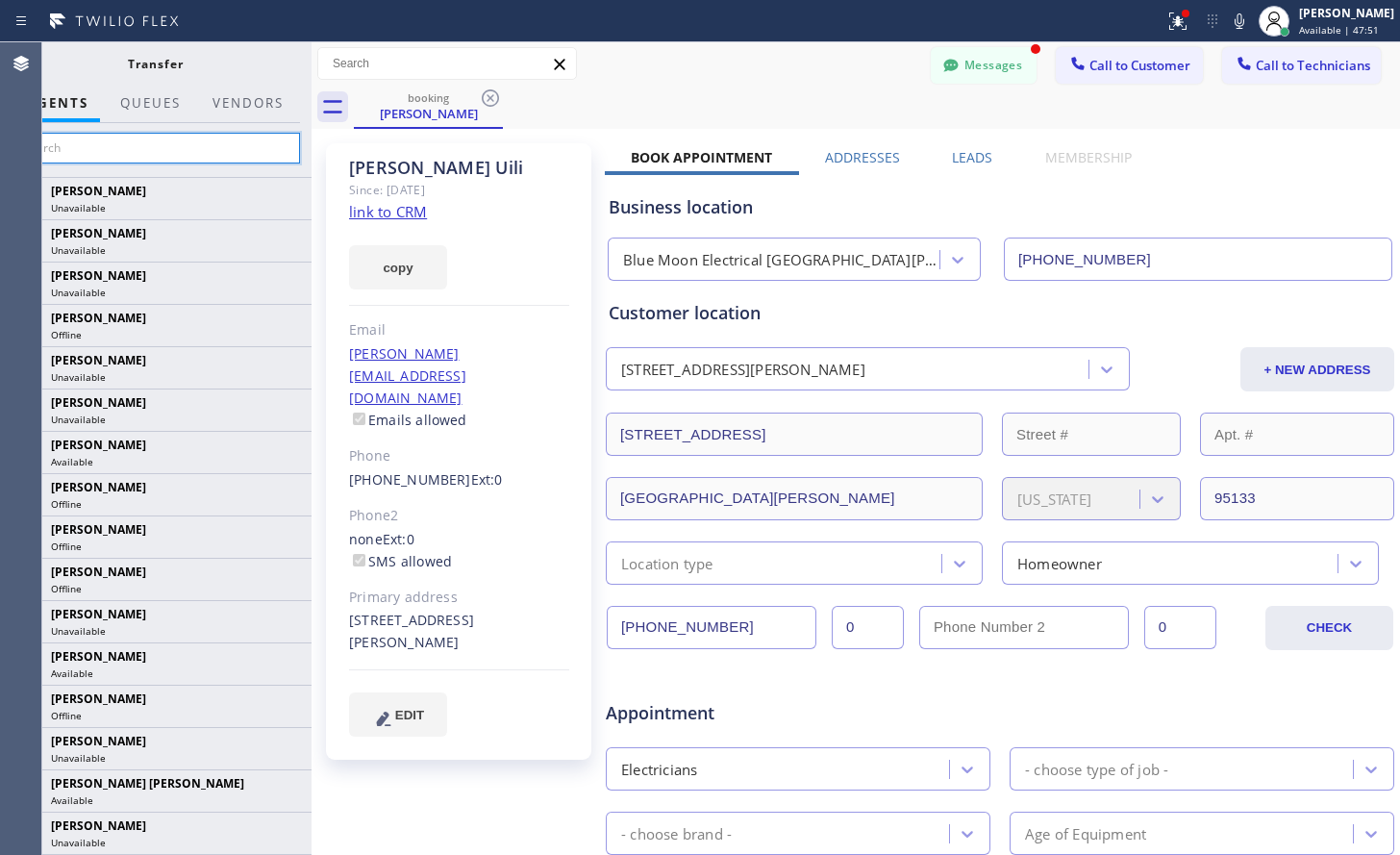
click at [153, 148] on input "text" at bounding box center [155, 147] width 289 height 31
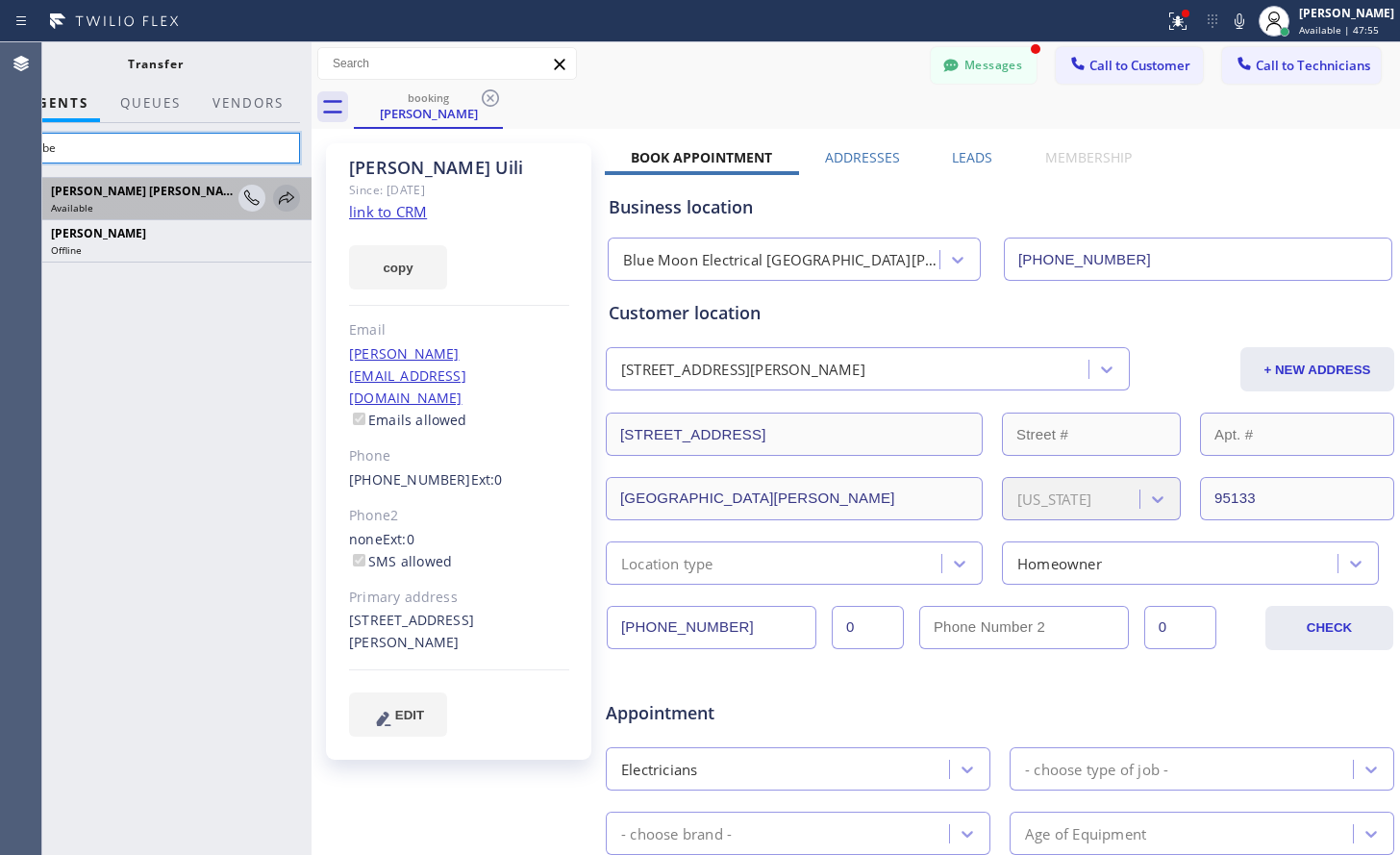
type input "Barbe"
click at [276, 194] on icon at bounding box center [286, 197] width 23 height 23
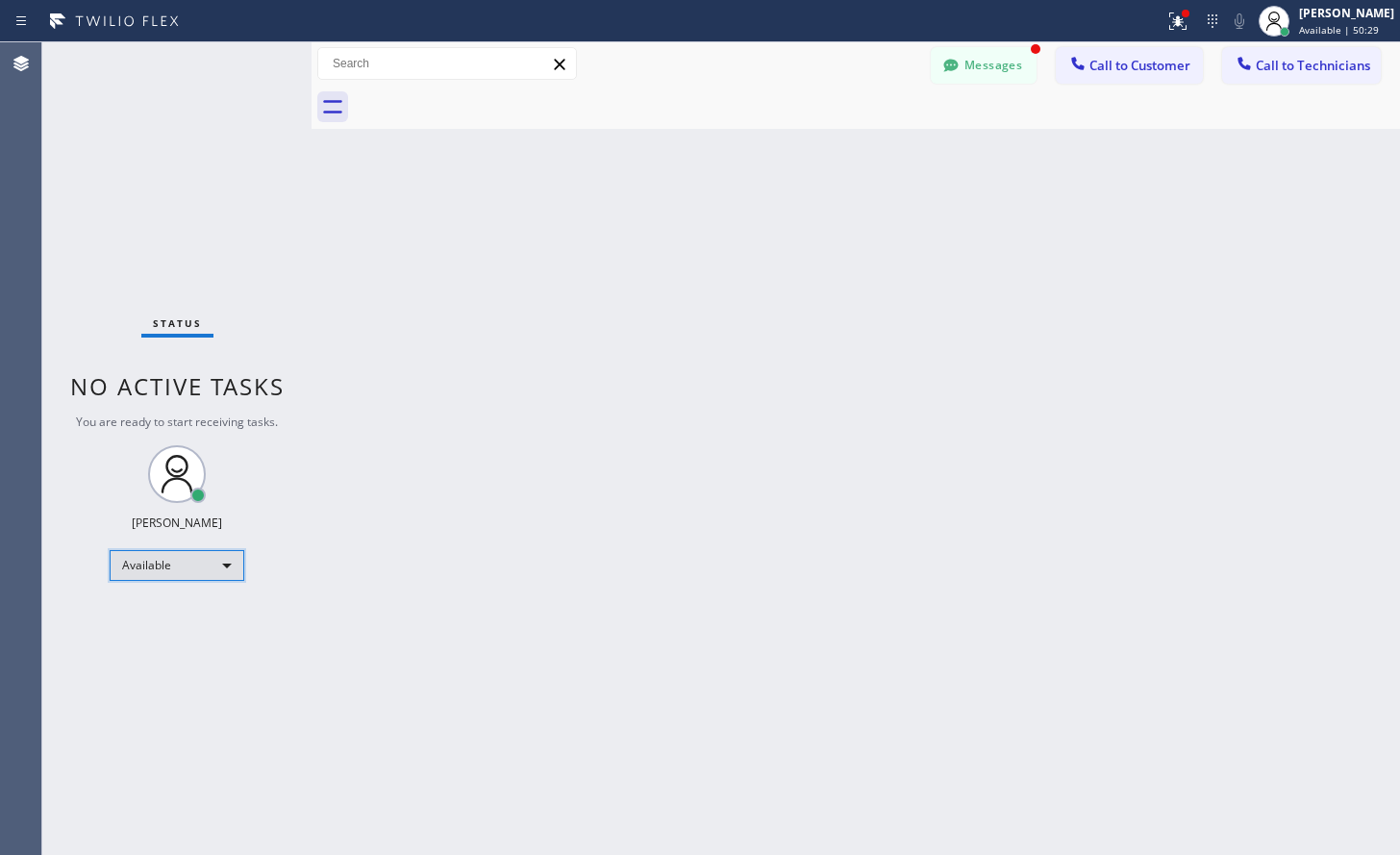
click at [161, 560] on div "Available" at bounding box center [177, 565] width 134 height 31
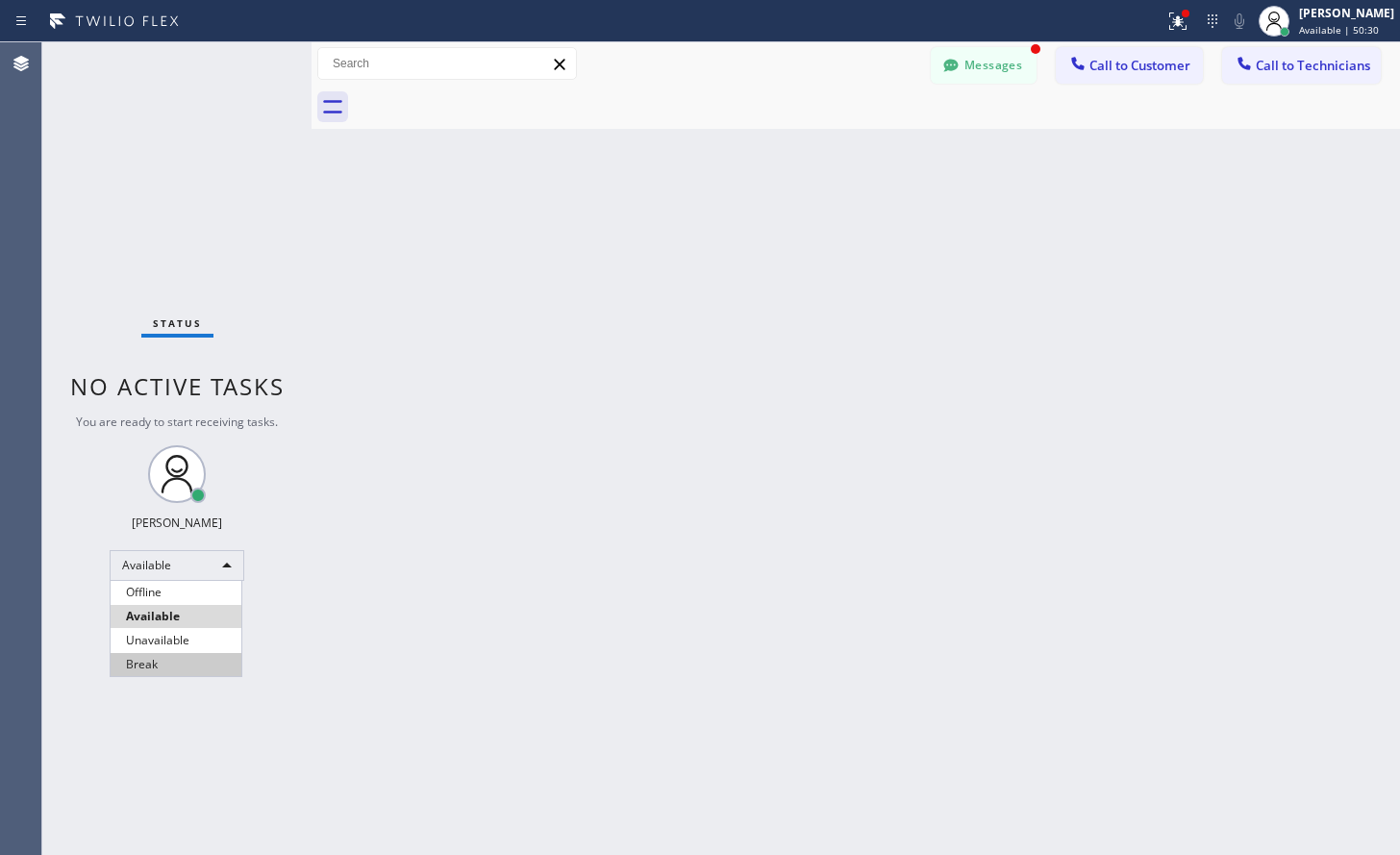
click at [148, 654] on li "Break" at bounding box center [176, 663] width 130 height 23
